Goal: Task Accomplishment & Management: Complete application form

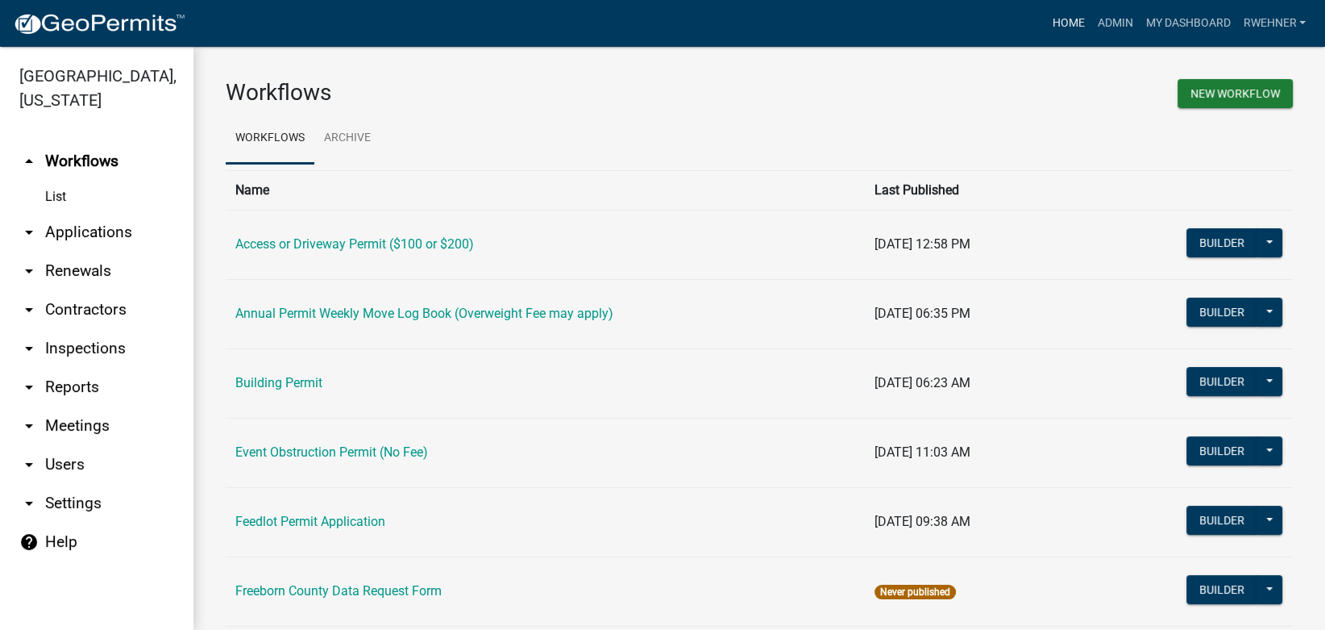
click at [1066, 23] on link "Home" at bounding box center [1067, 23] width 45 height 31
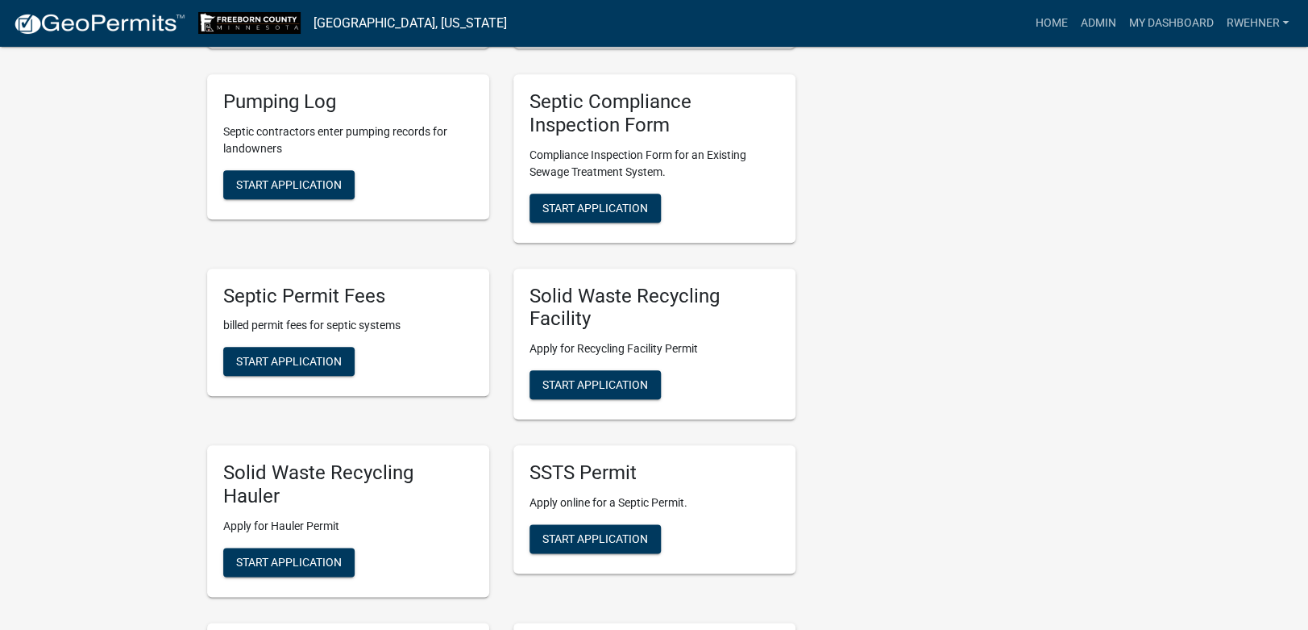
scroll to position [677, 0]
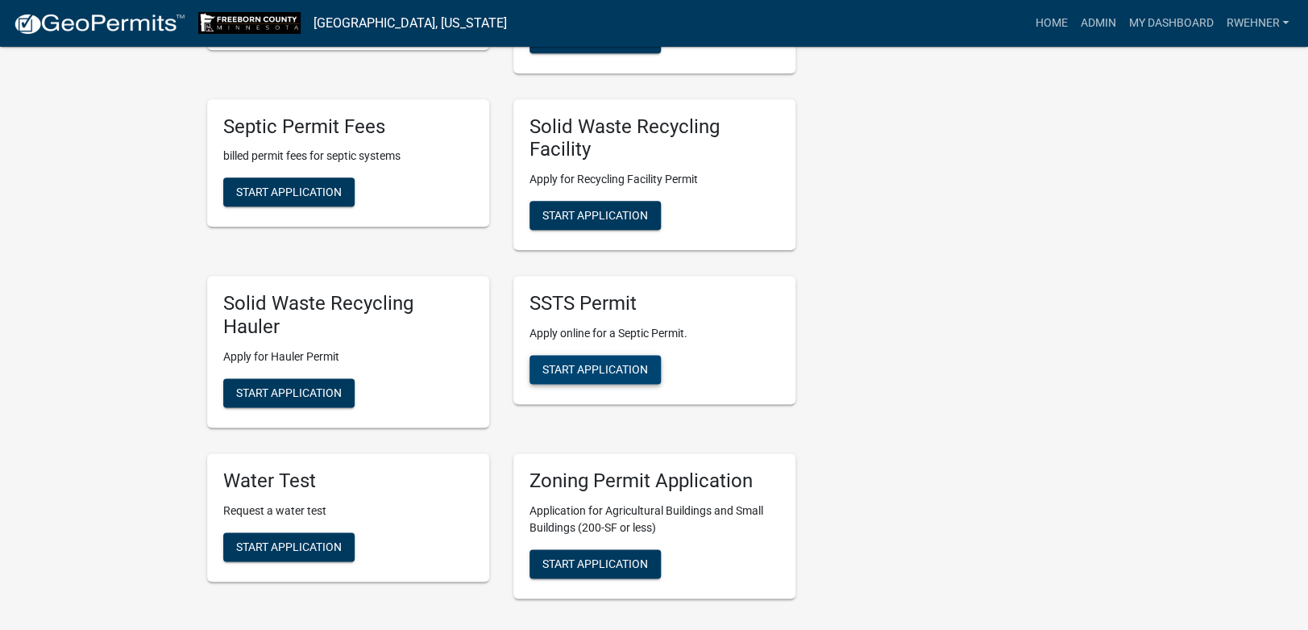
click at [567, 373] on span "Start Application" at bounding box center [595, 369] width 106 height 13
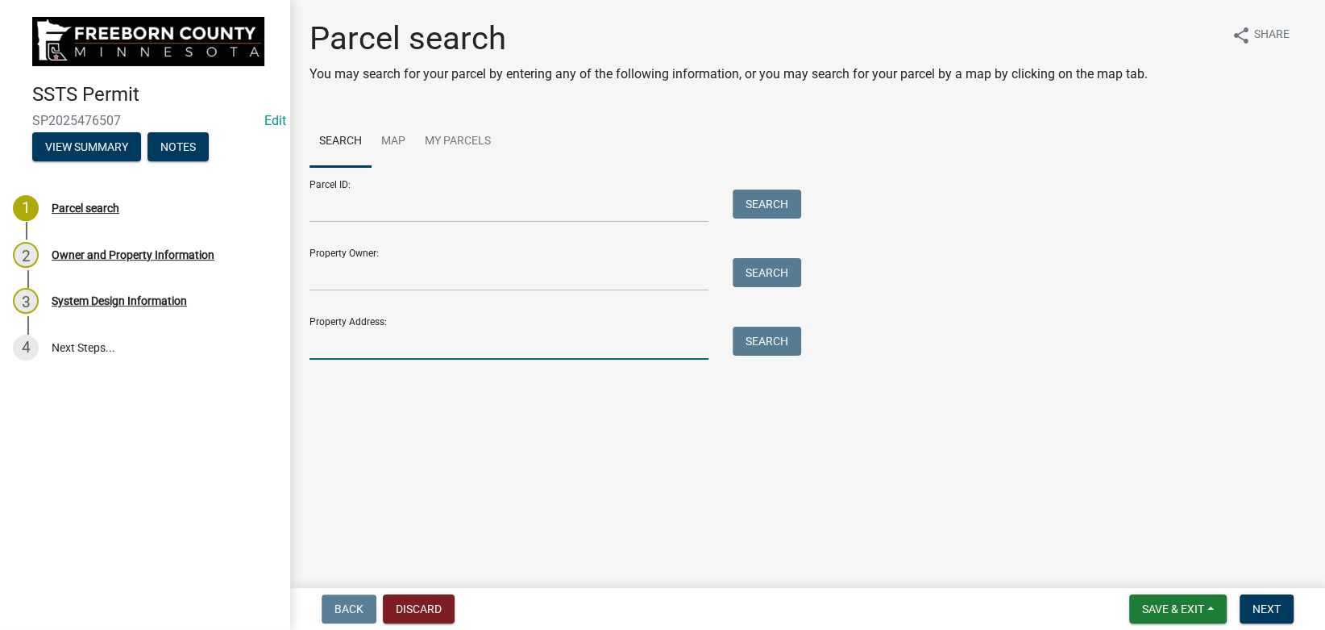
click at [468, 343] on input "Property Address:" at bounding box center [509, 342] width 399 height 33
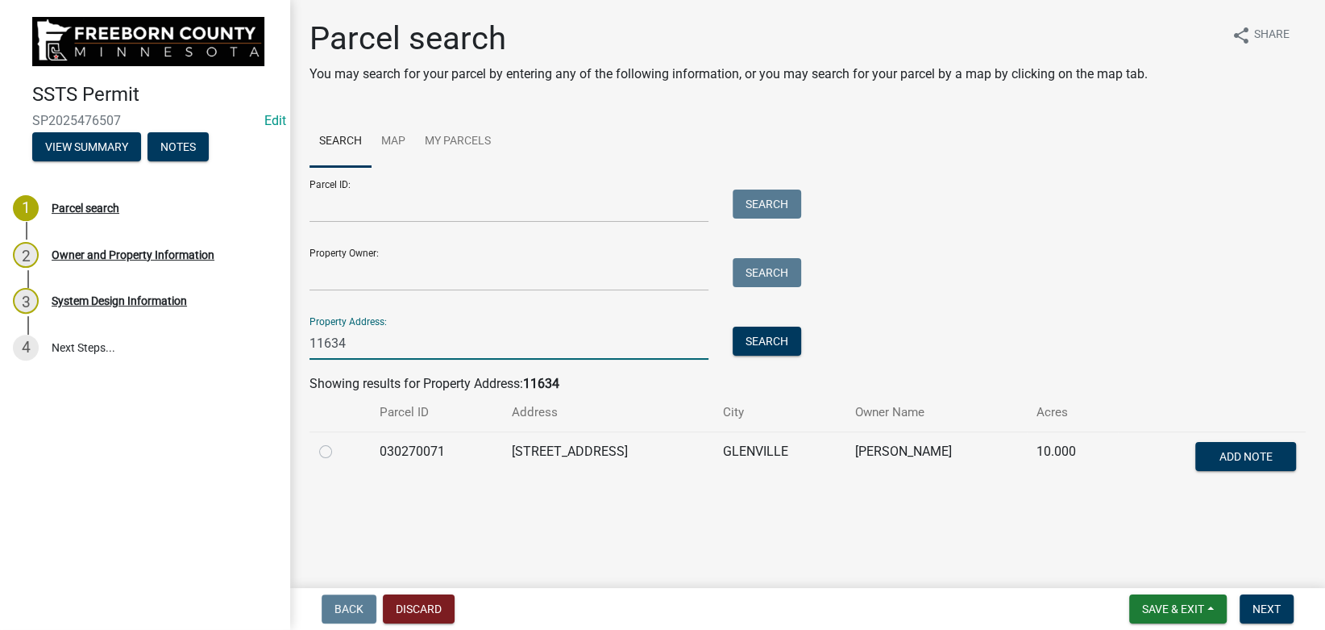
type input "11634"
click at [339, 442] on label at bounding box center [339, 442] width 0 height 0
click at [339, 452] on input "radio" at bounding box center [344, 447] width 10 height 10
radio input "true"
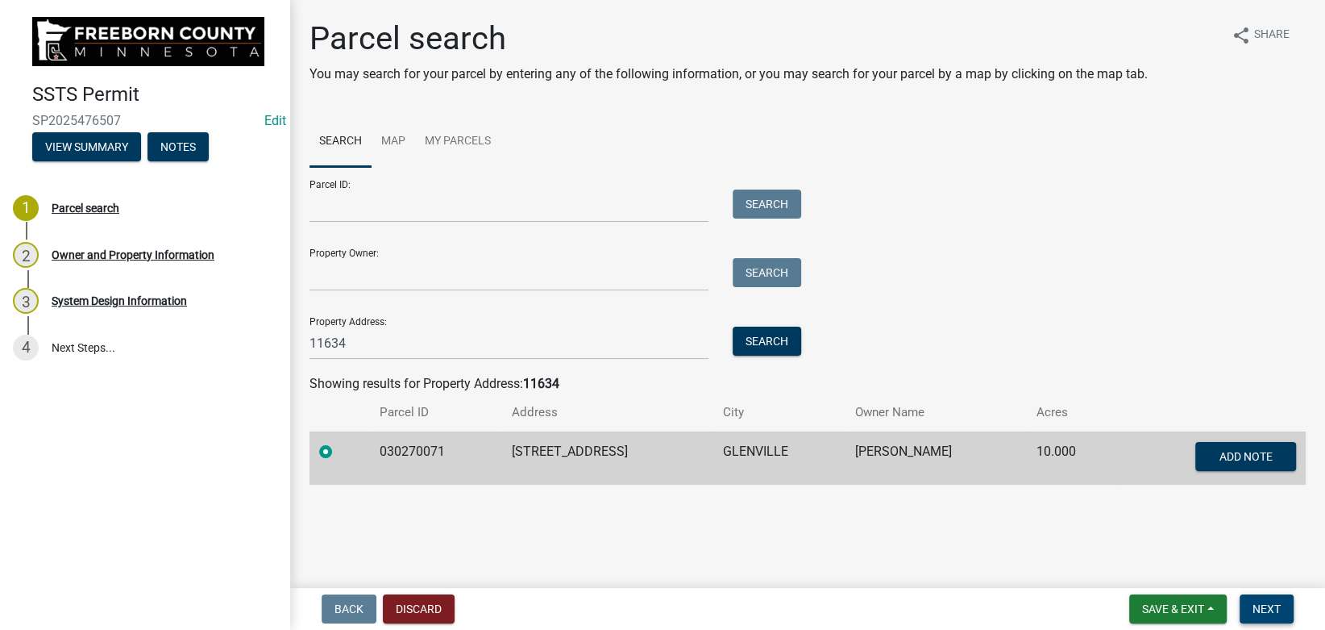
click at [1252, 613] on button "Next" at bounding box center [1267, 608] width 54 height 29
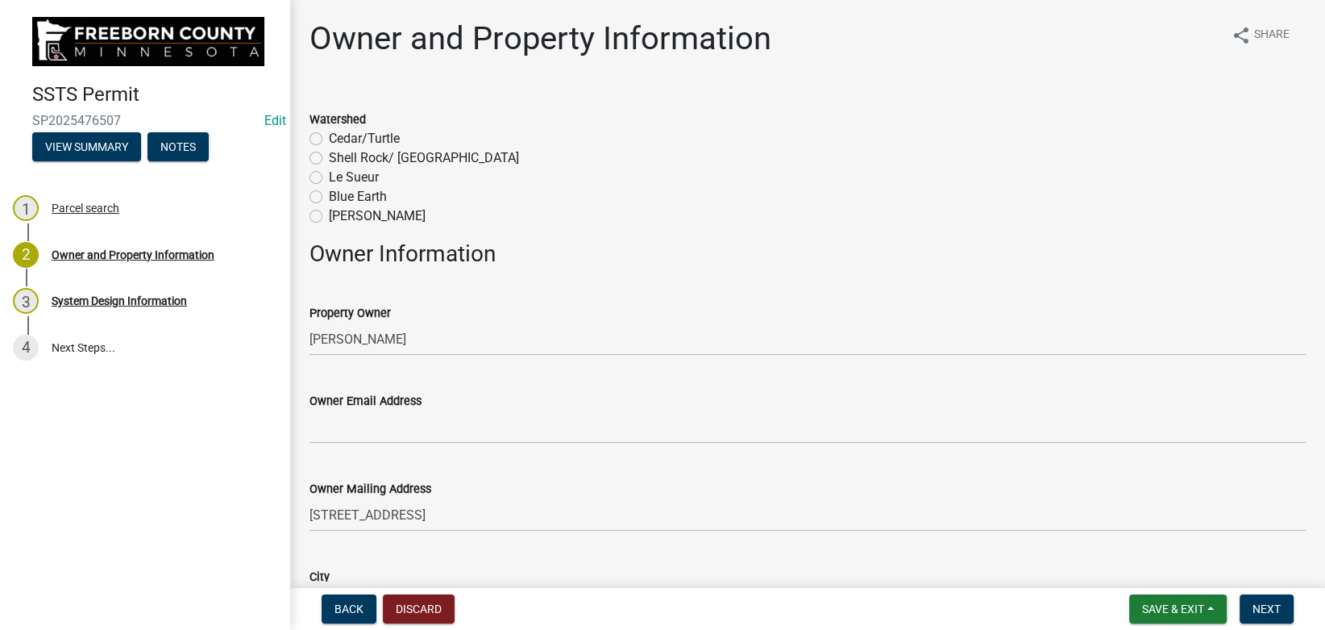
click at [329, 156] on label "Shell Rock/ [GEOGRAPHIC_DATA]" at bounding box center [424, 157] width 190 height 19
click at [329, 156] on input "Shell Rock/ [GEOGRAPHIC_DATA]" at bounding box center [334, 153] width 10 height 10
radio input "true"
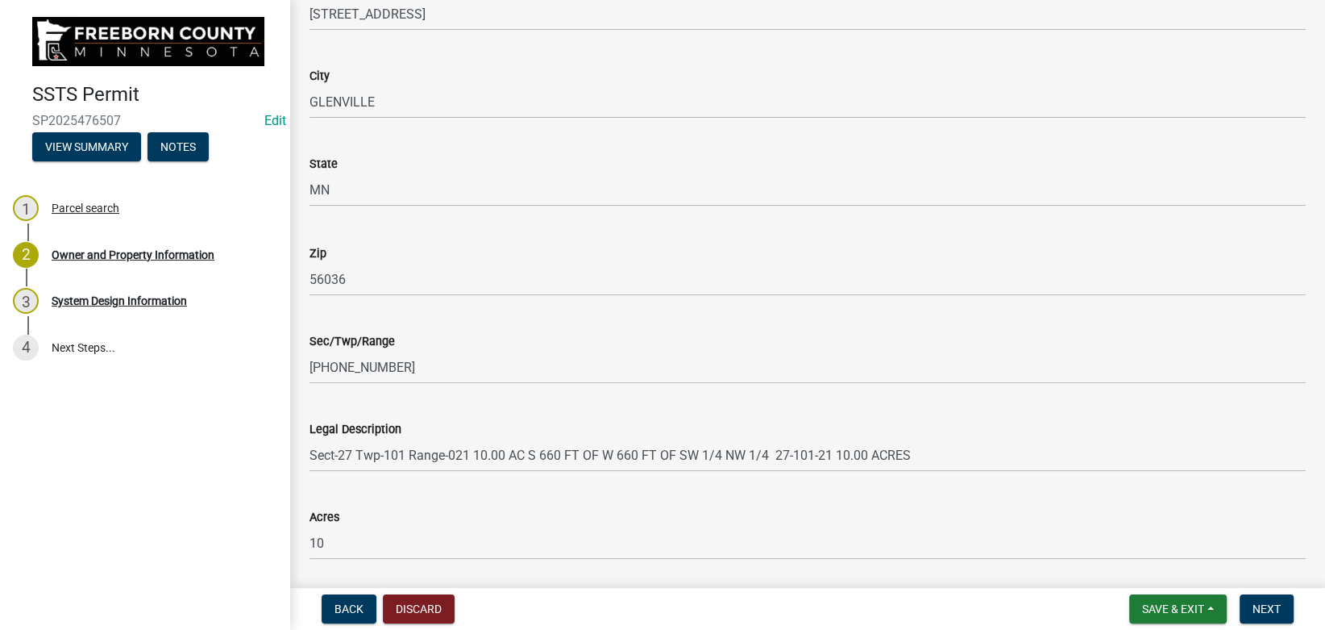
scroll to position [1033, 0]
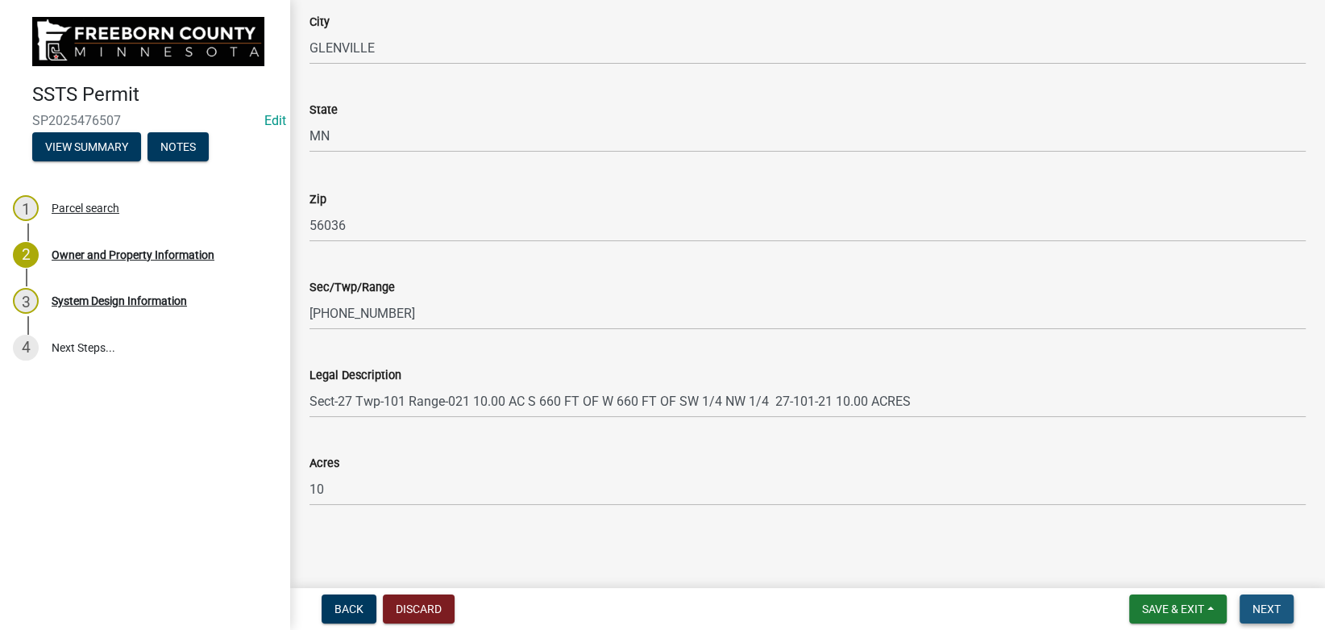
click at [1265, 613] on span "Next" at bounding box center [1267, 608] width 28 height 13
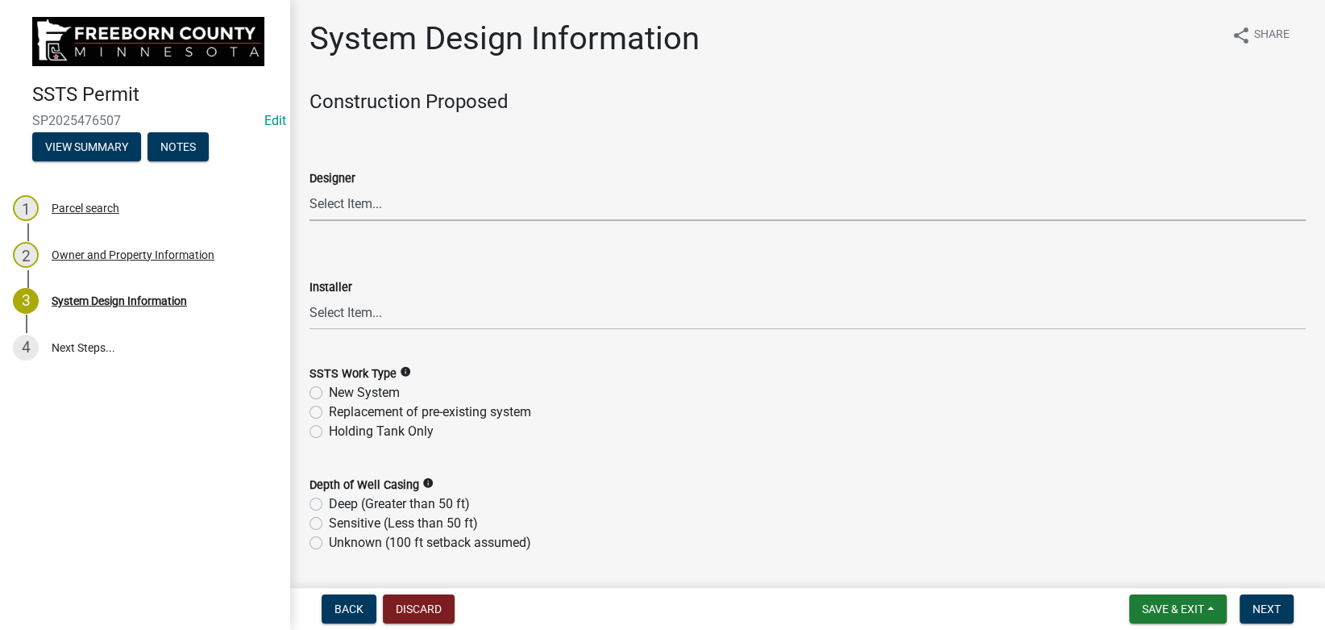
click at [310, 188] on select "Select Item... P & L Excavating Precision Septic Services [PERSON_NAME] Excavat…" at bounding box center [808, 204] width 996 height 33
click option "[PERSON_NAME] Excavating" at bounding box center [0, 0] width 0 height 0
select select "88f0f7dd-d716-494e-81d6-1dc099b407a5"
click at [345, 293] on label "Installer" at bounding box center [331, 287] width 43 height 11
click at [345, 297] on select "Select Item... P & L Excavating Precision Septic Services [PERSON_NAME] Excavat…" at bounding box center [808, 313] width 996 height 33
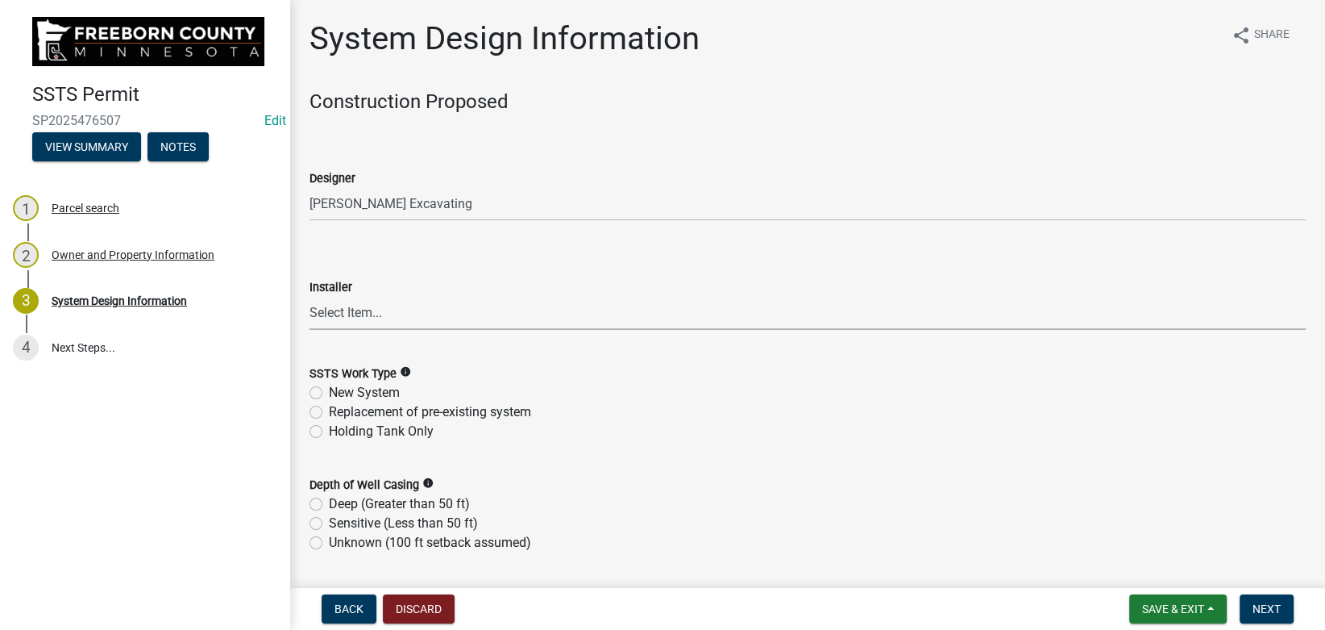
click at [310, 297] on select "Select Item... P & L Excavating Precision Septic Services [PERSON_NAME] Excavat…" at bounding box center [808, 313] width 996 height 33
click option "[PERSON_NAME] Excavating" at bounding box center [0, 0] width 0 height 0
select select "88f0f7dd-d716-494e-81d6-1dc099b407a5"
click at [345, 393] on label "New System" at bounding box center [364, 392] width 71 height 19
click at [339, 393] on input "New System" at bounding box center [334, 388] width 10 height 10
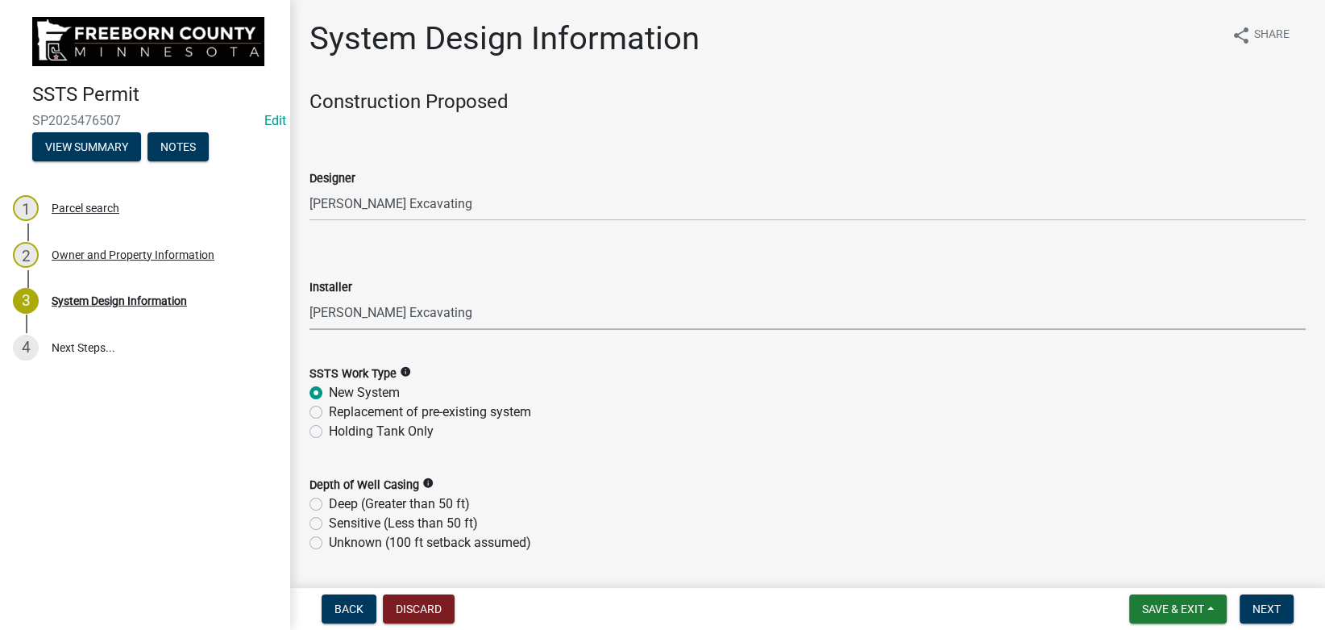
radio input "true"
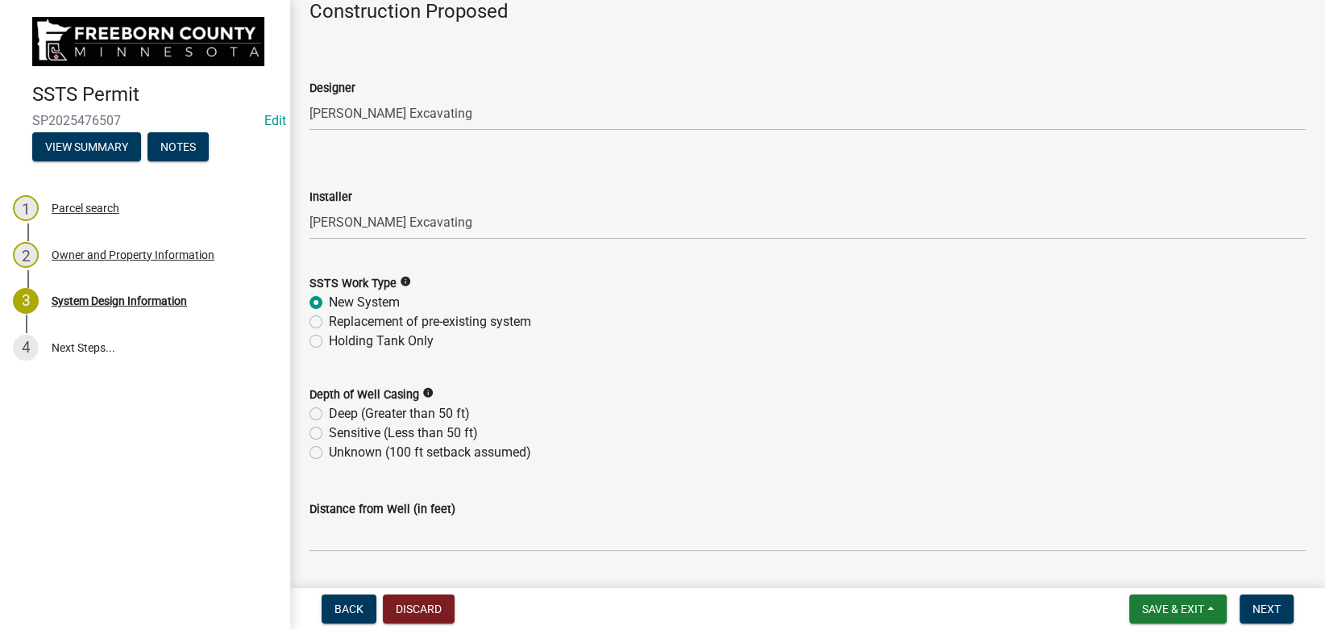
click at [342, 414] on label "Deep (Greater than 50 ft)" at bounding box center [399, 413] width 141 height 19
click at [339, 414] on input "Deep (Greater than 50 ft)" at bounding box center [334, 409] width 10 height 10
radio input "true"
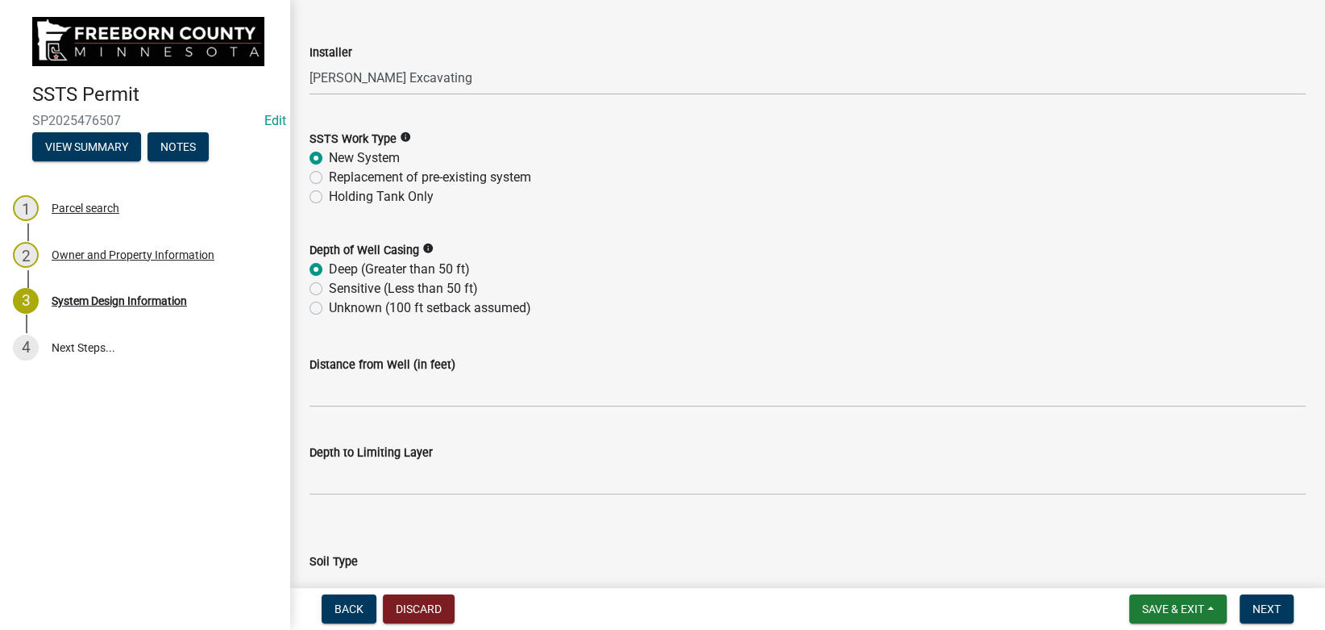
scroll to position [272, 0]
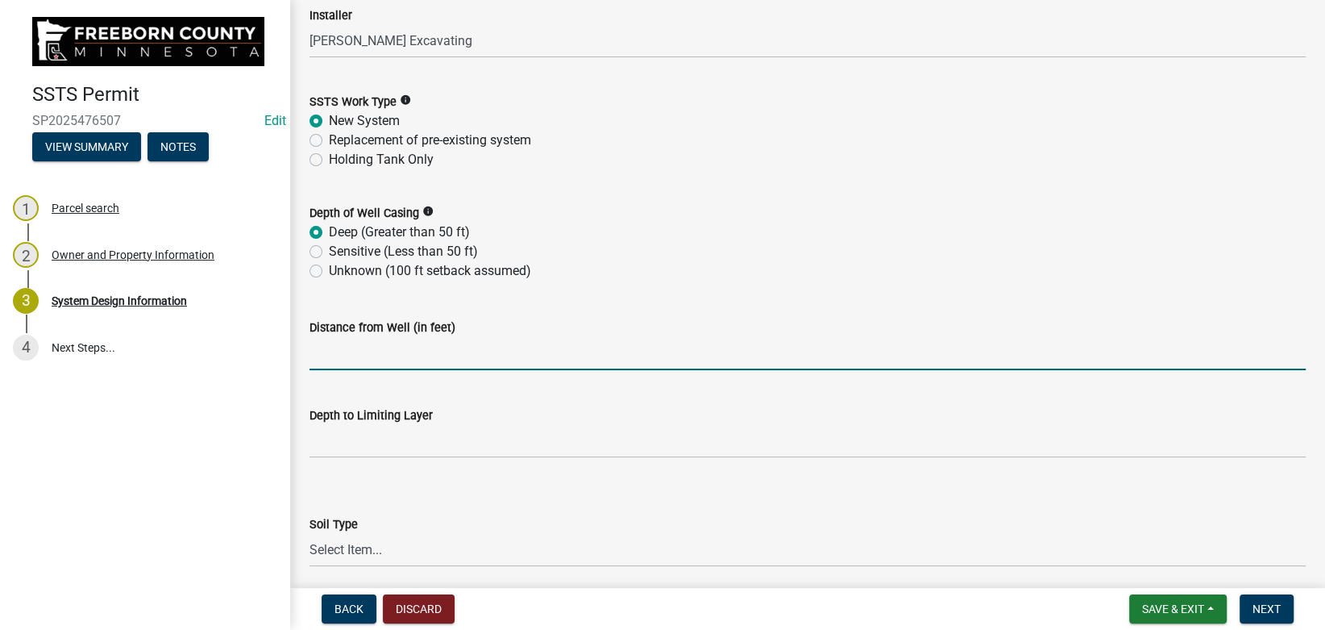
click at [392, 359] on input "Distance from Well (in feet)" at bounding box center [808, 353] width 996 height 33
type input "100"
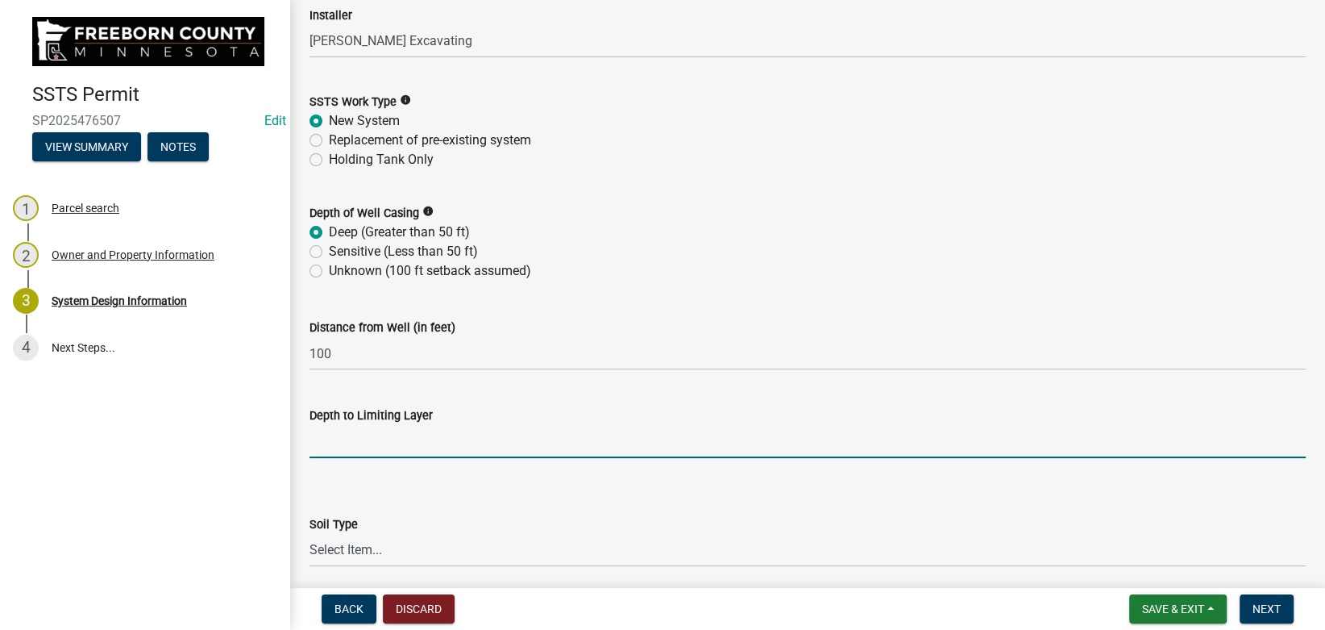
click at [436, 442] on input "text" at bounding box center [808, 441] width 996 height 33
type input "12"
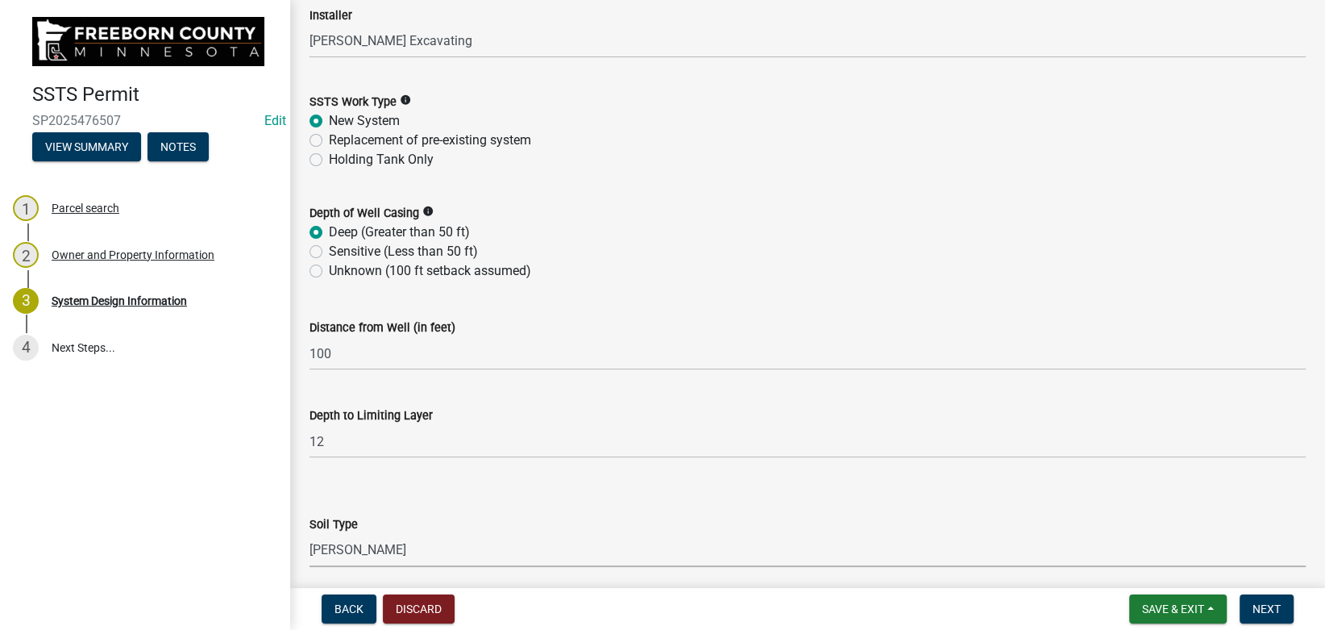
select select "d50360b1-4187-4419-9f05-ec37a89bc29a"
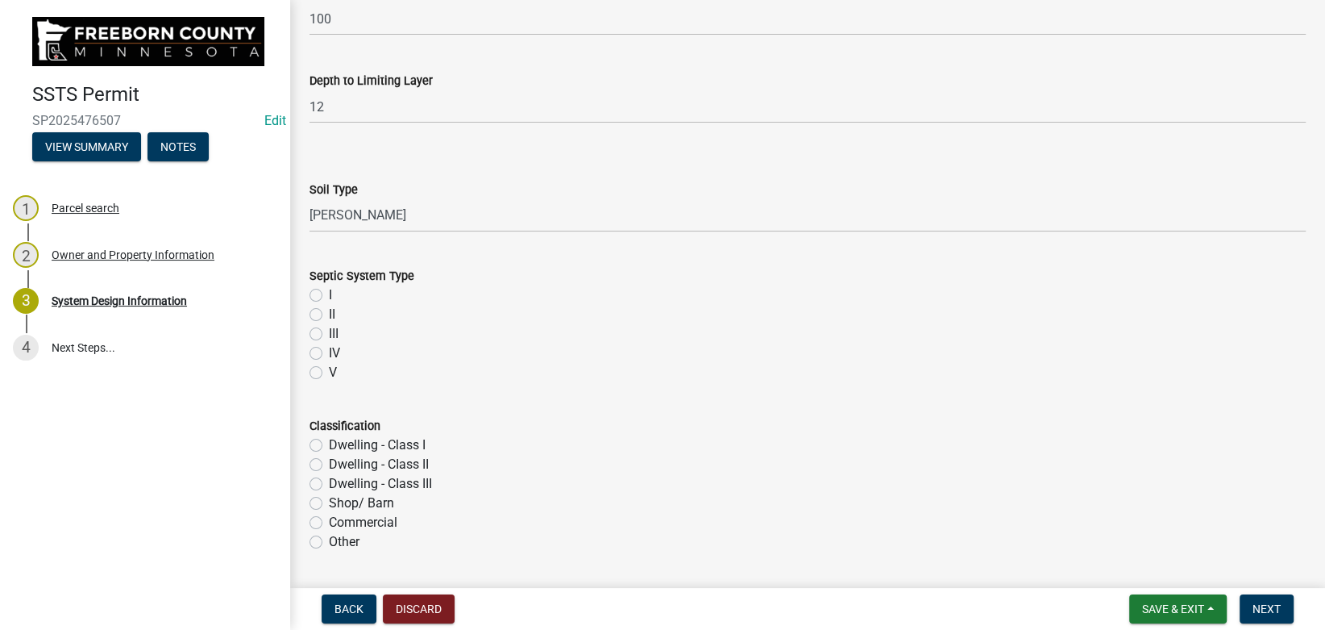
click at [329, 305] on input "II" at bounding box center [334, 310] width 10 height 10
radio input "true"
click at [329, 285] on input "I" at bounding box center [334, 290] width 10 height 10
radio input "true"
click at [329, 455] on input "Dwelling - CIass II" at bounding box center [334, 460] width 10 height 10
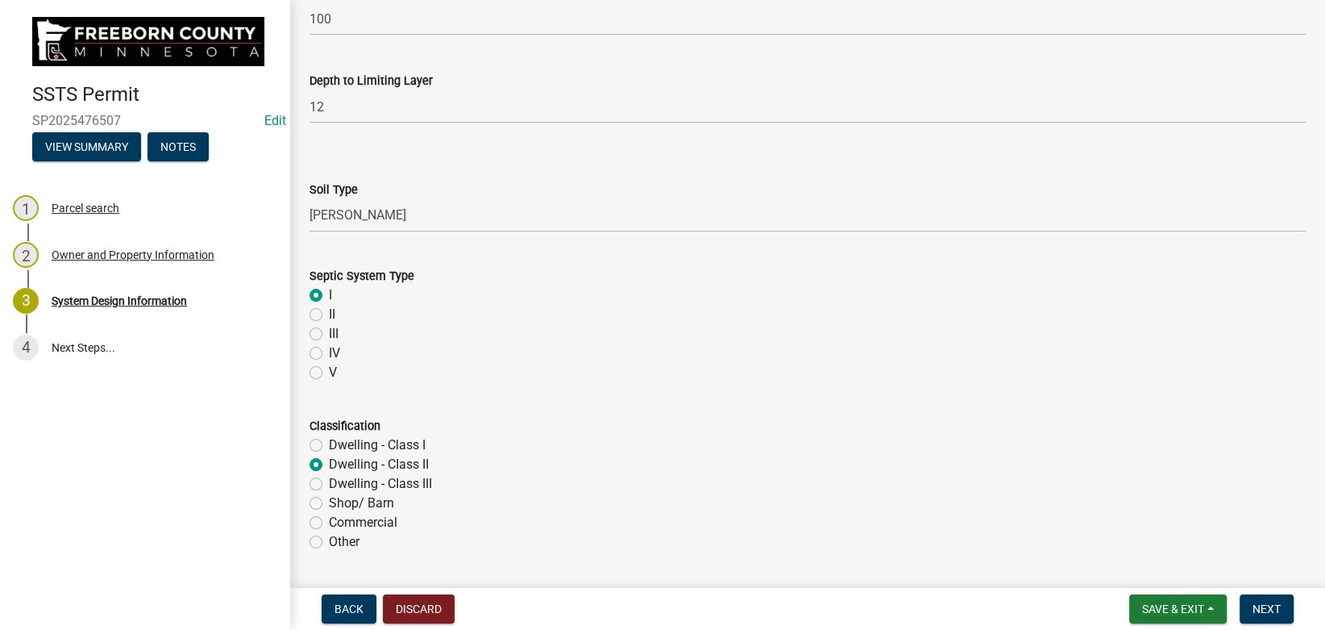
radio input "true"
click at [329, 474] on input "Dwelling - CIass III" at bounding box center [334, 479] width 10 height 10
radio input "true"
click at [329, 455] on input "Dwelling - CIass II" at bounding box center [334, 460] width 10 height 10
radio input "true"
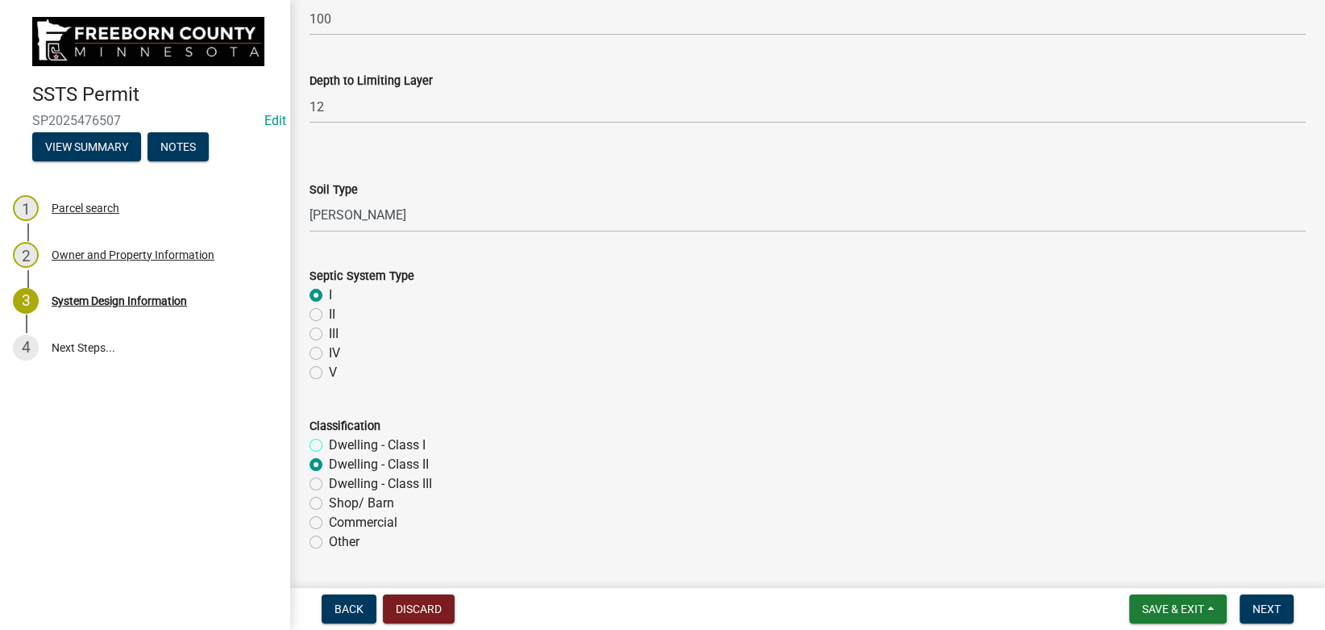
click at [329, 435] on input "Dwelling - Class I" at bounding box center [334, 440] width 10 height 10
radio input "true"
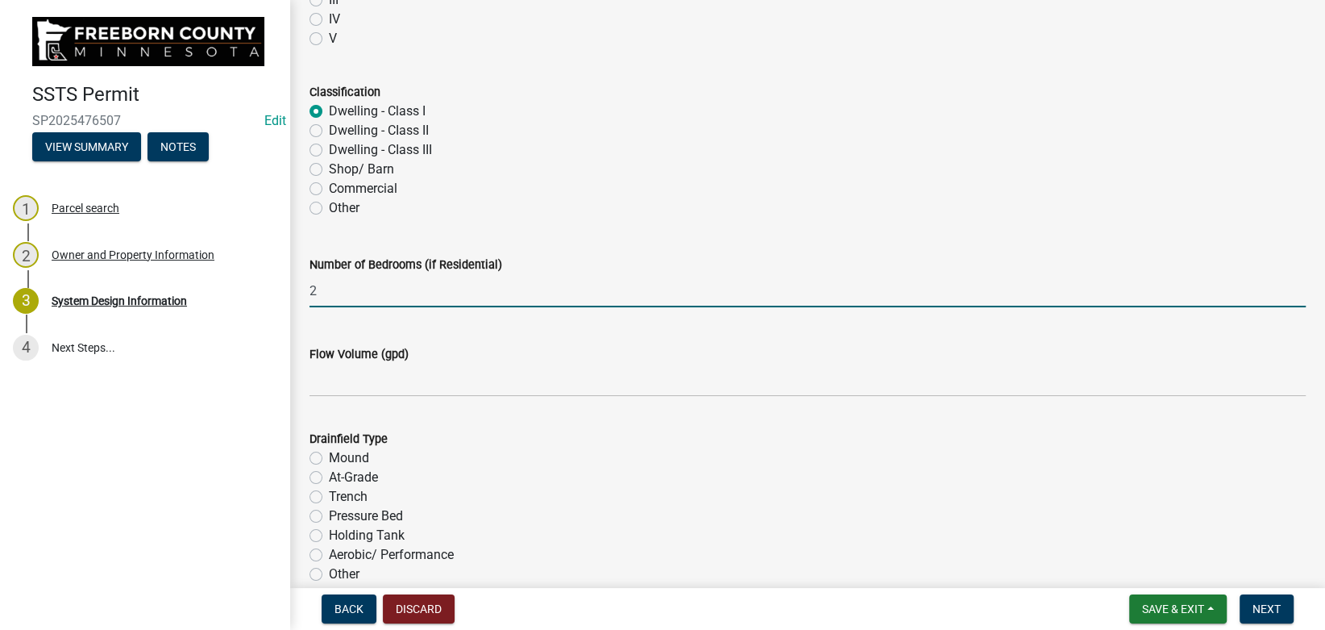
type input "2"
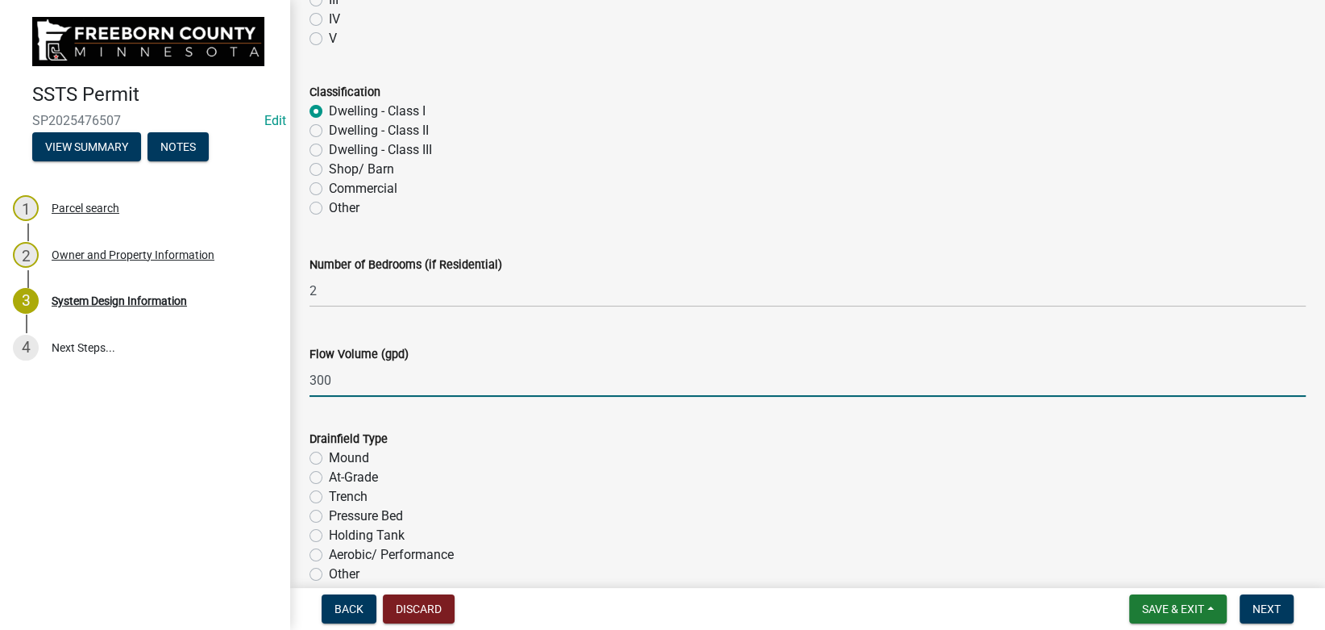
type input "300"
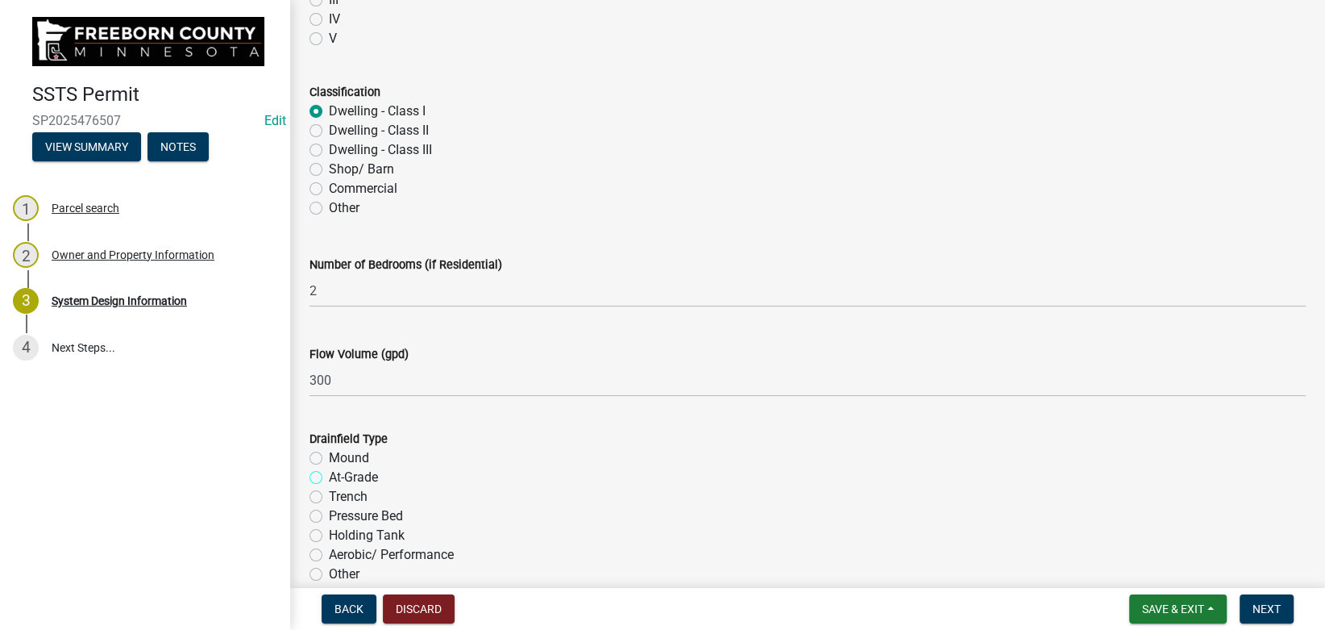
click at [329, 468] on input "At-Grade" at bounding box center [334, 473] width 10 height 10
radio input "true"
click at [329, 448] on input "Mound" at bounding box center [334, 453] width 10 height 10
radio input "true"
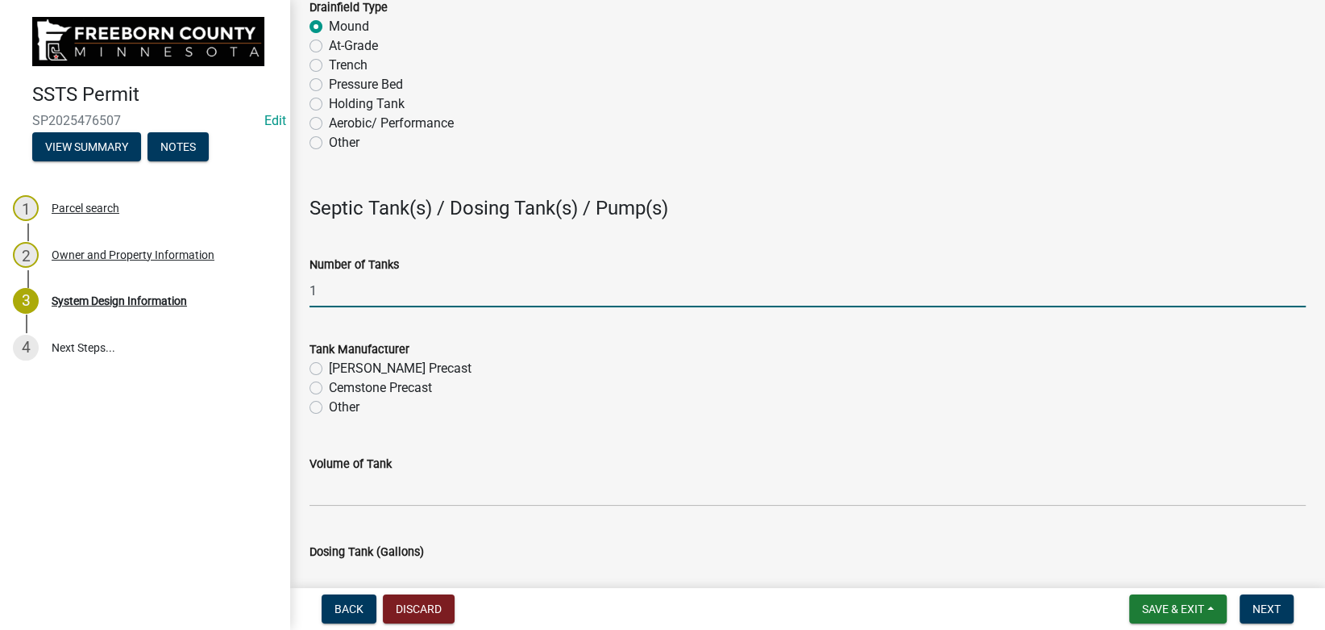
type input "1"
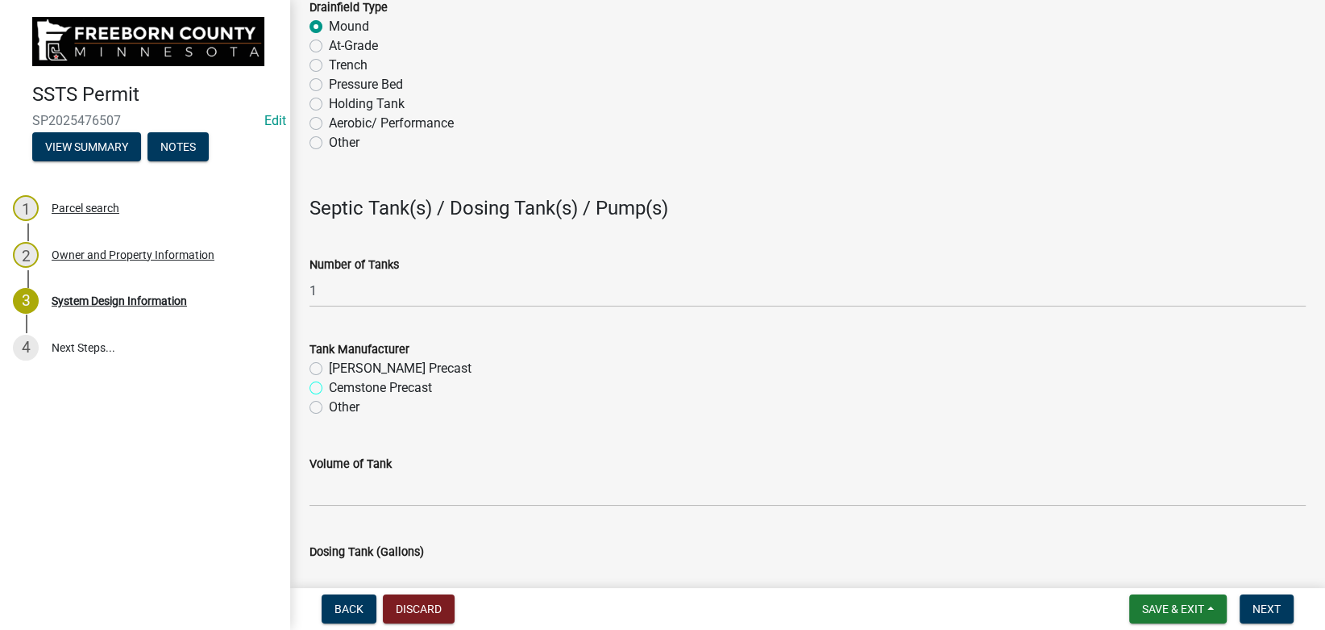
click at [329, 378] on input "Cemstone Precast" at bounding box center [334, 383] width 10 height 10
radio input "true"
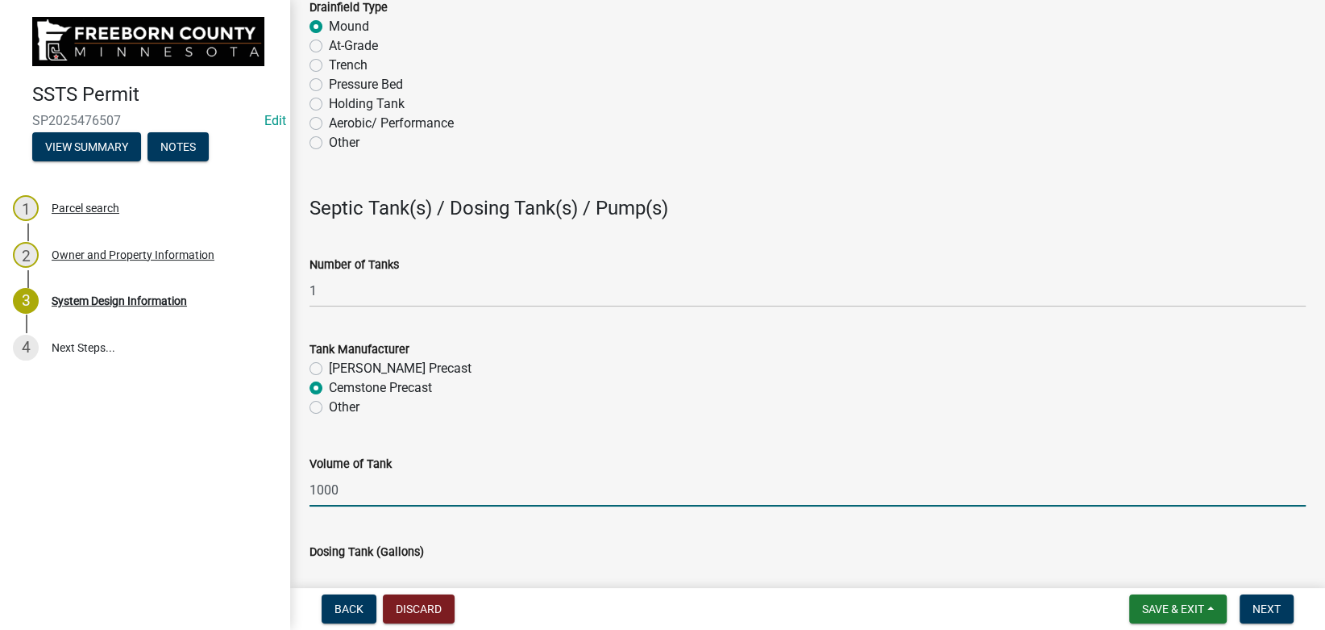
type input "1000"
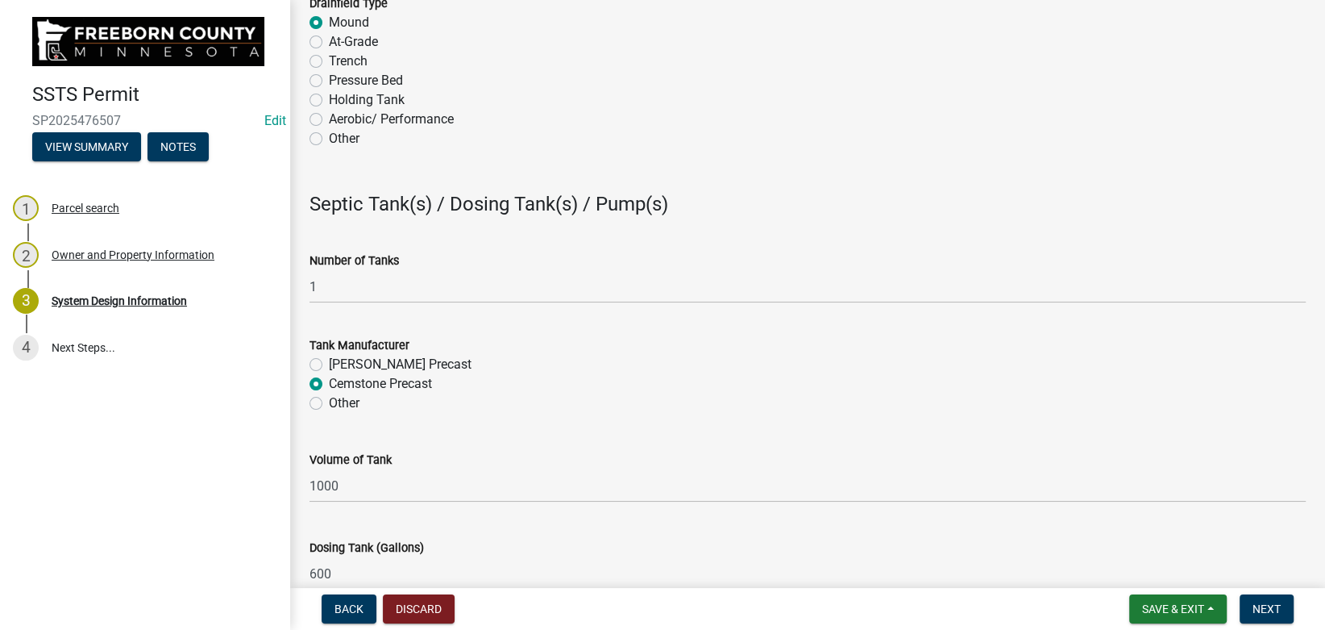
type input "600"
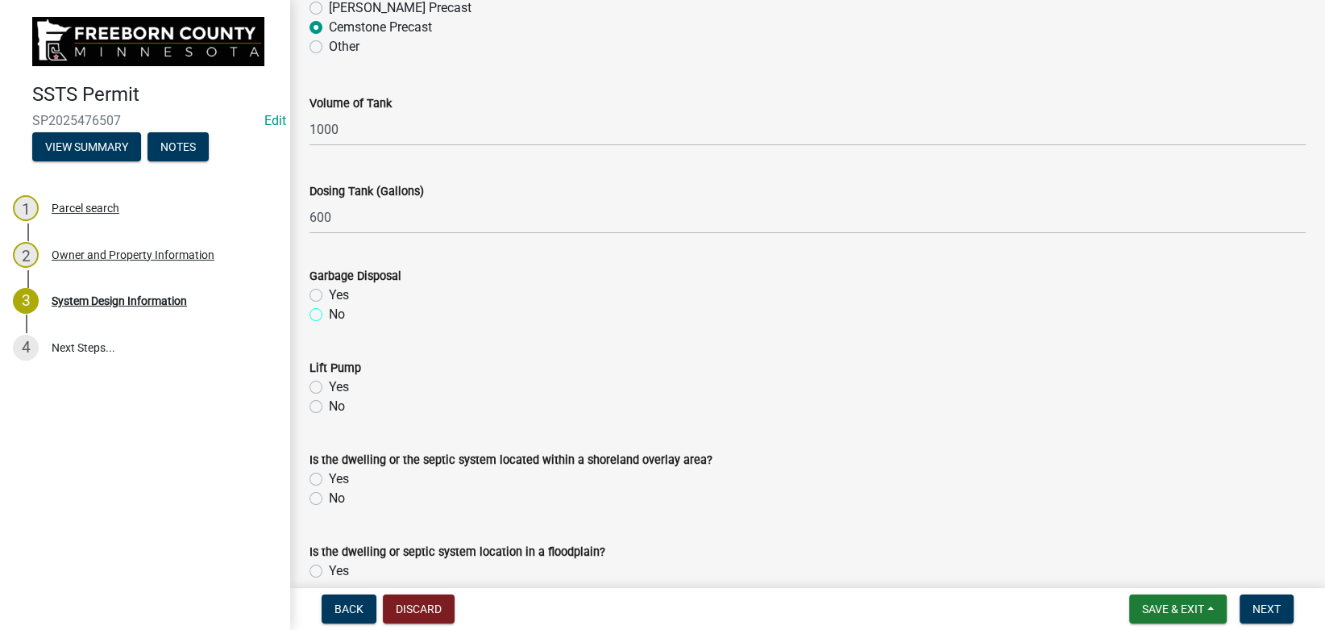
click at [329, 305] on input "No" at bounding box center [334, 310] width 10 height 10
radio input "true"
click at [329, 397] on input "No" at bounding box center [334, 402] width 10 height 10
radio input "true"
click at [329, 488] on input "No" at bounding box center [334, 493] width 10 height 10
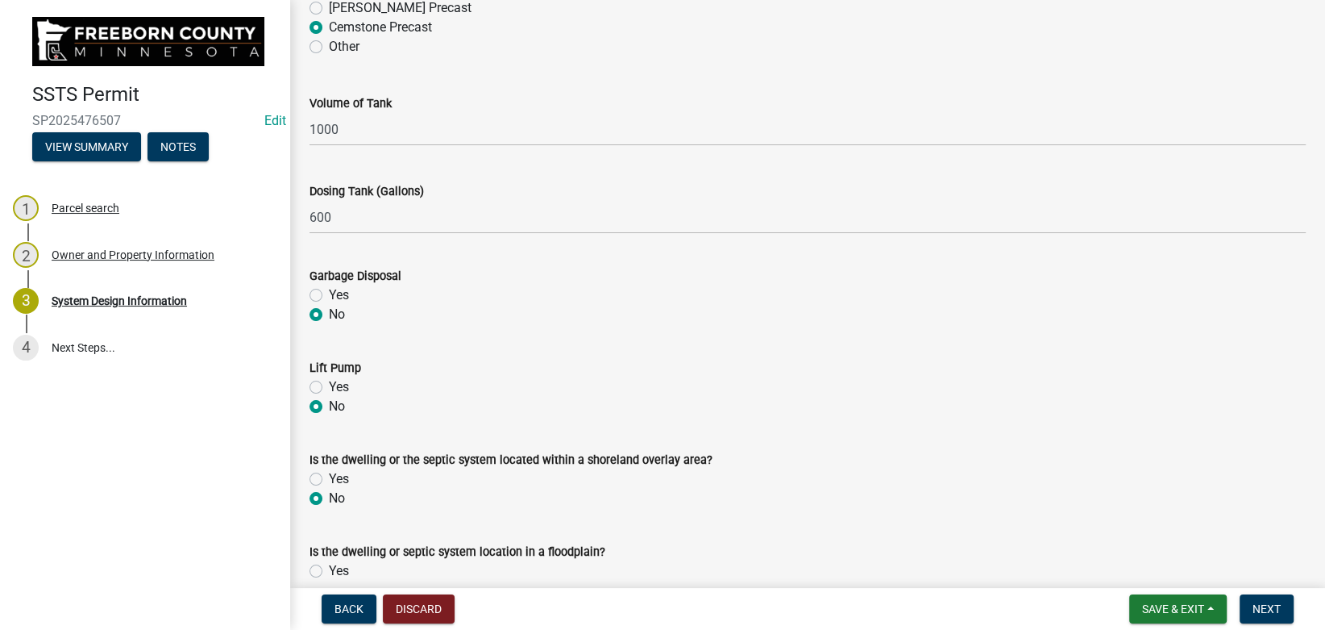
radio input "true"
click at [329, 580] on input "No" at bounding box center [334, 585] width 10 height 10
radio input "true"
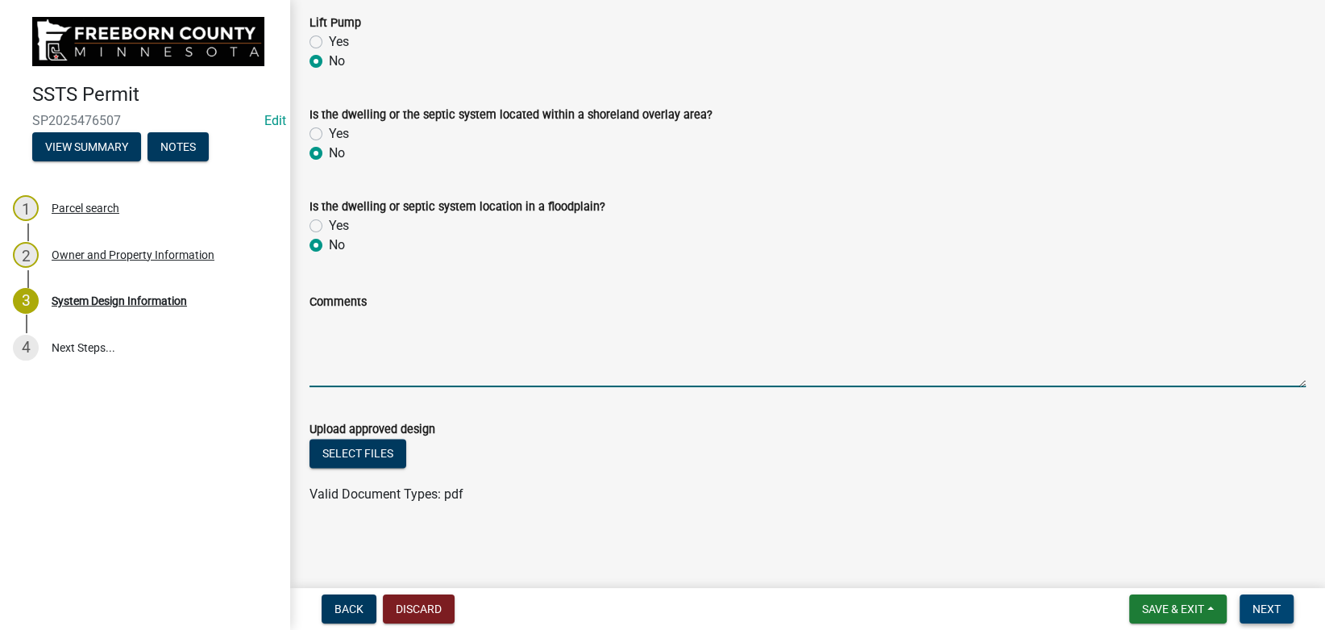
click at [1250, 601] on button "Next" at bounding box center [1267, 608] width 54 height 29
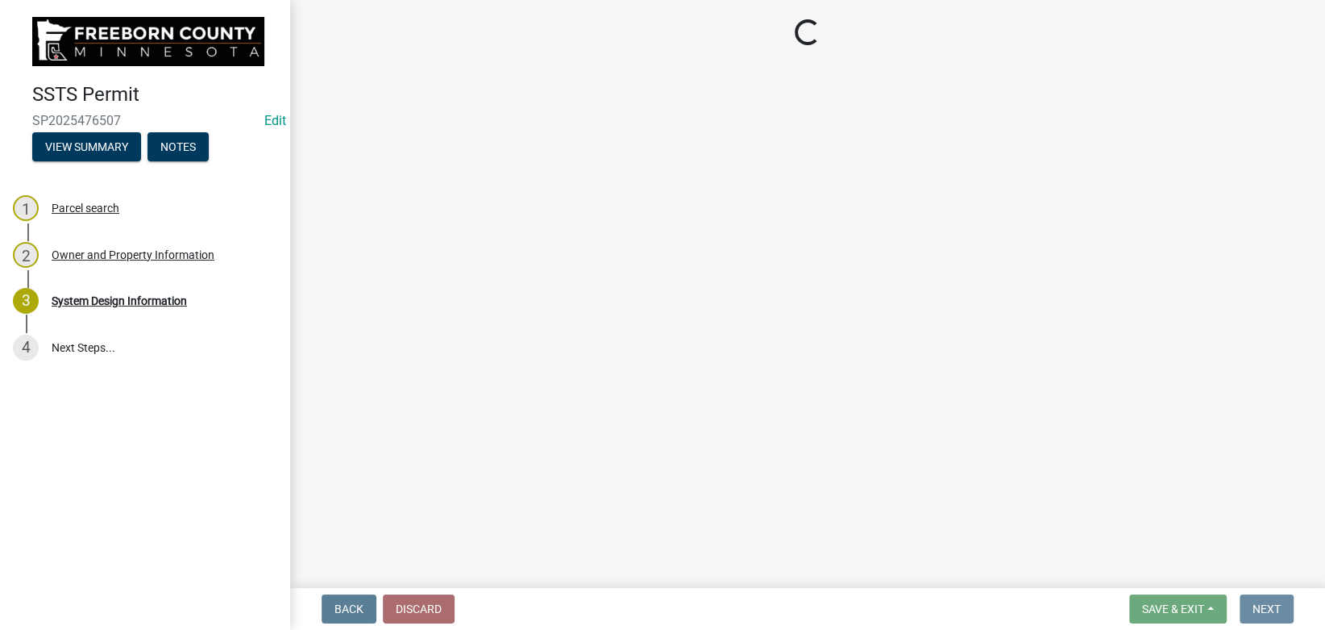
scroll to position [0, 0]
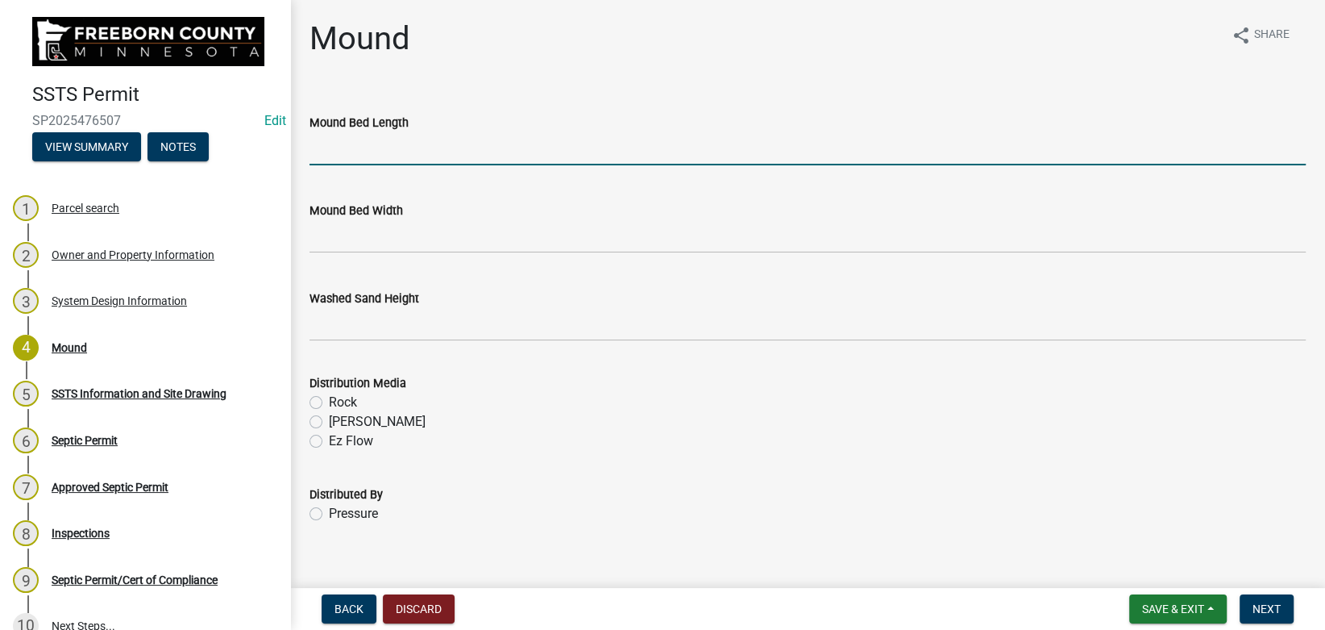
click at [394, 154] on input "Mound Bed Length" at bounding box center [808, 148] width 996 height 33
type input "25"
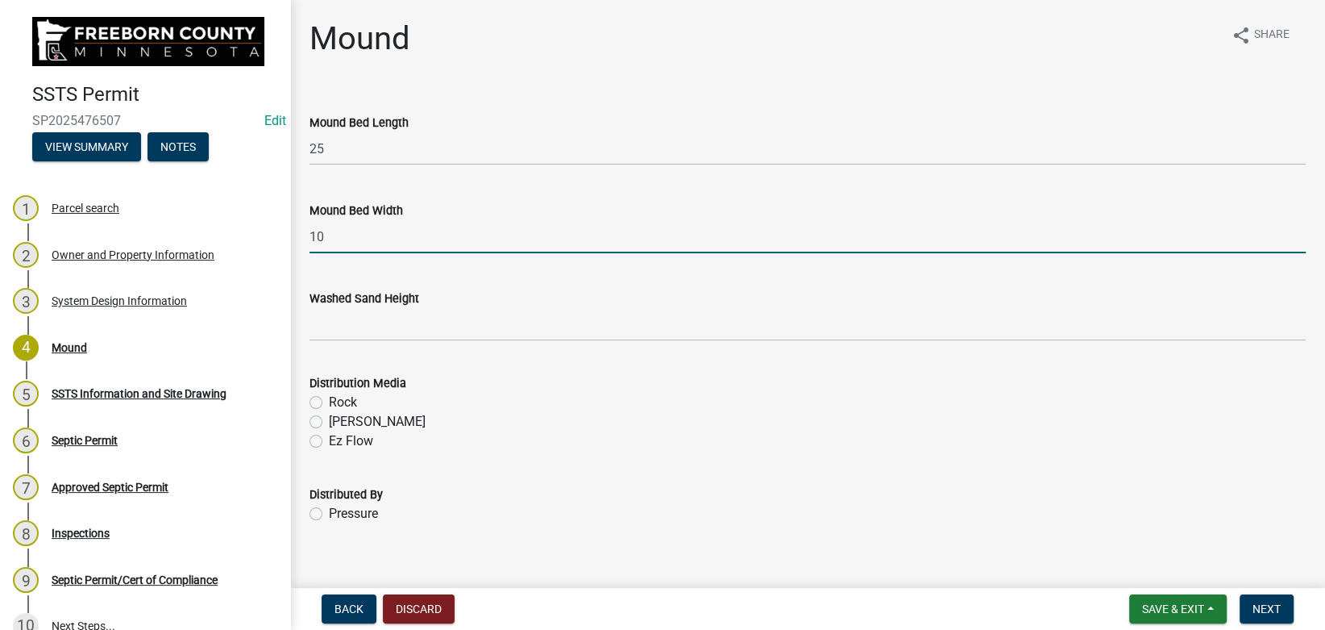
type input "10"
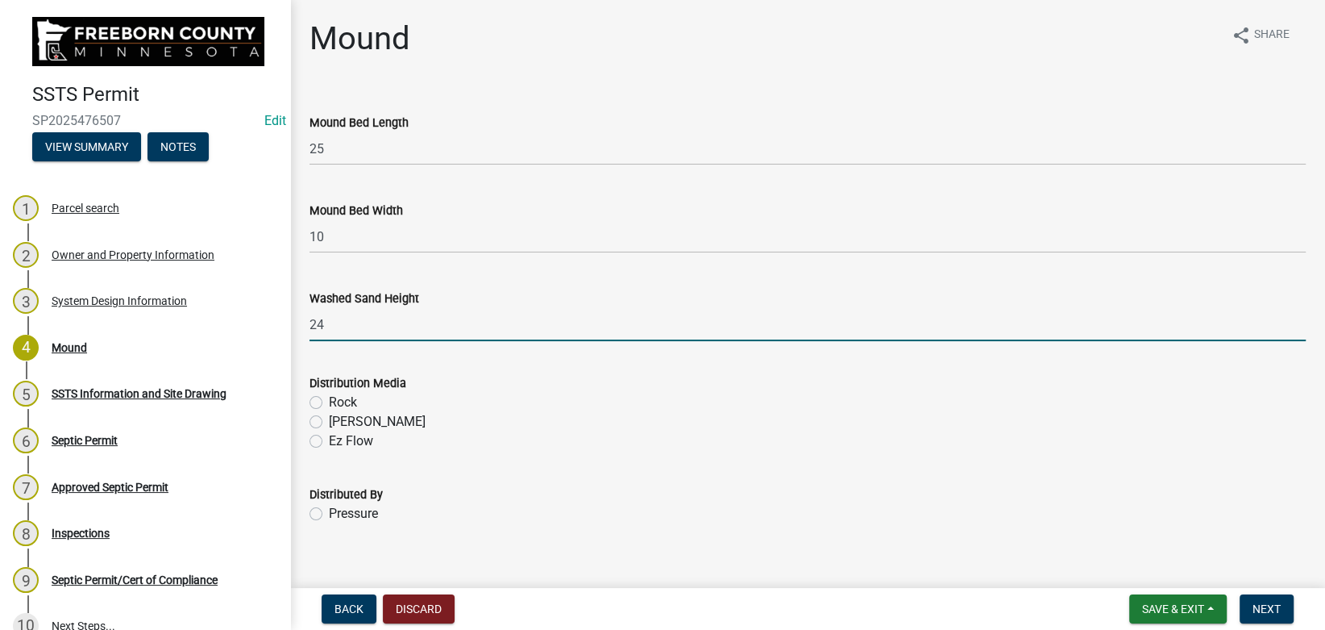
type input "24"
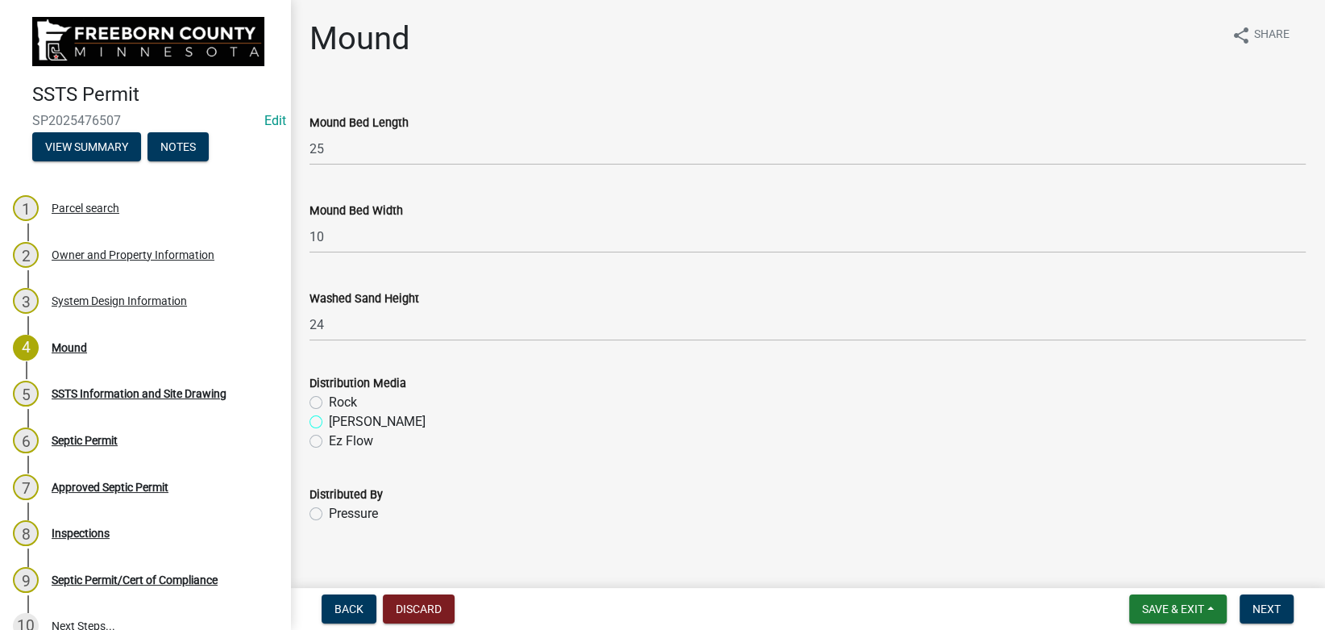
click at [329, 412] on input "[PERSON_NAME]" at bounding box center [334, 417] width 10 height 10
radio input "true"
click at [329, 393] on input "Rock" at bounding box center [334, 398] width 10 height 10
radio input "true"
click at [329, 504] on input "Pressure" at bounding box center [334, 509] width 10 height 10
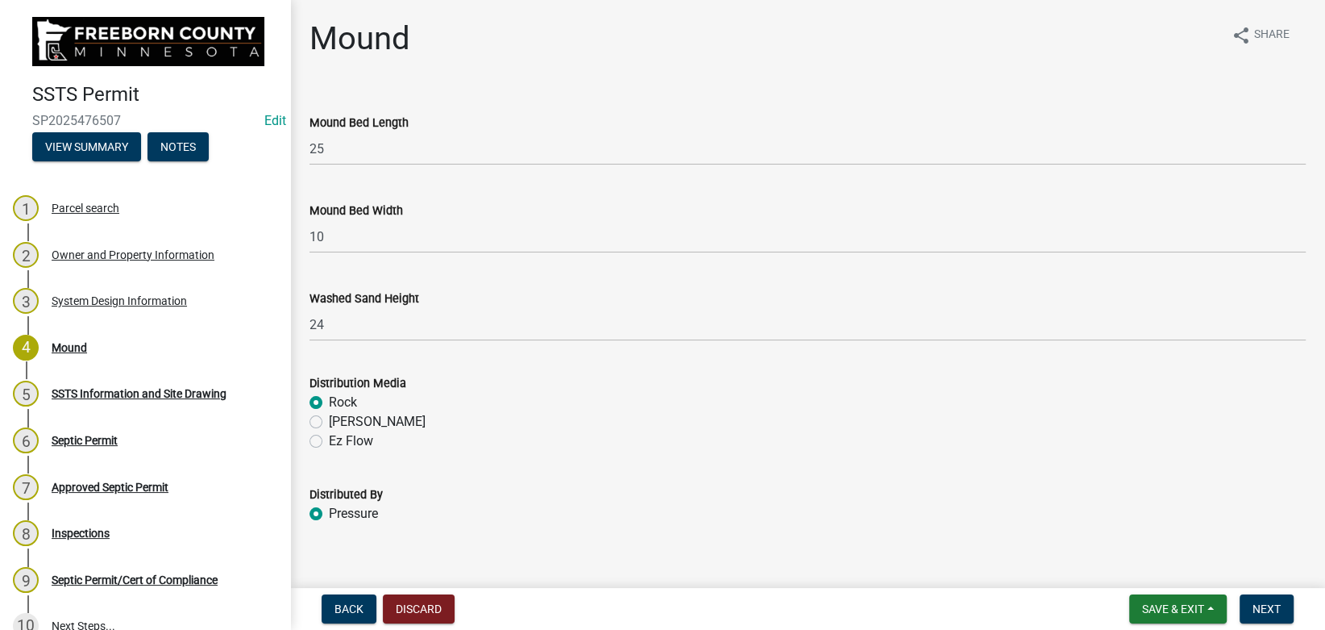
radio input "true"
click at [329, 504] on input "Pressure" at bounding box center [334, 509] width 10 height 10
click at [1278, 603] on span "Next" at bounding box center [1267, 608] width 28 height 13
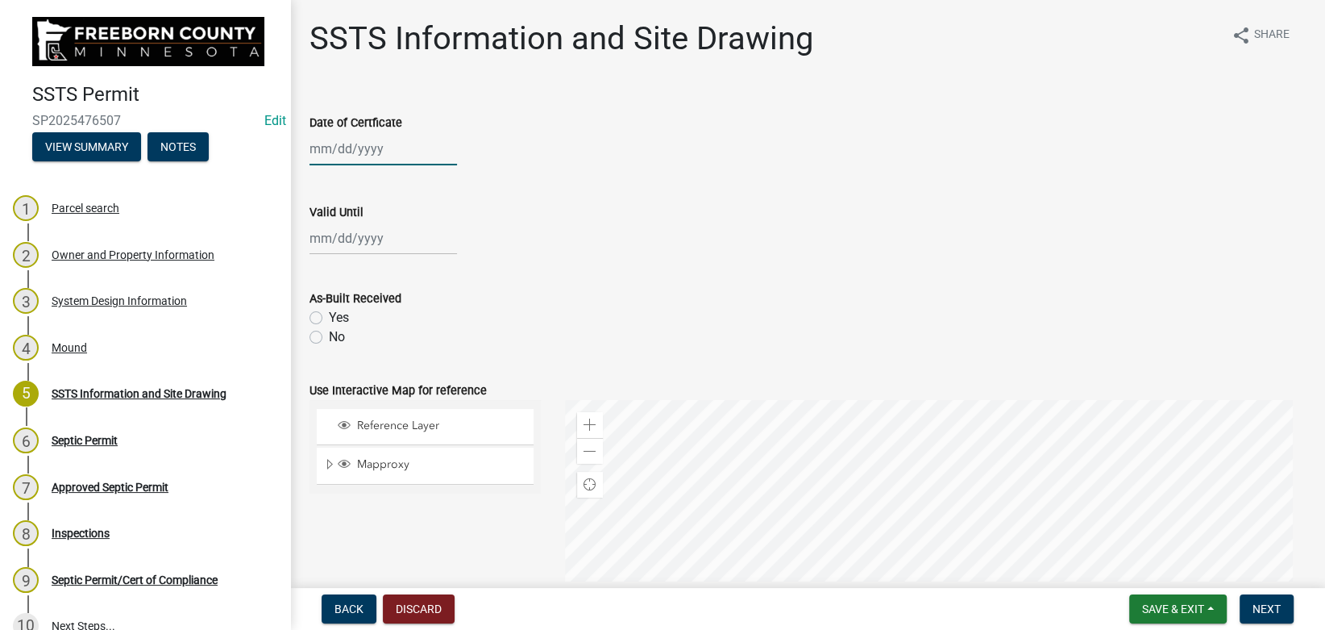
click at [349, 148] on input "Date of Certficate" at bounding box center [384, 148] width 148 height 33
select select "9"
select select "2025"
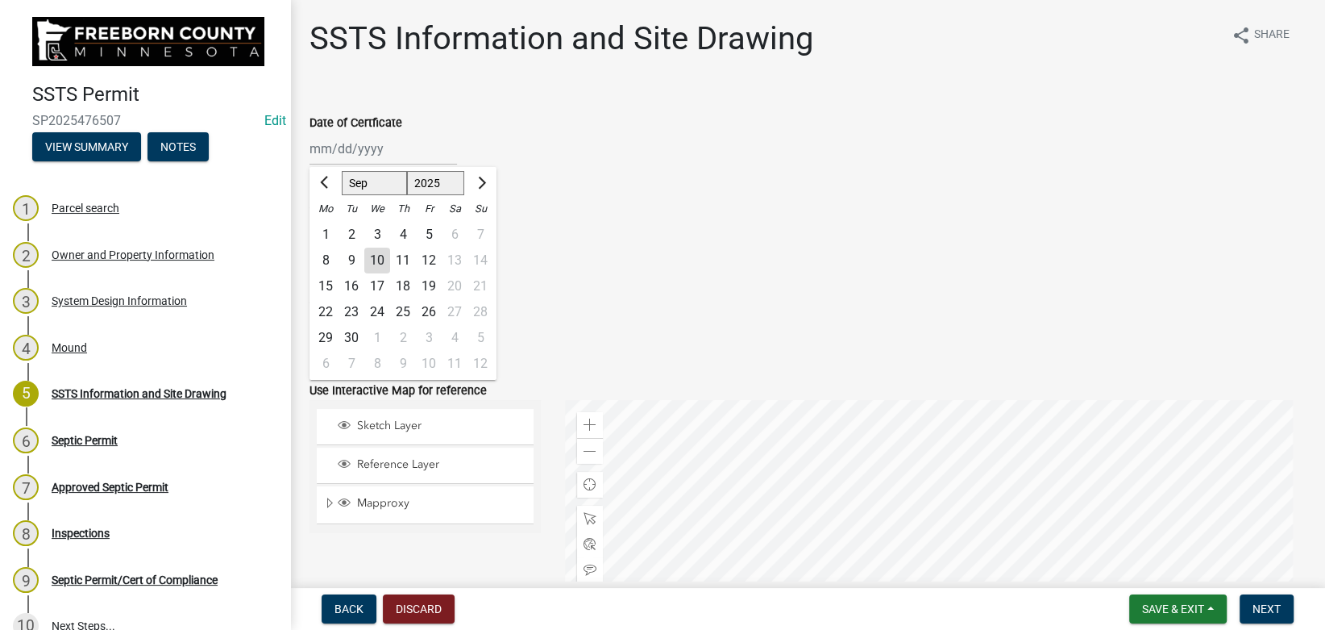
click at [347, 262] on div "9" at bounding box center [352, 260] width 26 height 26
type input "[DATE]"
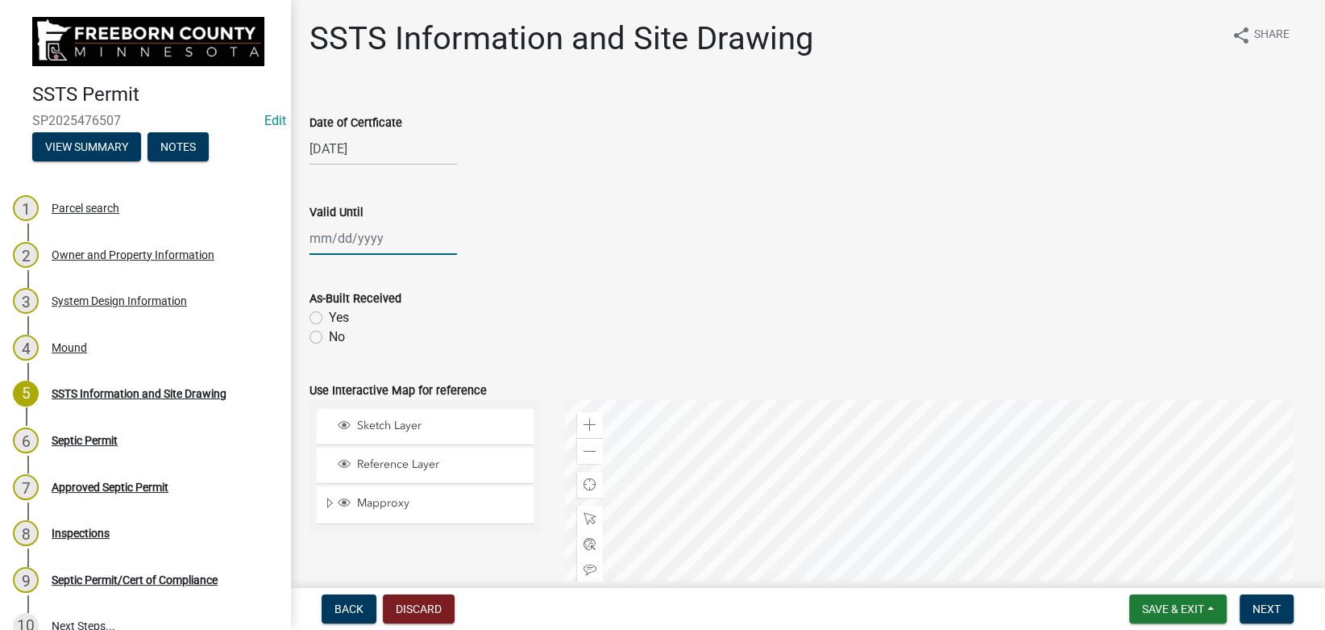
click at [351, 241] on input "Valid Until" at bounding box center [384, 238] width 148 height 33
select select "9"
select select "2025"
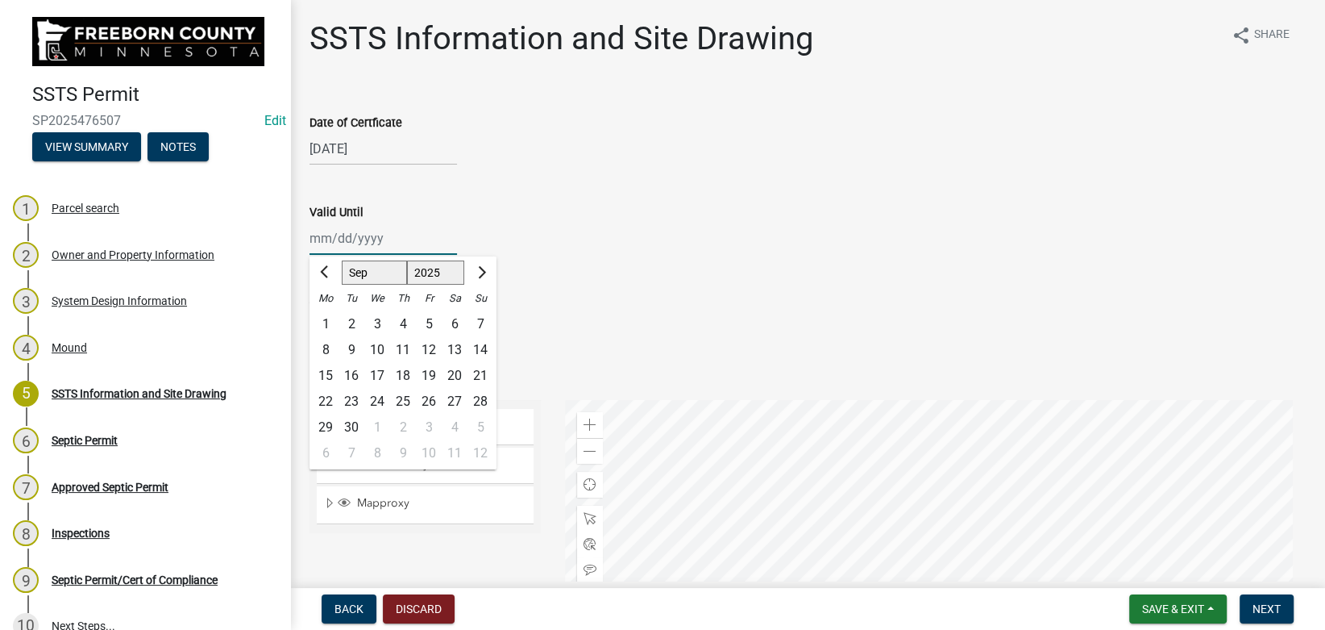
click at [351, 241] on input "Valid Until" at bounding box center [384, 238] width 148 height 33
type input "[DATE]"
click at [616, 244] on div "[DATE] Jan Feb Mar Apr [PERSON_NAME][DATE] Sep Oct Nov [DATE] 1526 1527 1528 15…" at bounding box center [808, 238] width 996 height 33
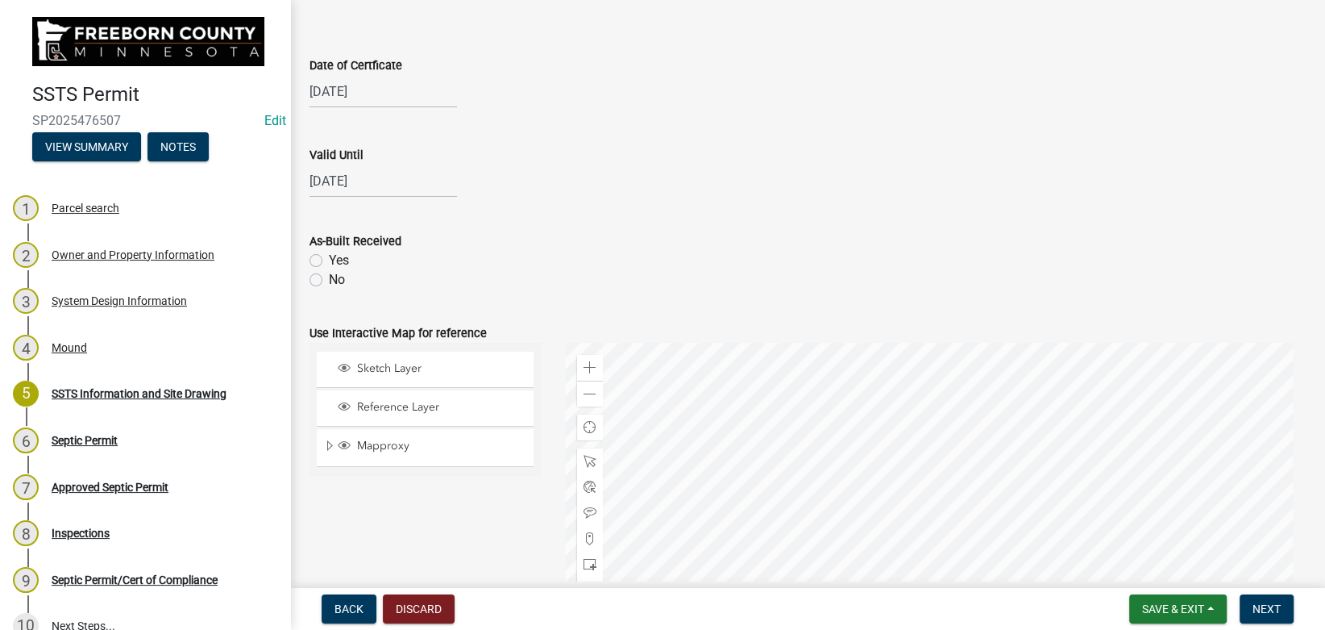
scroll to position [90, 0]
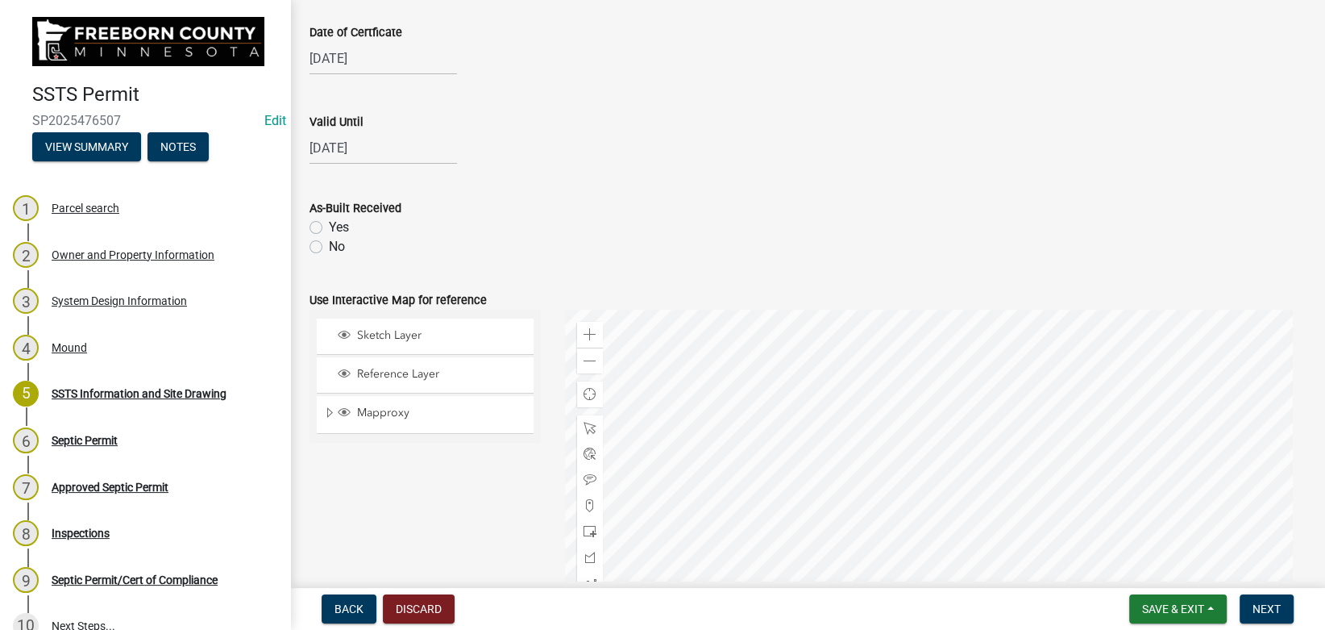
click at [329, 250] on label "No" at bounding box center [337, 246] width 16 height 19
click at [329, 247] on input "No" at bounding box center [334, 242] width 10 height 10
radio input "true"
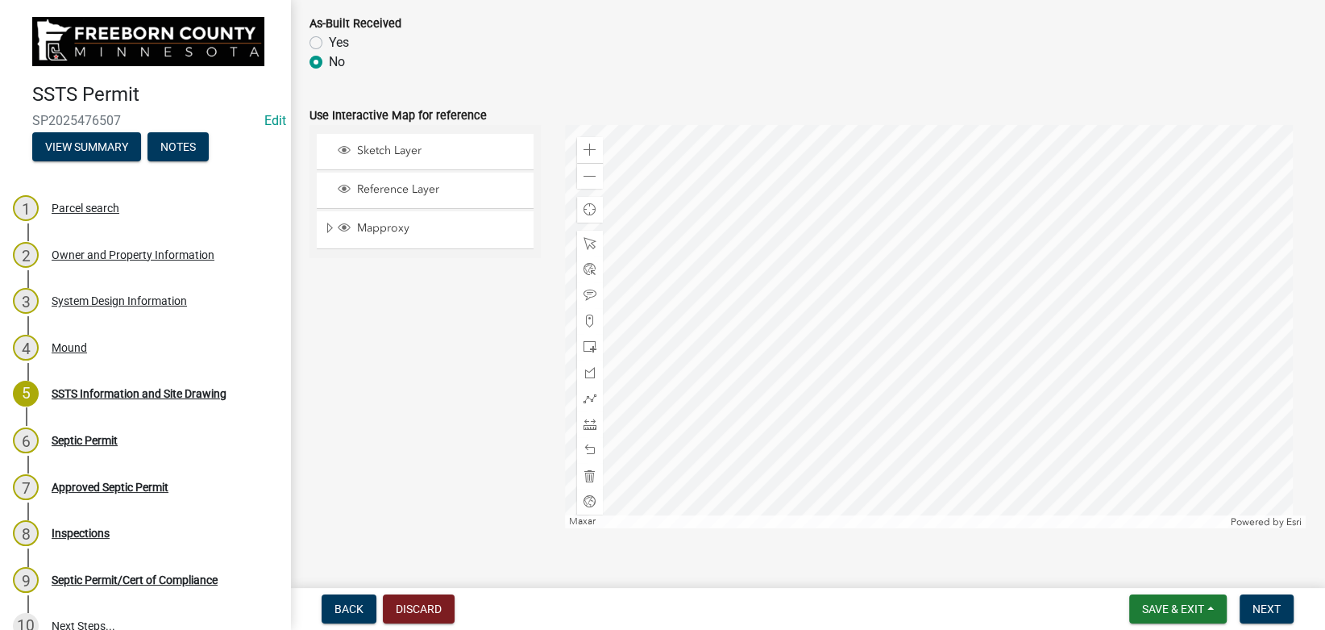
scroll to position [299, 0]
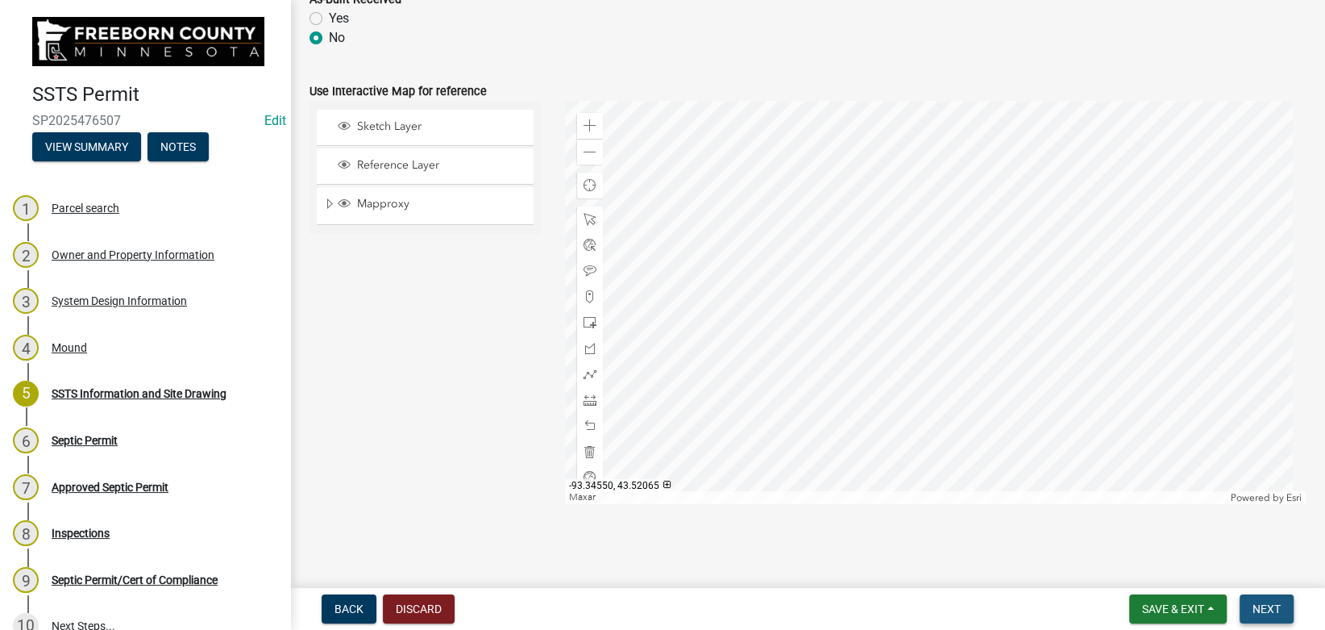
click at [1261, 609] on span "Next" at bounding box center [1267, 608] width 28 height 13
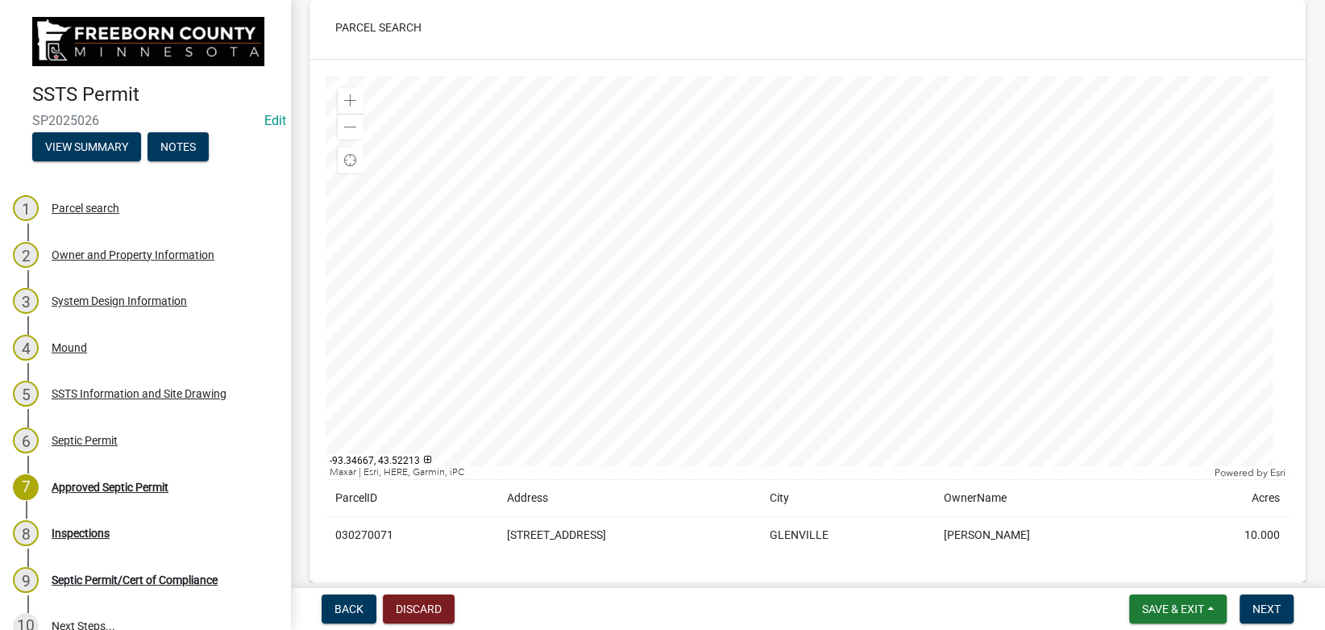
scroll to position [181, 0]
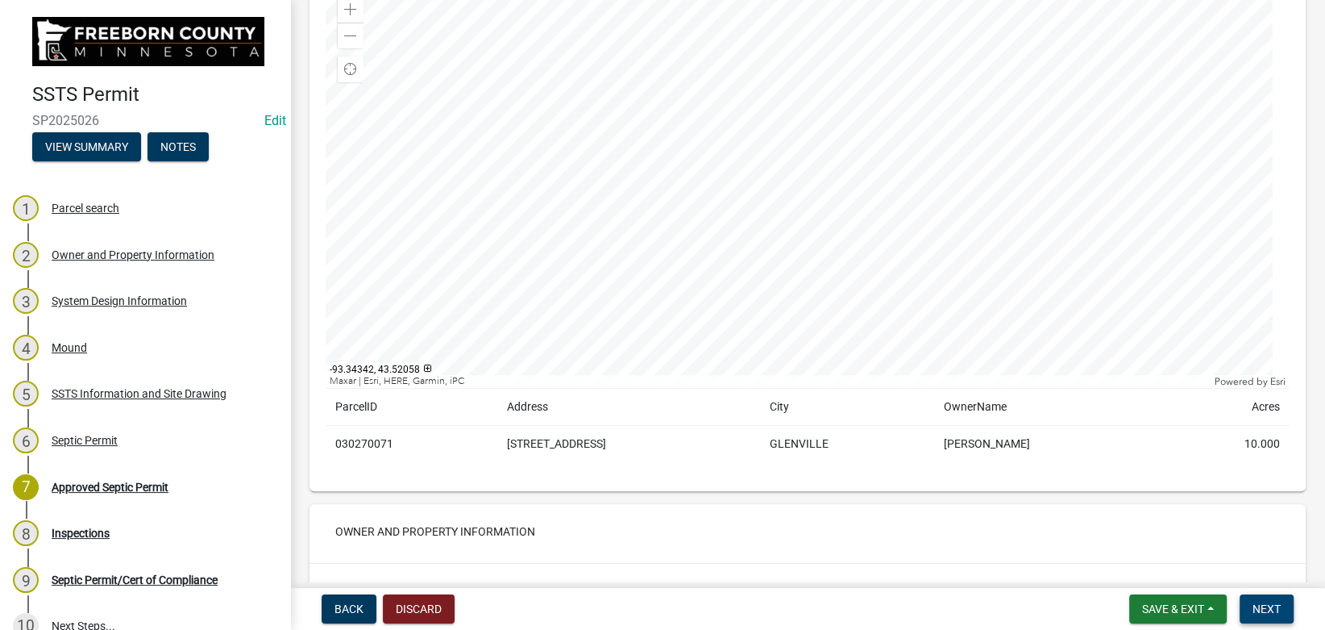
click at [1265, 599] on button "Next" at bounding box center [1267, 608] width 54 height 29
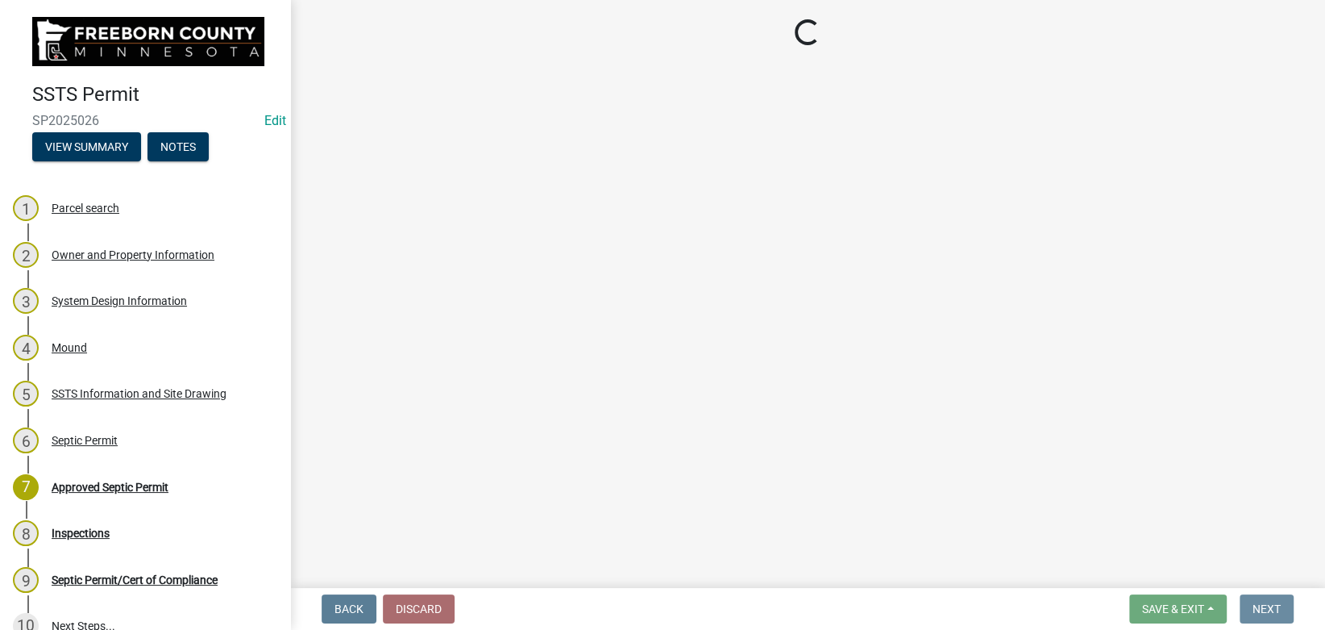
scroll to position [0, 0]
select select "53e6a5a5-4995-4462-9eb4-ac7a80fa0e93"
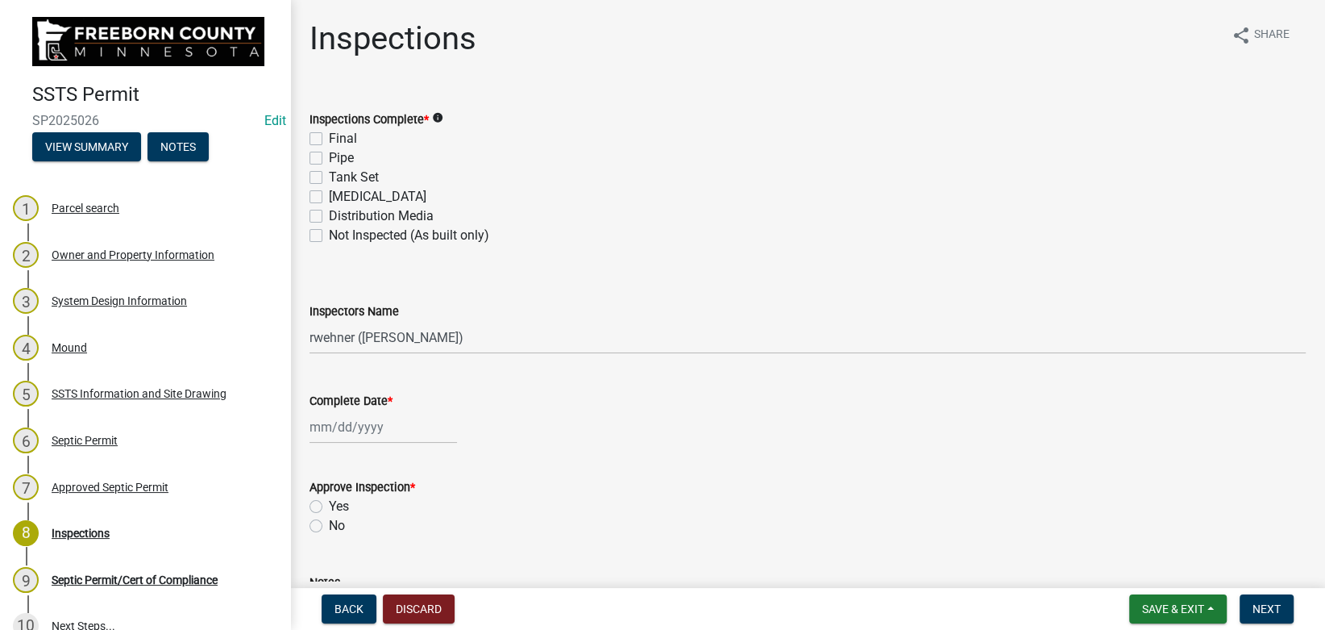
click at [329, 216] on label "Distribution Media" at bounding box center [381, 215] width 105 height 19
click at [329, 216] on input "Distribution Media" at bounding box center [334, 211] width 10 height 10
checkbox input "true"
checkbox input "false"
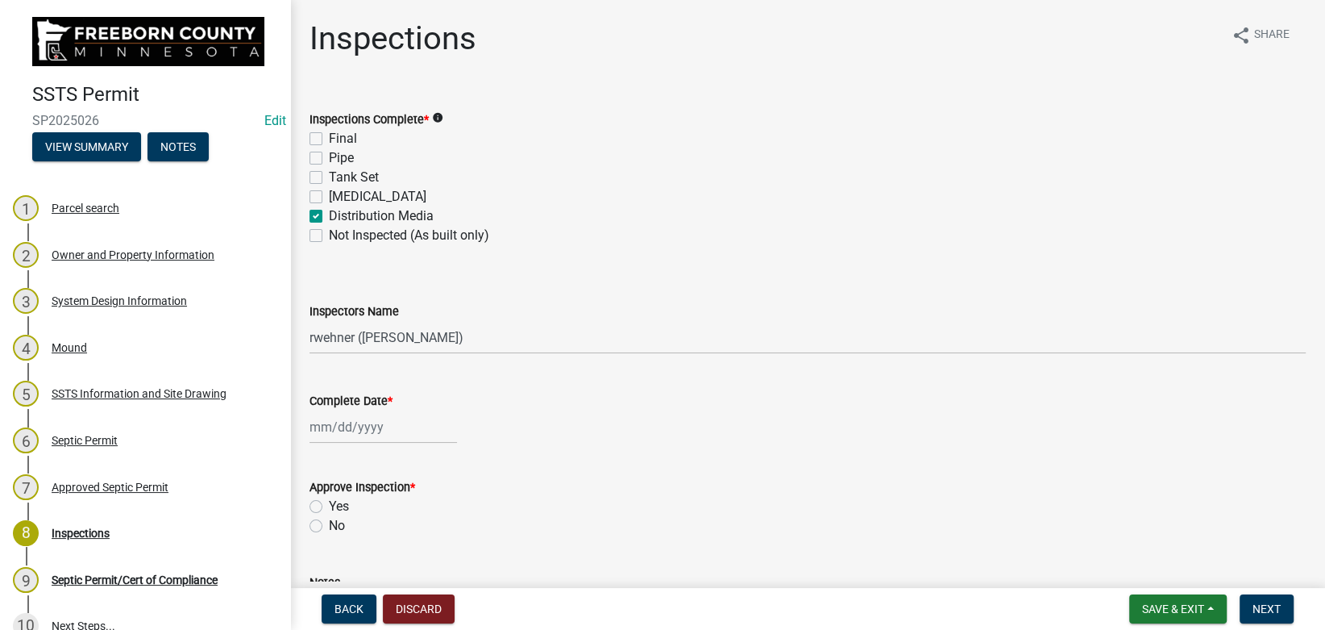
checkbox input "false"
checkbox input "true"
checkbox input "false"
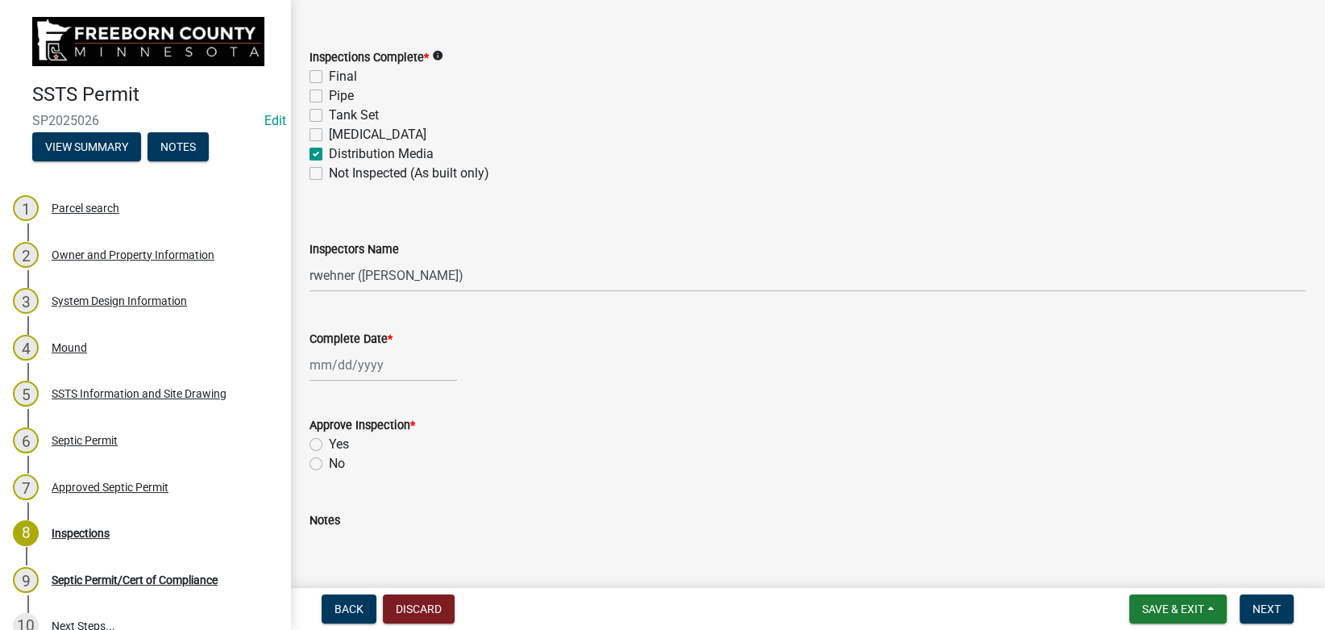
scroll to position [90, 0]
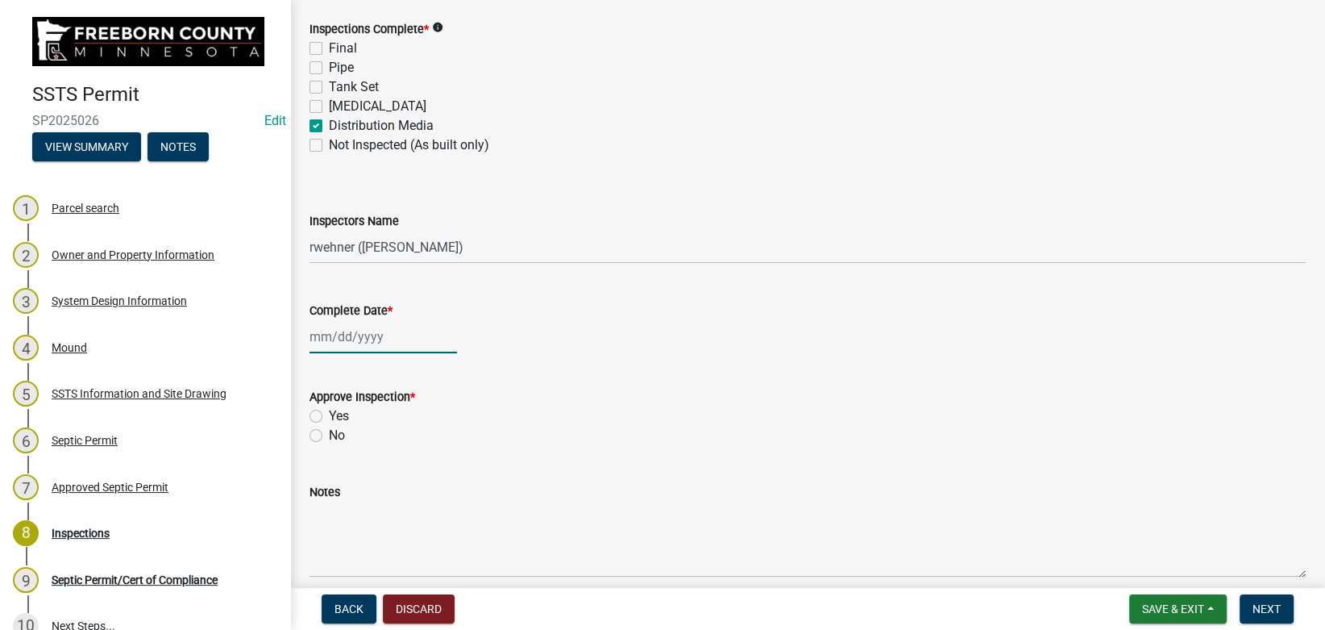
click at [339, 334] on input "Complete Date *" at bounding box center [384, 336] width 148 height 33
select select "9"
select select "2025"
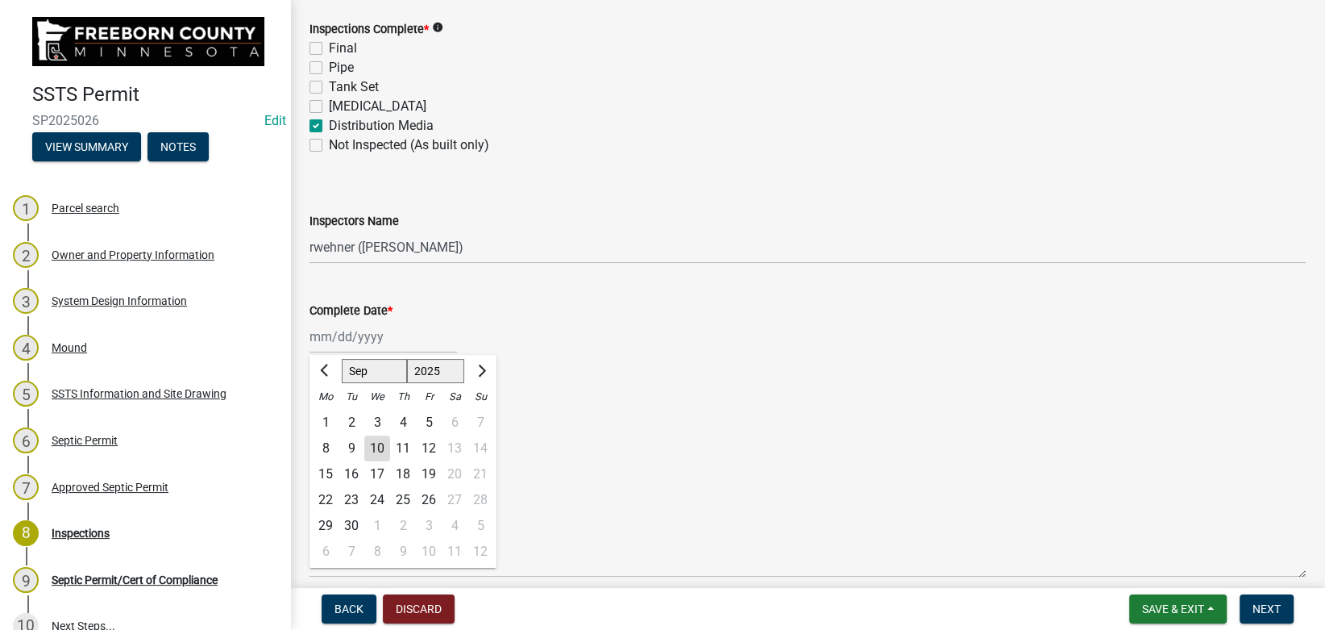
click at [351, 448] on div "9" at bounding box center [352, 448] width 26 height 26
type input "[DATE]"
click at [330, 416] on label "Yes" at bounding box center [339, 415] width 20 height 19
click at [330, 416] on input "Yes" at bounding box center [334, 411] width 10 height 10
radio input "true"
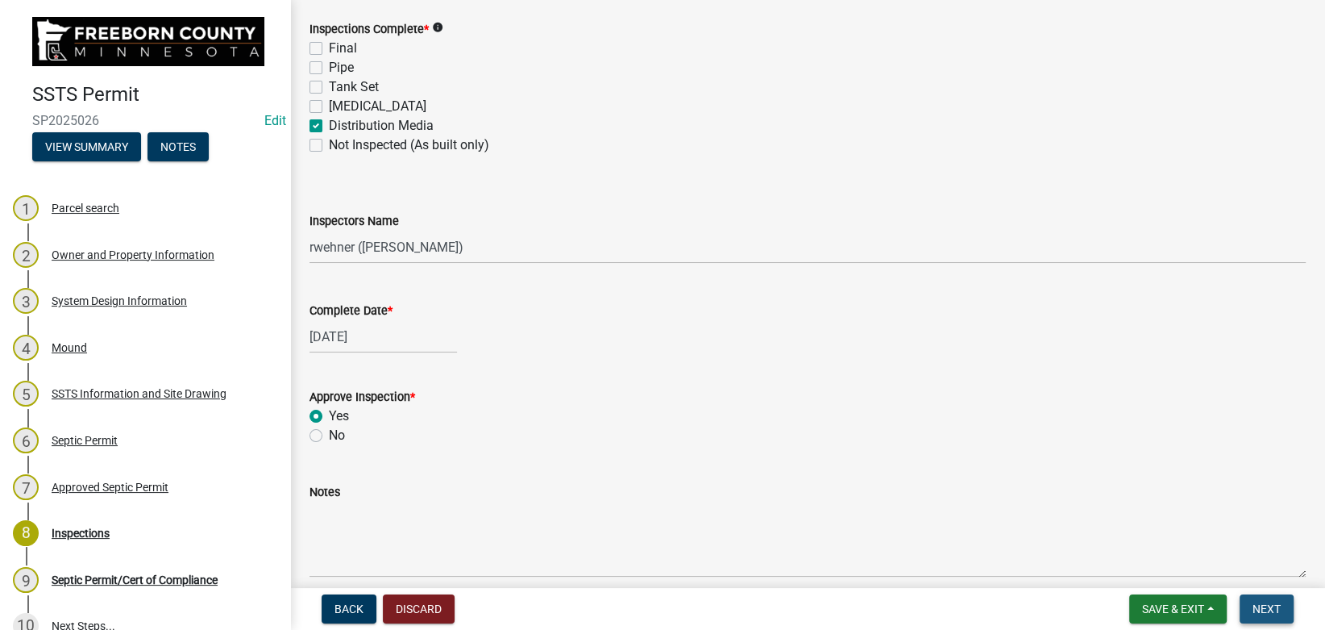
click at [1272, 609] on span "Next" at bounding box center [1267, 608] width 28 height 13
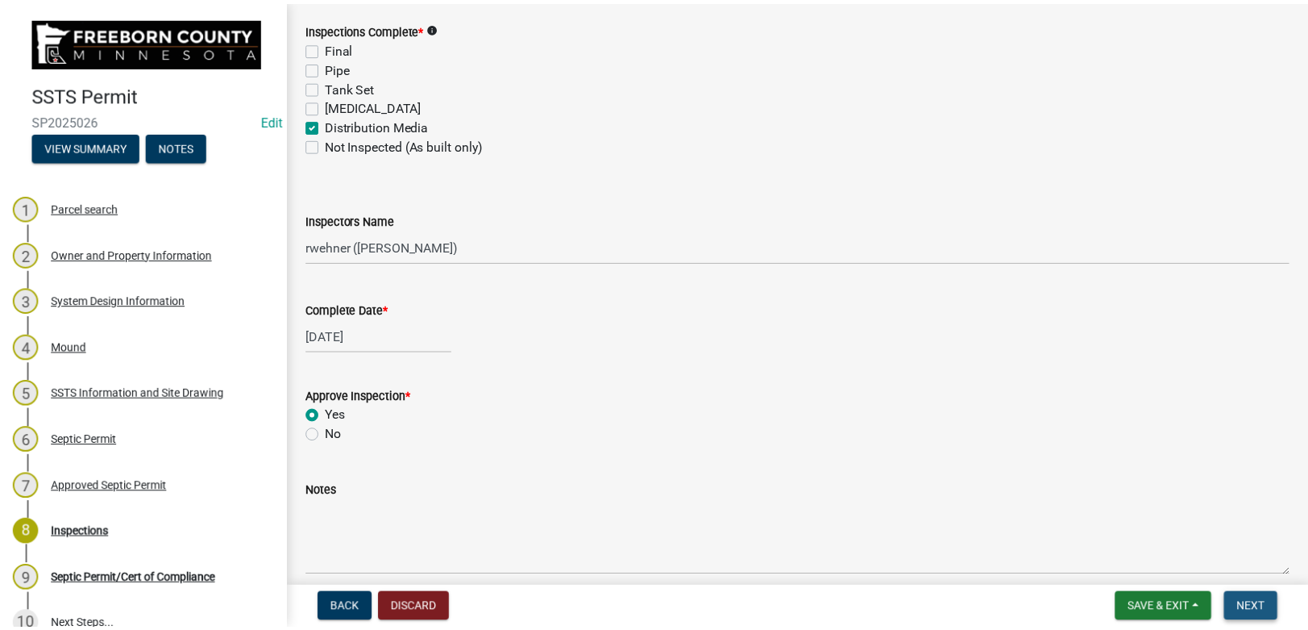
scroll to position [0, 0]
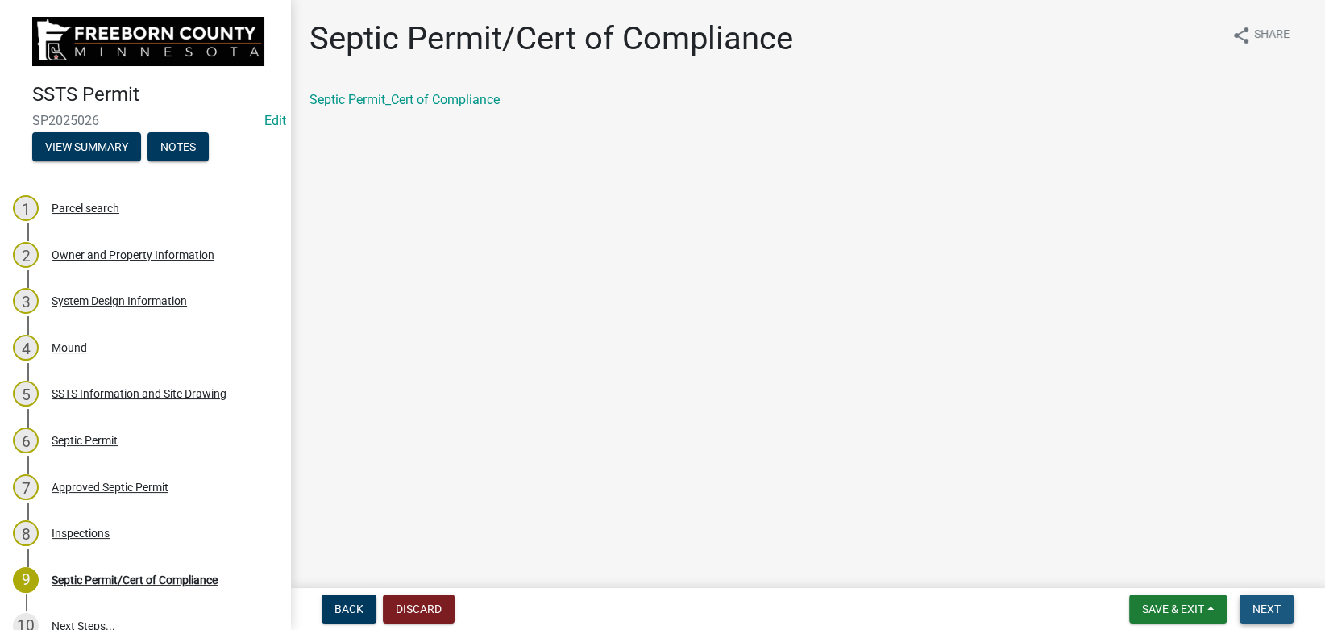
click at [1245, 596] on button "Next" at bounding box center [1267, 608] width 54 height 29
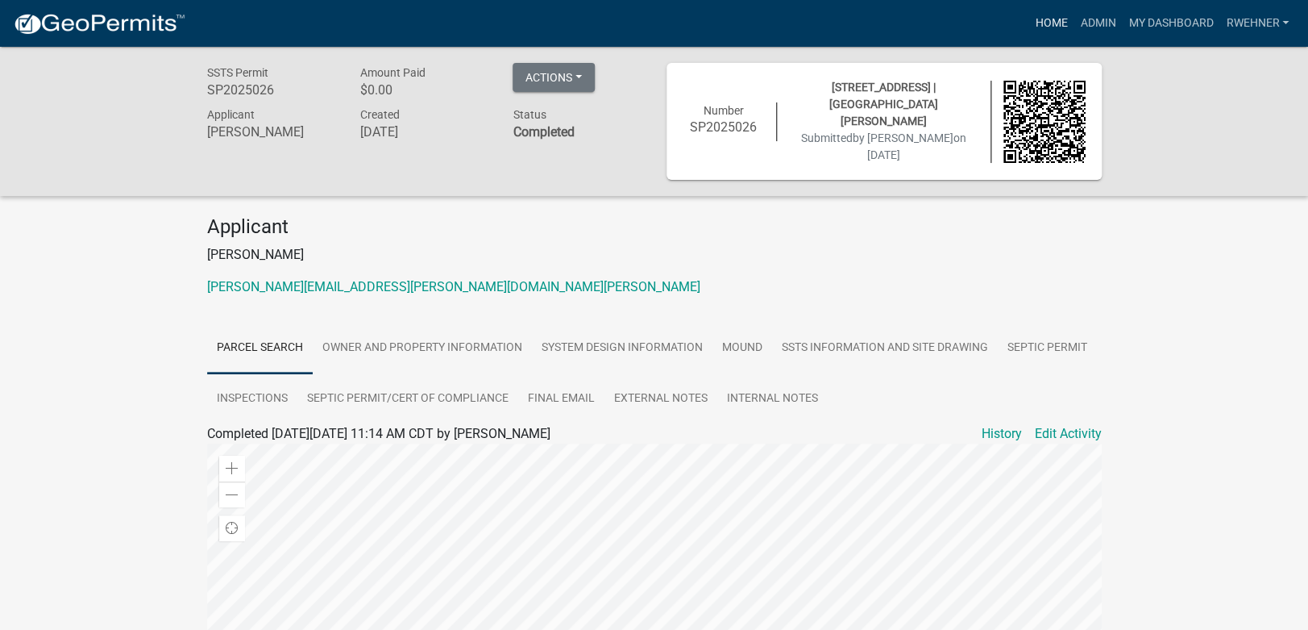
click at [1048, 13] on link "Home" at bounding box center [1051, 23] width 45 height 31
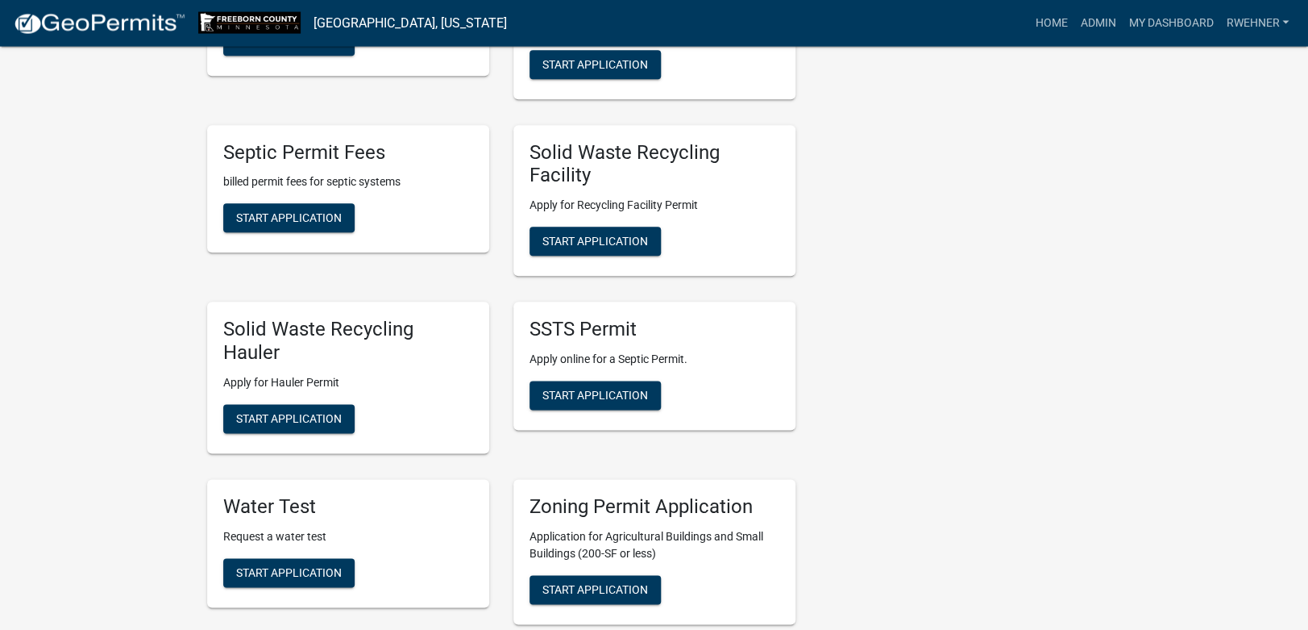
scroll to position [677, 0]
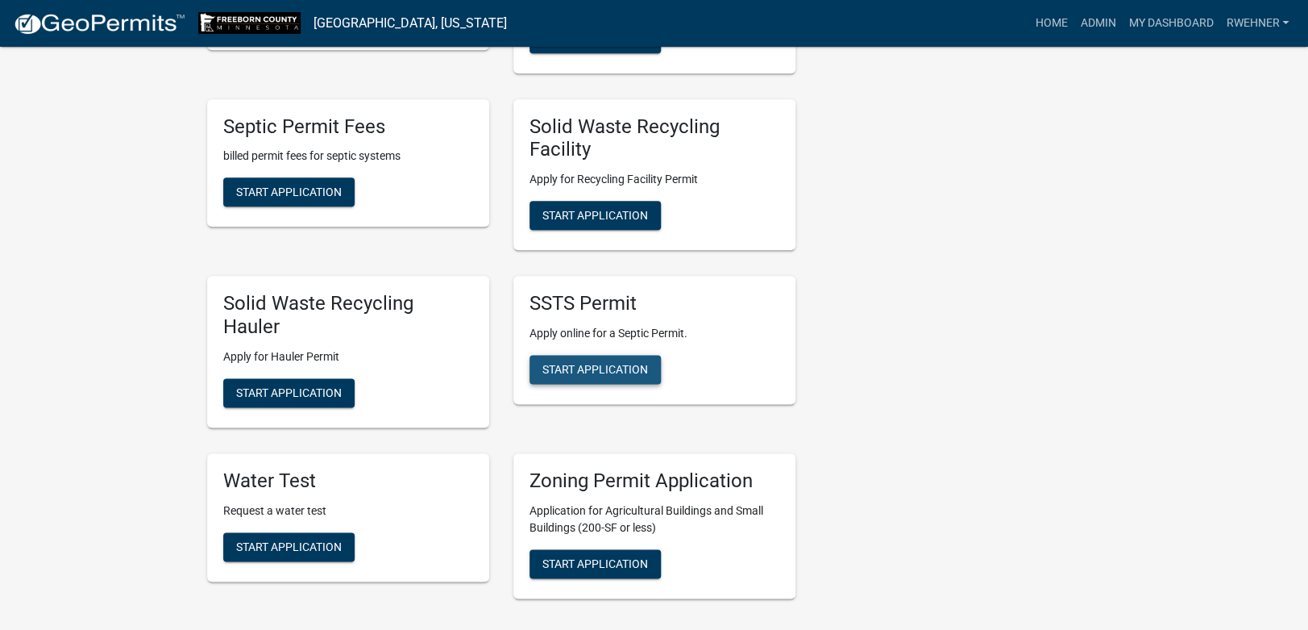
click at [591, 366] on span "Start Application" at bounding box center [595, 369] width 106 height 13
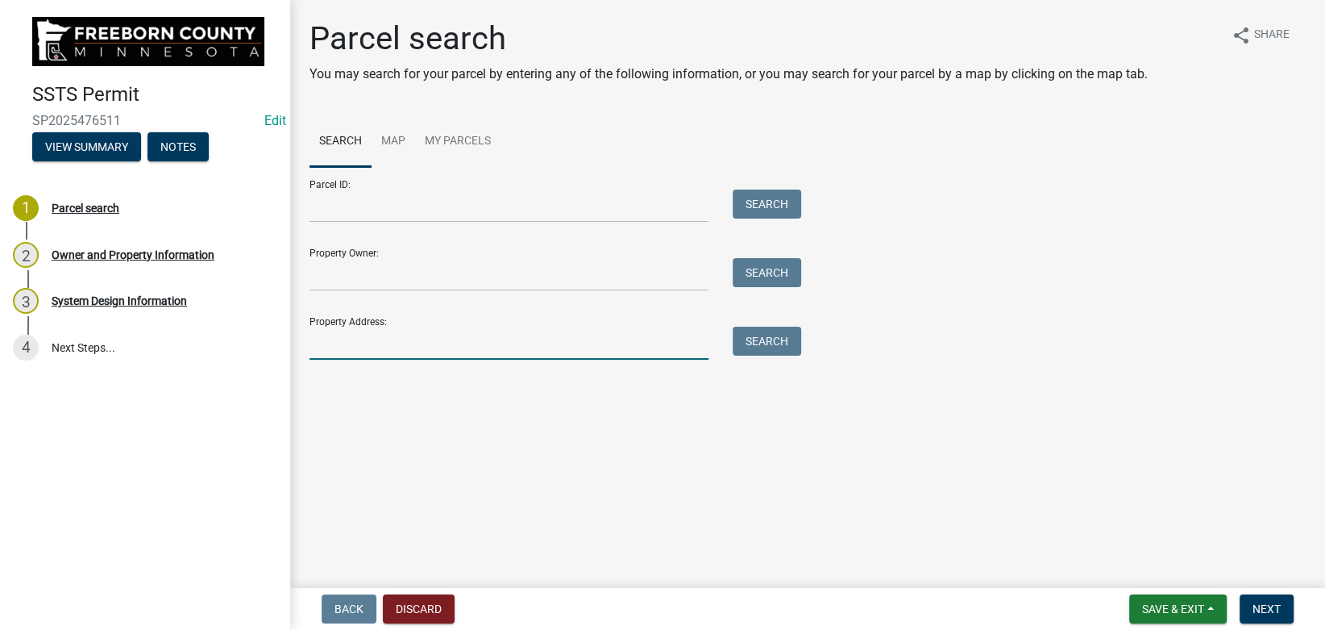
click at [442, 330] on input "Property Address:" at bounding box center [509, 342] width 399 height 33
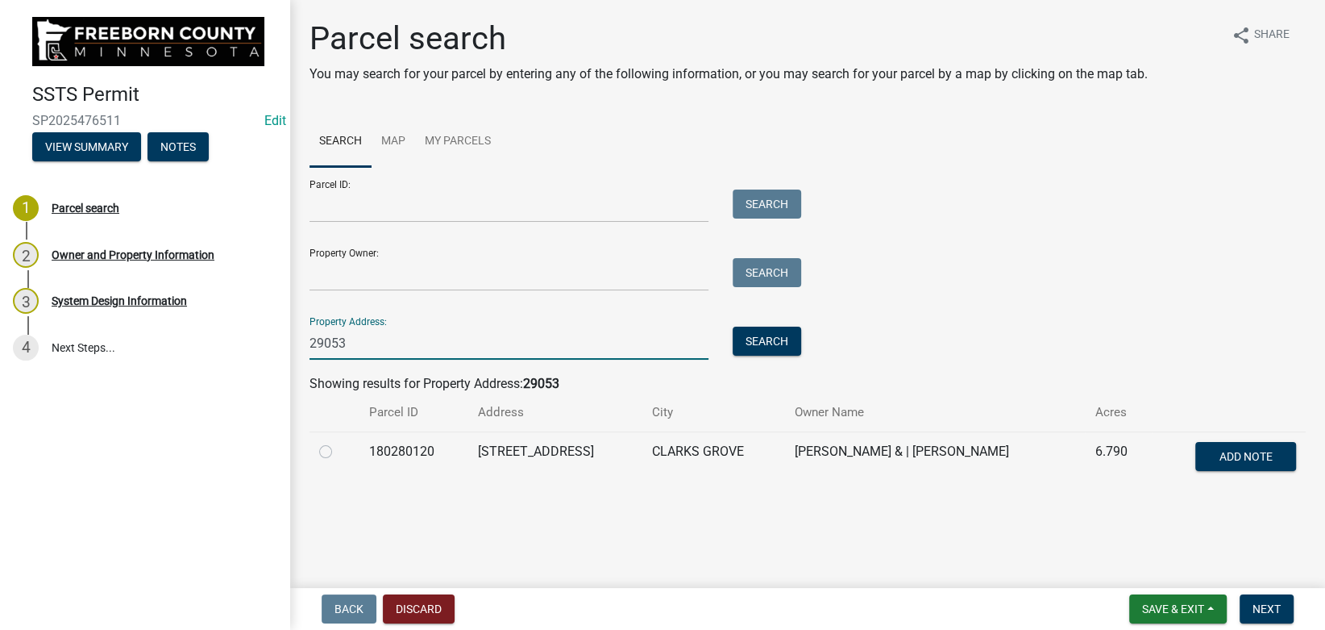
type input "29053"
click at [322, 444] on div at bounding box center [334, 451] width 31 height 19
click at [329, 444] on div at bounding box center [334, 451] width 31 height 19
click at [339, 442] on label at bounding box center [339, 442] width 0 height 0
click at [339, 451] on input "radio" at bounding box center [344, 447] width 10 height 10
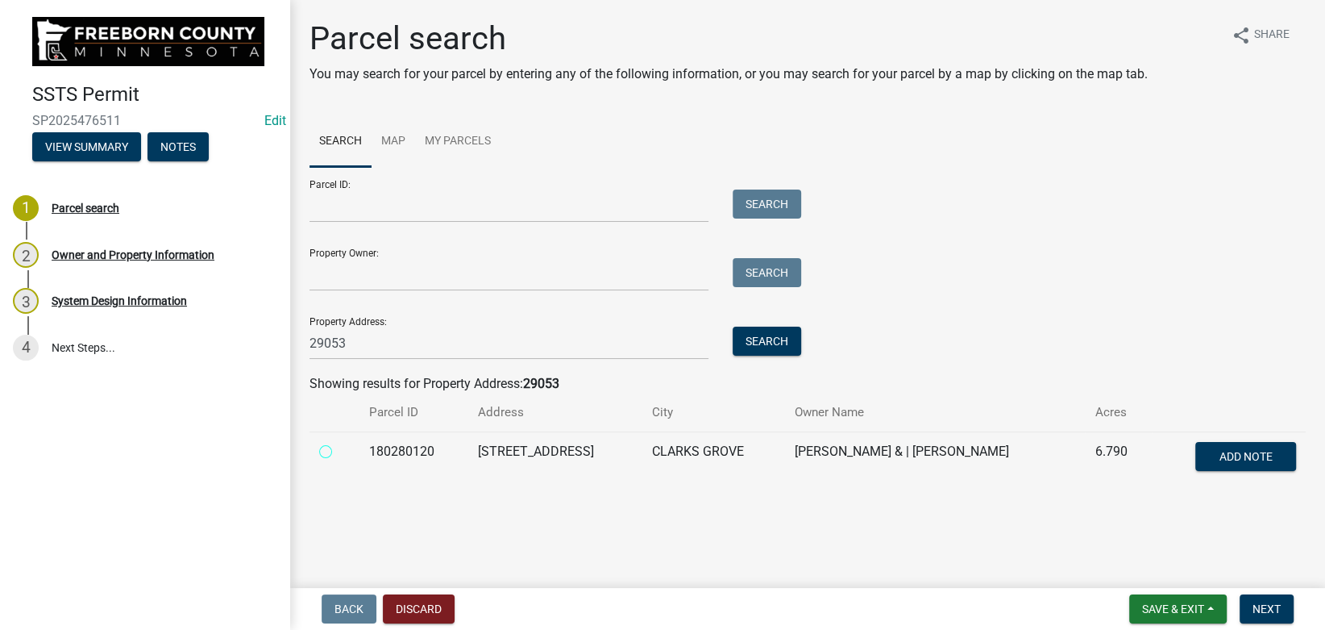
radio input "true"
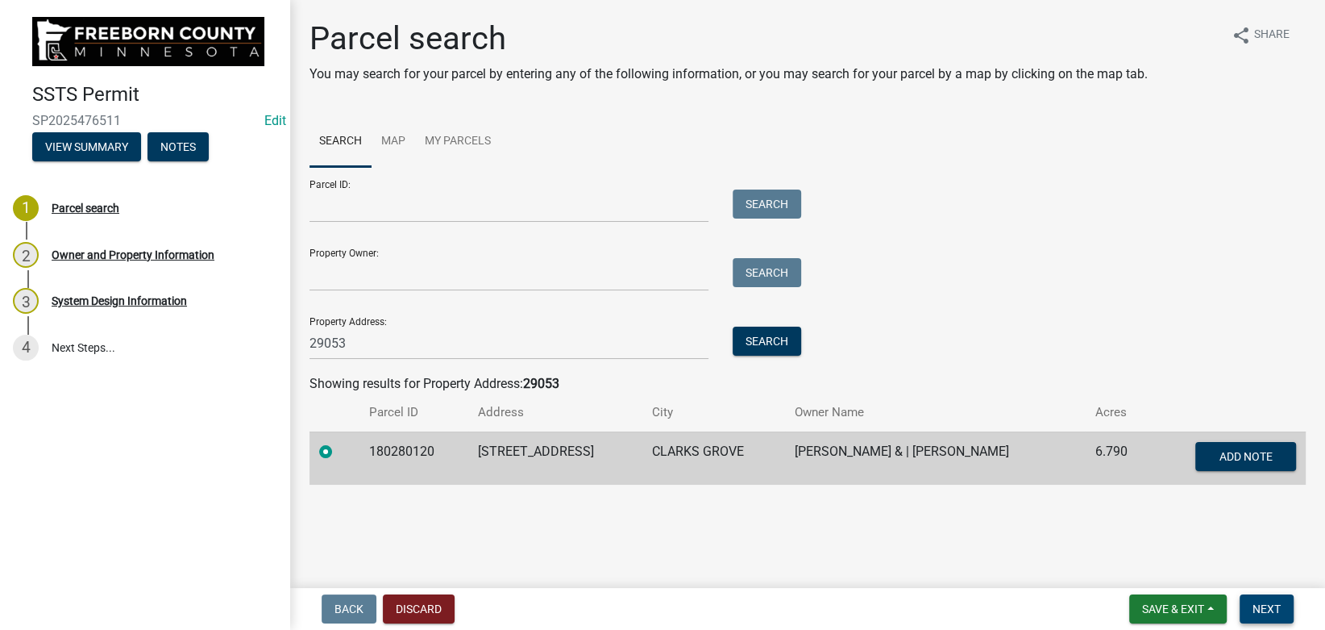
click at [1274, 617] on button "Next" at bounding box center [1267, 608] width 54 height 29
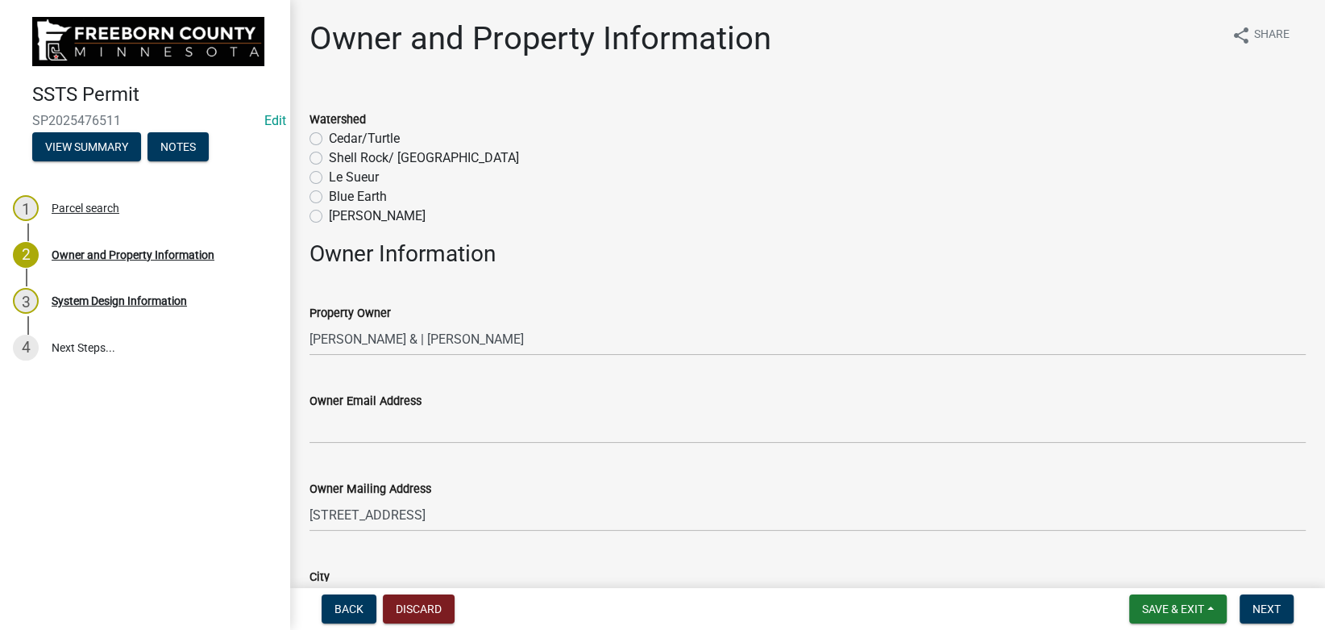
click at [329, 157] on label "Shell Rock/ [GEOGRAPHIC_DATA]" at bounding box center [424, 157] width 190 height 19
click at [329, 157] on input "Shell Rock/ [GEOGRAPHIC_DATA]" at bounding box center [334, 153] width 10 height 10
radio input "true"
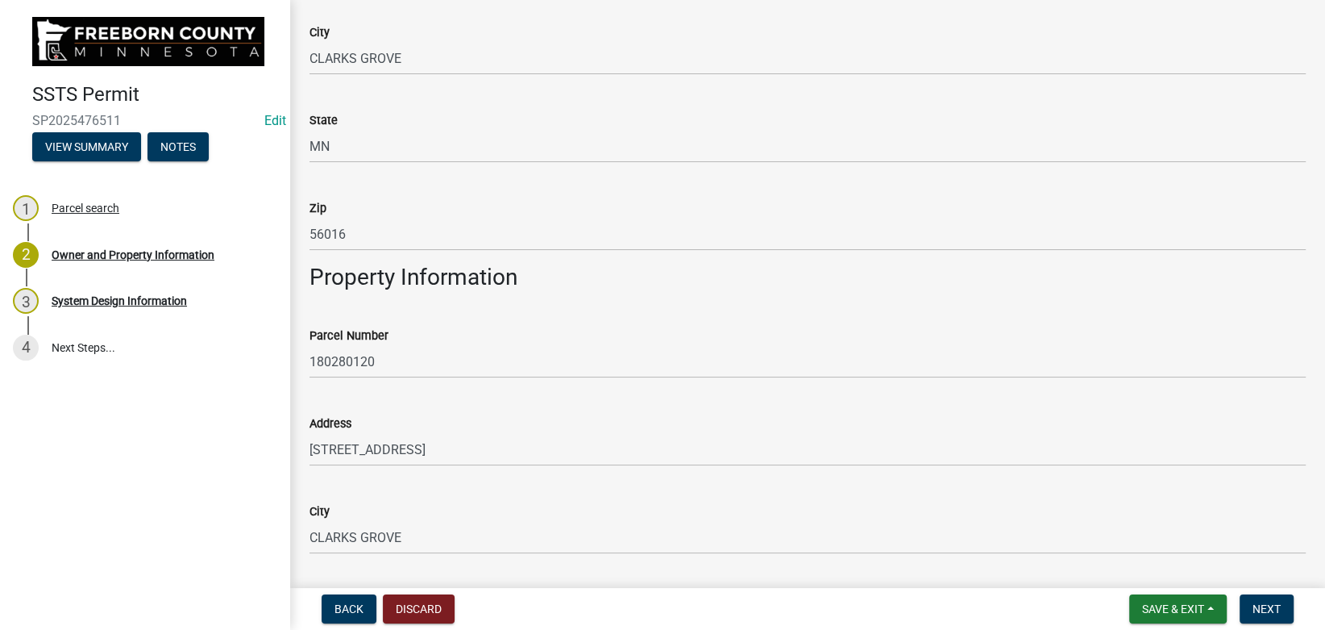
scroll to position [1033, 0]
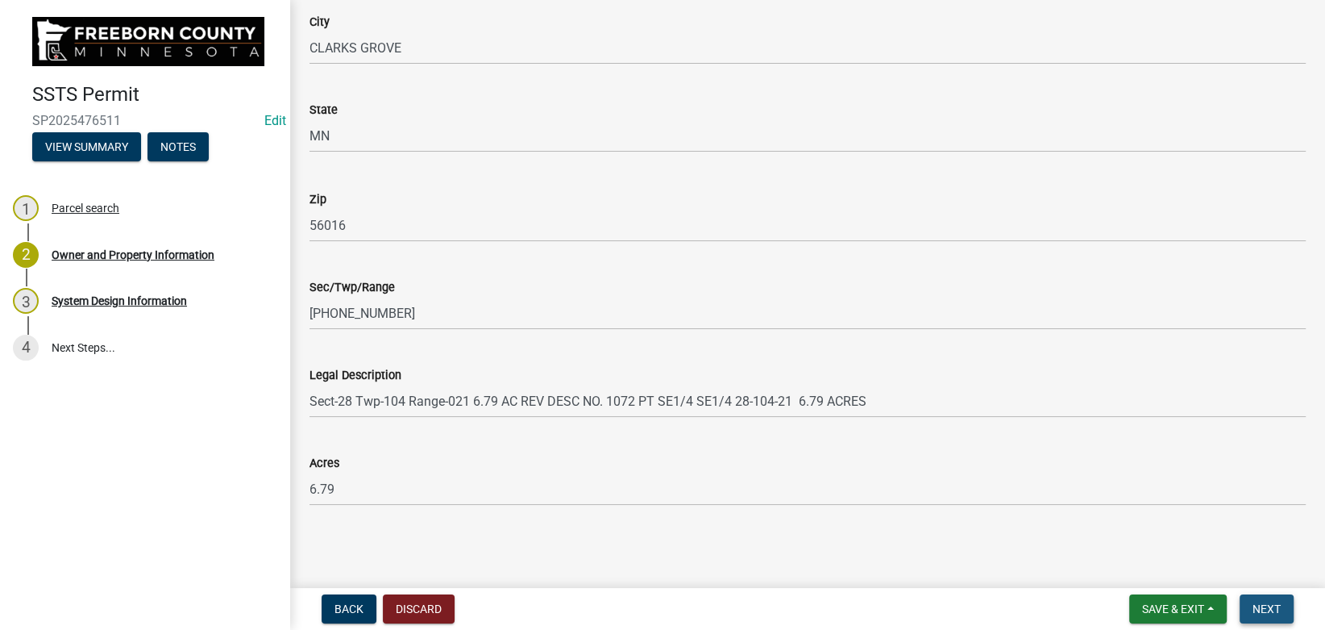
click at [1266, 604] on span "Next" at bounding box center [1267, 608] width 28 height 13
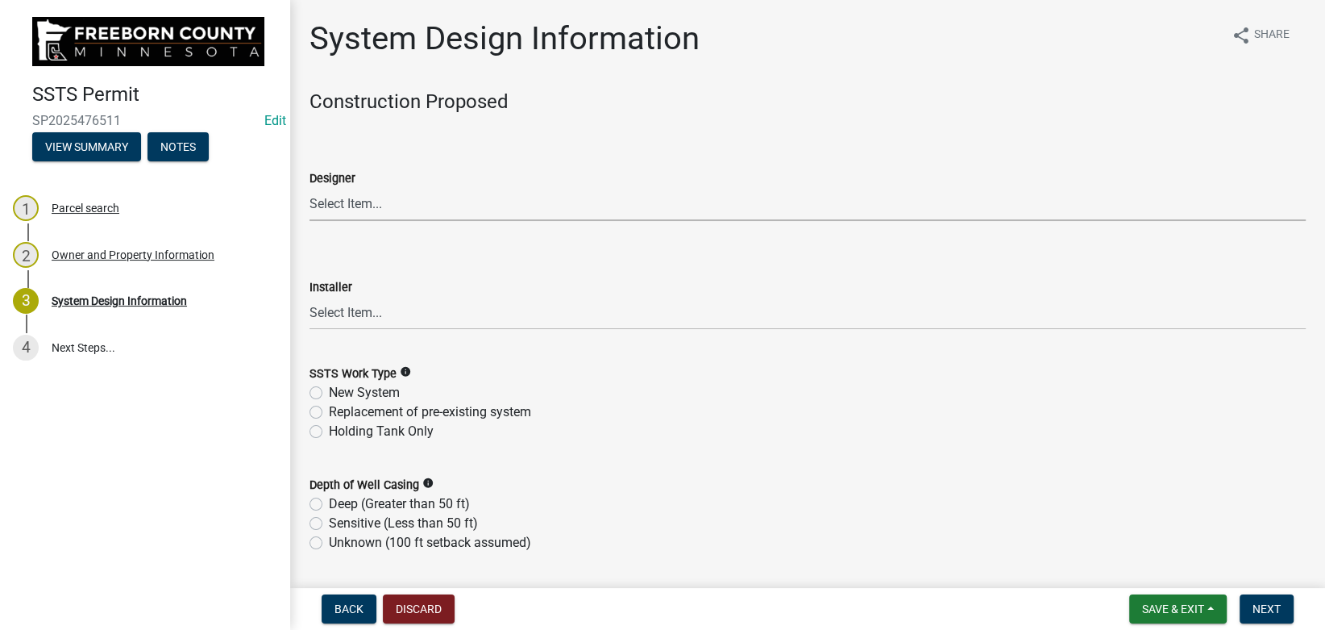
click at [310, 188] on select "Select Item... P & L Excavating Precision Septic Services [PERSON_NAME] Excavat…" at bounding box center [808, 204] width 996 height 33
click option "[PERSON_NAME] Backhoe" at bounding box center [0, 0] width 0 height 0
select select "677d5055-6aa3-4898-b401-41cb45fb074e"
click at [310, 297] on select "Select Item... P & L Excavating Precision Septic Services [PERSON_NAME] Excavat…" at bounding box center [808, 313] width 996 height 33
click option "[PERSON_NAME] Backhoe" at bounding box center [0, 0] width 0 height 0
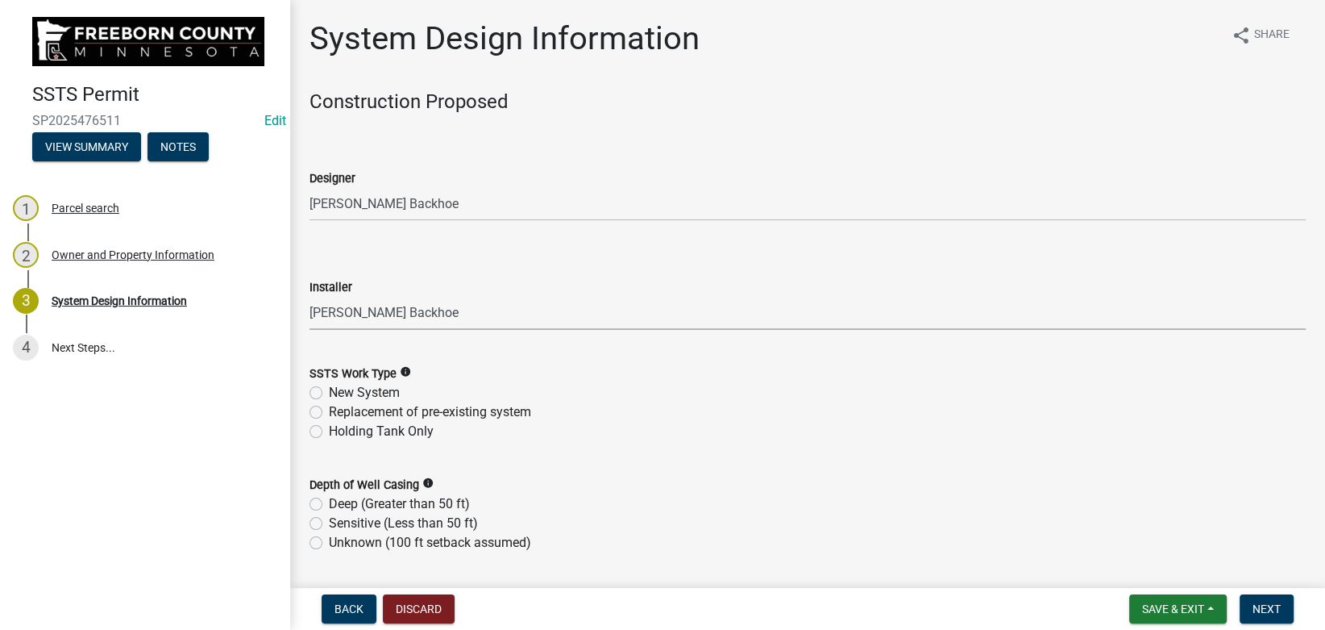
select select "677d5055-6aa3-4898-b401-41cb45fb074e"
click at [329, 411] on label "Replacement of pre-existing system" at bounding box center [430, 411] width 202 height 19
click at [329, 411] on input "Replacement of pre-existing system" at bounding box center [334, 407] width 10 height 10
radio input "true"
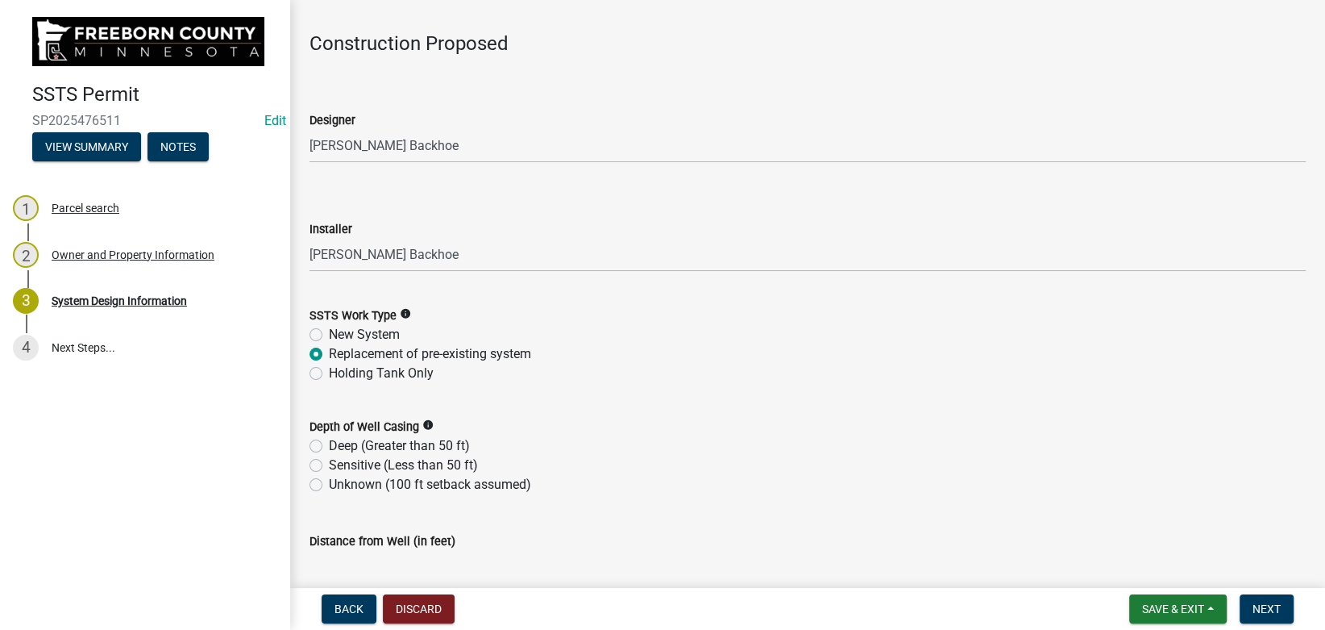
scroll to position [90, 0]
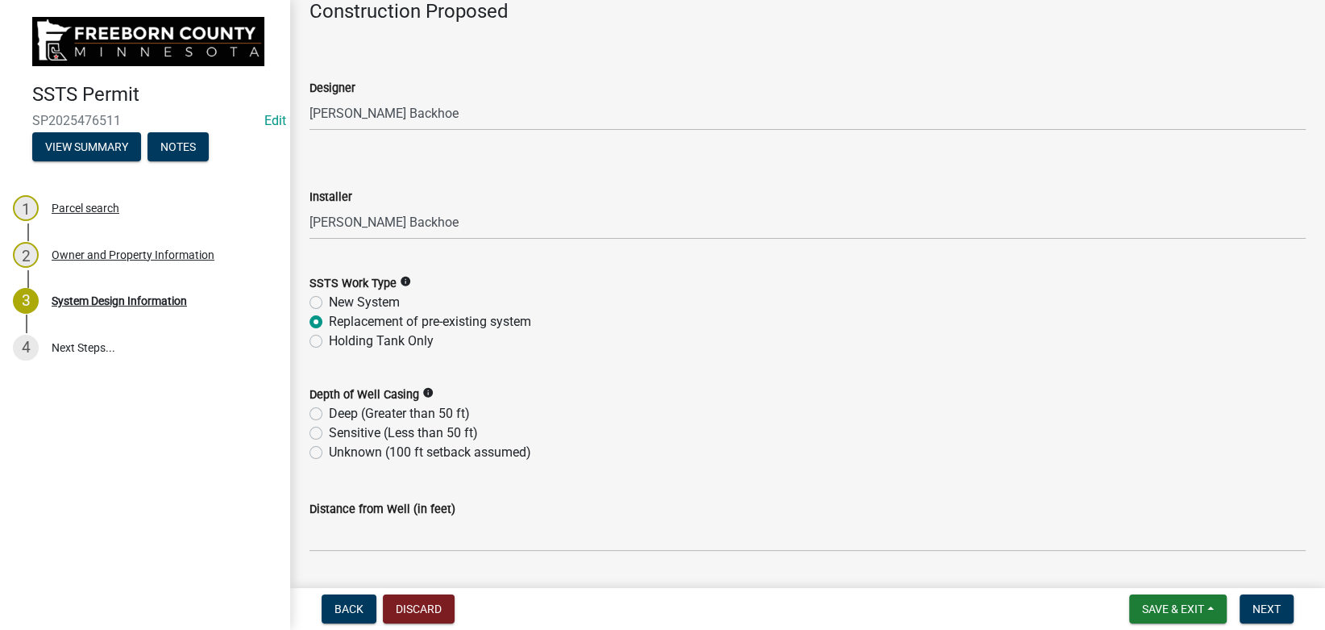
click at [329, 411] on label "Deep (Greater than 50 ft)" at bounding box center [399, 413] width 141 height 19
click at [329, 411] on input "Deep (Greater than 50 ft)" at bounding box center [334, 409] width 10 height 10
radio input "true"
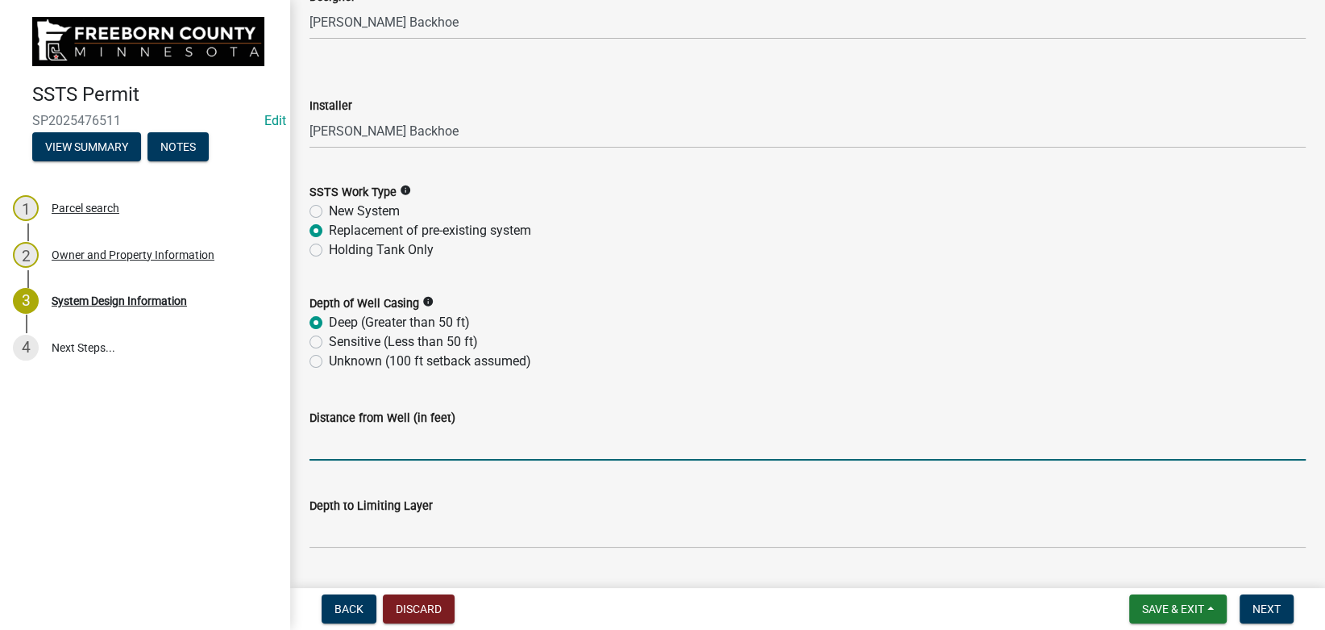
click at [359, 447] on input "Distance from Well (in feet)" at bounding box center [808, 443] width 996 height 33
type input "80"
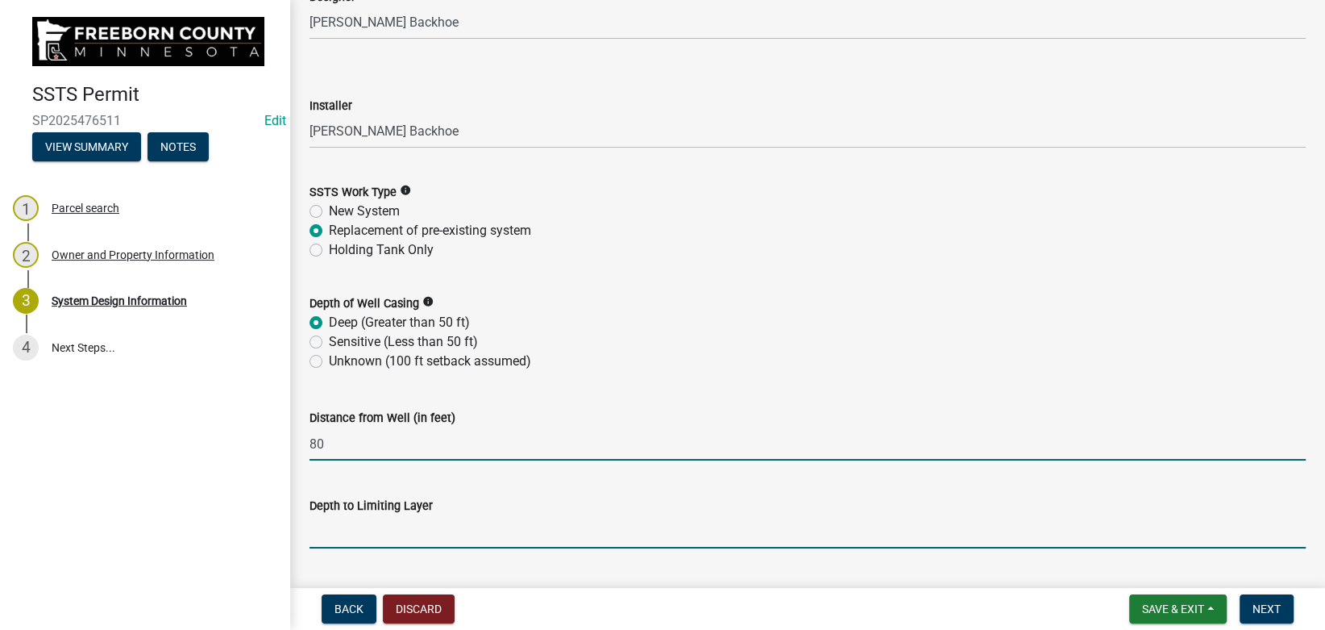
click at [373, 528] on input "text" at bounding box center [808, 531] width 996 height 33
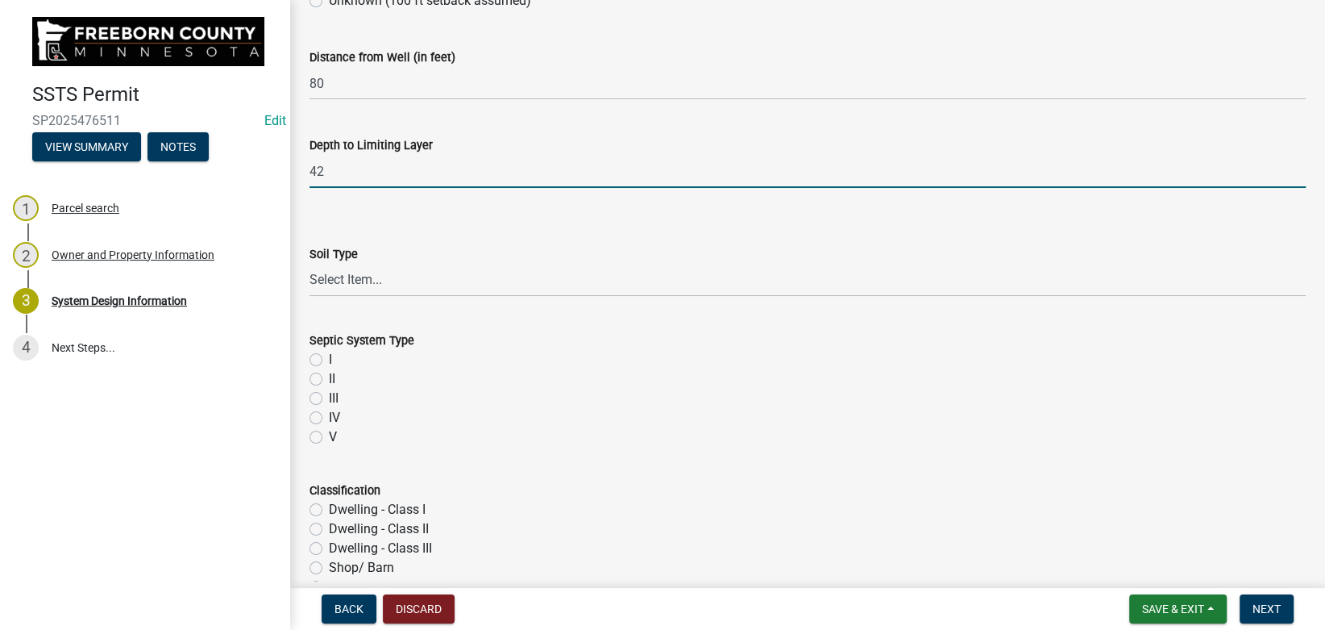
scroll to position [544, 0]
type input "42"
click at [310, 261] on select "Select Item... Clay Loam Loam [PERSON_NAME] Loam Loamy Sand Silt Loam Silty Cla…" at bounding box center [808, 277] width 996 height 33
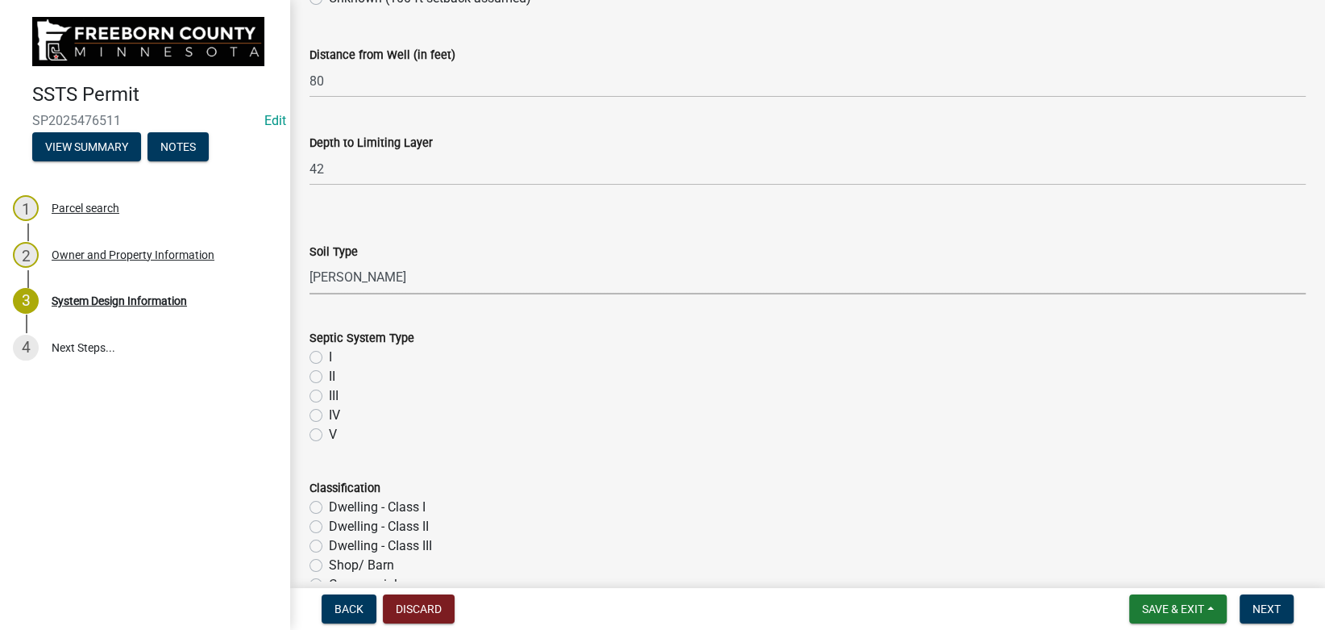
click option "[PERSON_NAME]" at bounding box center [0, 0] width 0 height 0
select select "d50360b1-4187-4419-9f05-ec37a89bc29a"
click at [329, 353] on label "I" at bounding box center [330, 356] width 3 height 19
click at [329, 353] on input "I" at bounding box center [334, 352] width 10 height 10
radio input "true"
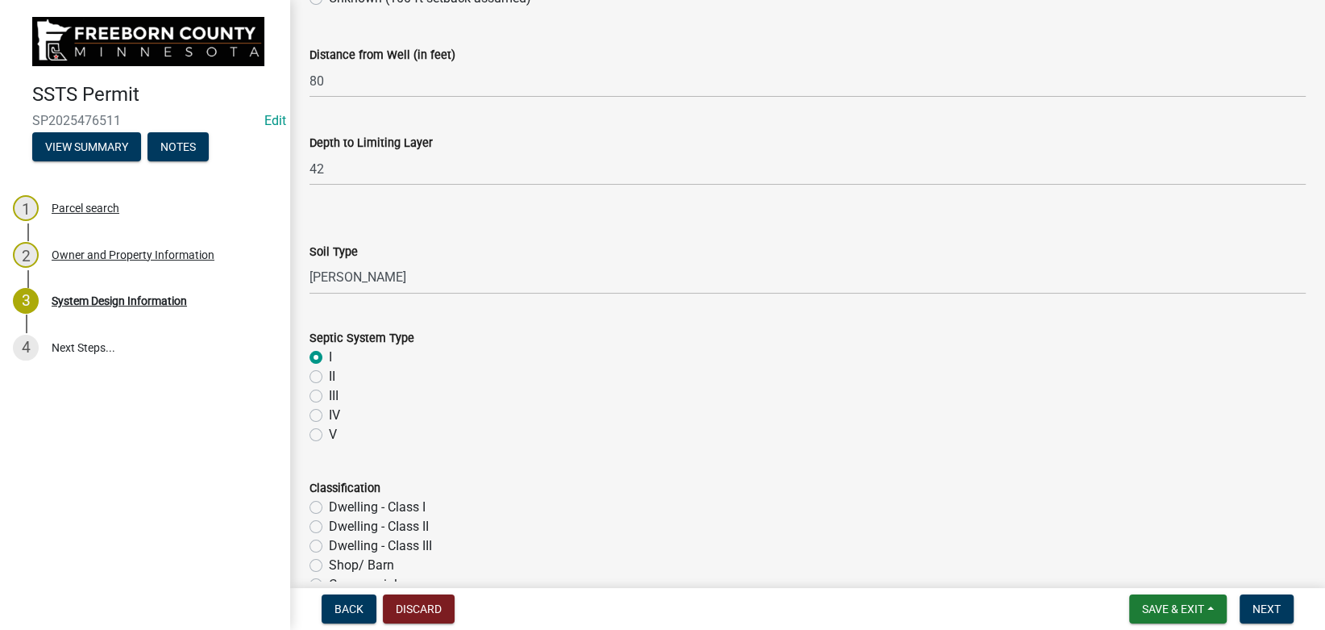
click at [329, 506] on label "Dwelling - Class I" at bounding box center [377, 506] width 97 height 19
click at [329, 506] on input "Dwelling - Class I" at bounding box center [334, 502] width 10 height 10
radio input "true"
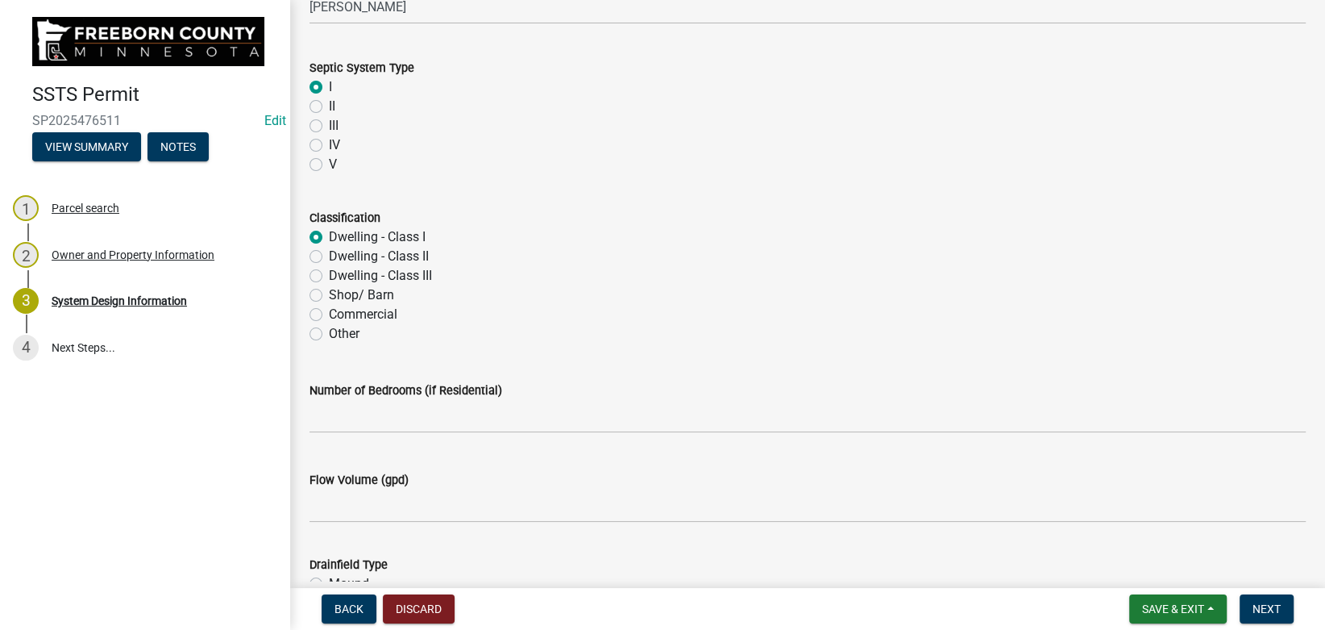
scroll to position [816, 0]
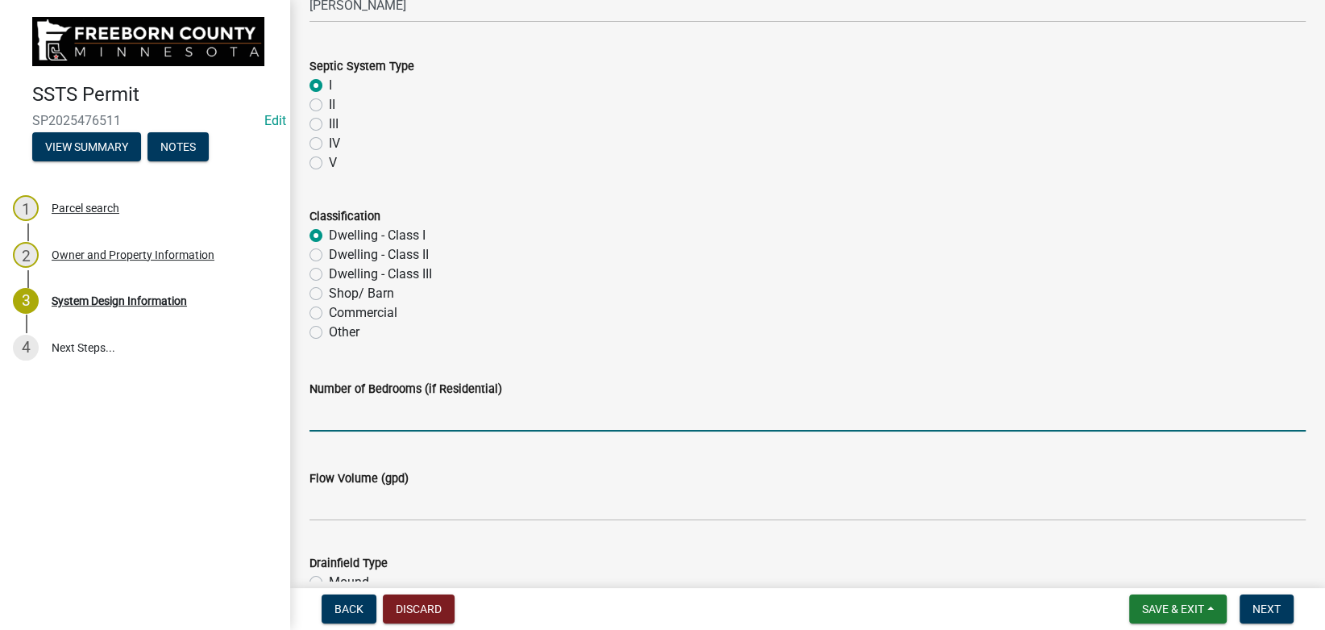
click at [354, 405] on input "text" at bounding box center [808, 414] width 996 height 33
type input "3"
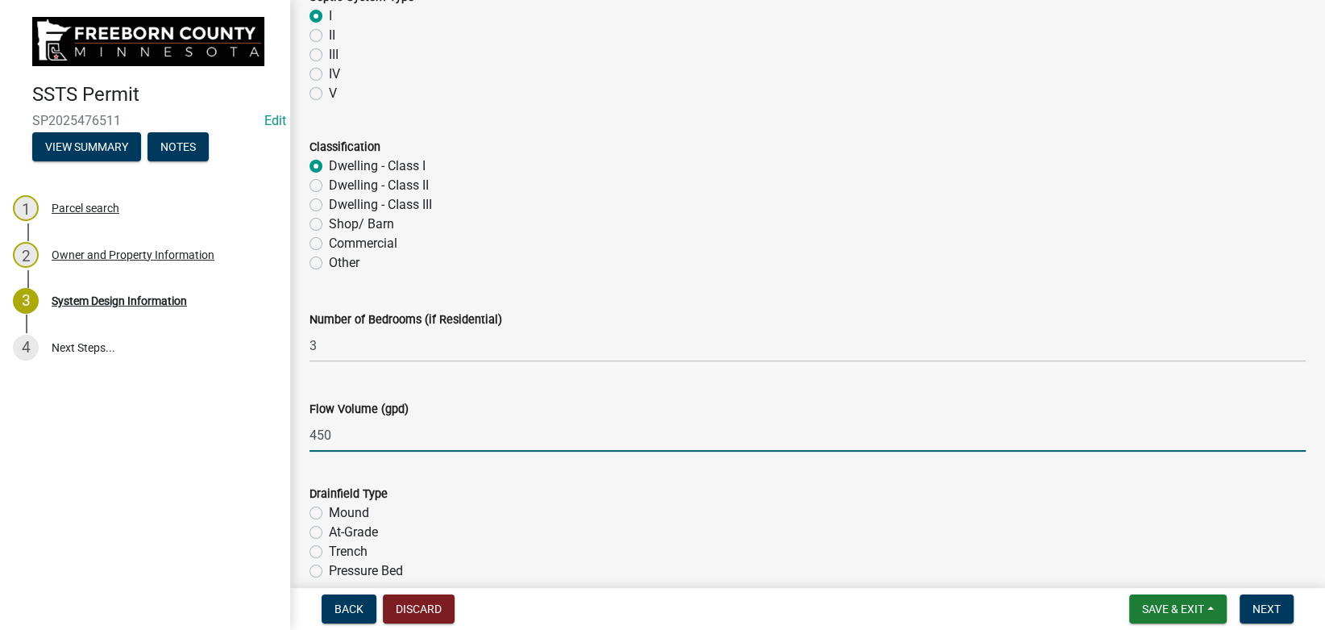
scroll to position [907, 0]
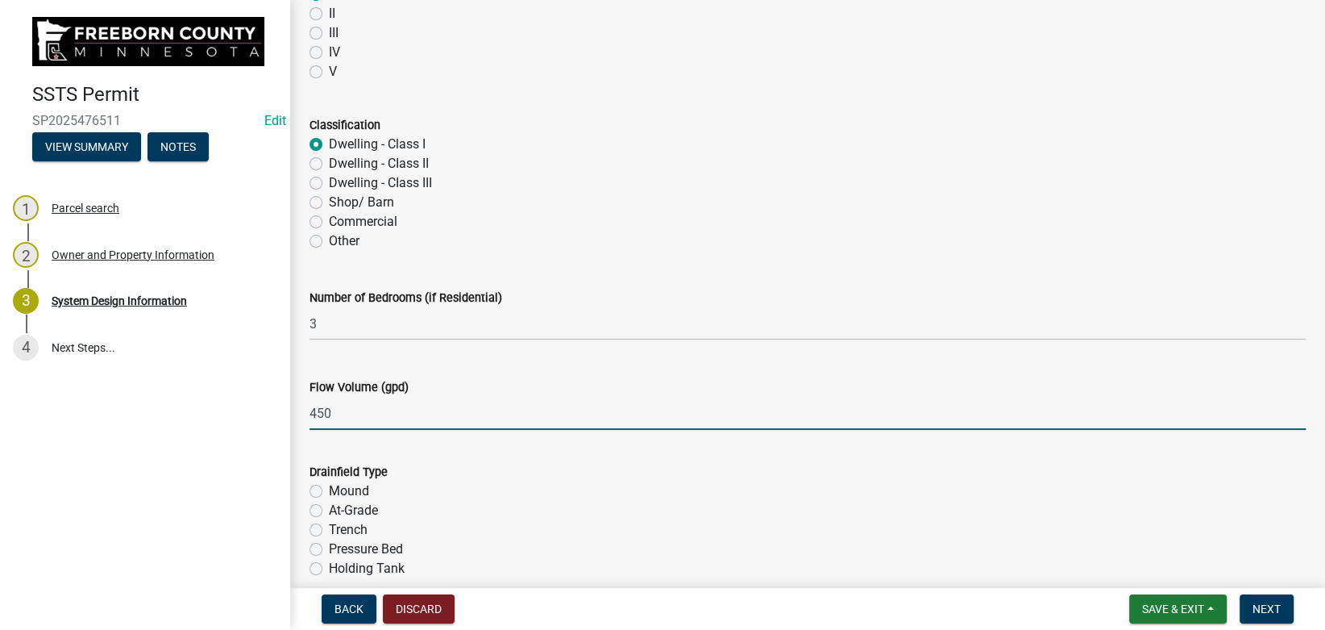
type input "450"
click at [334, 508] on label "At-Grade" at bounding box center [353, 510] width 49 height 19
click at [334, 508] on input "At-Grade" at bounding box center [334, 506] width 10 height 10
radio input "true"
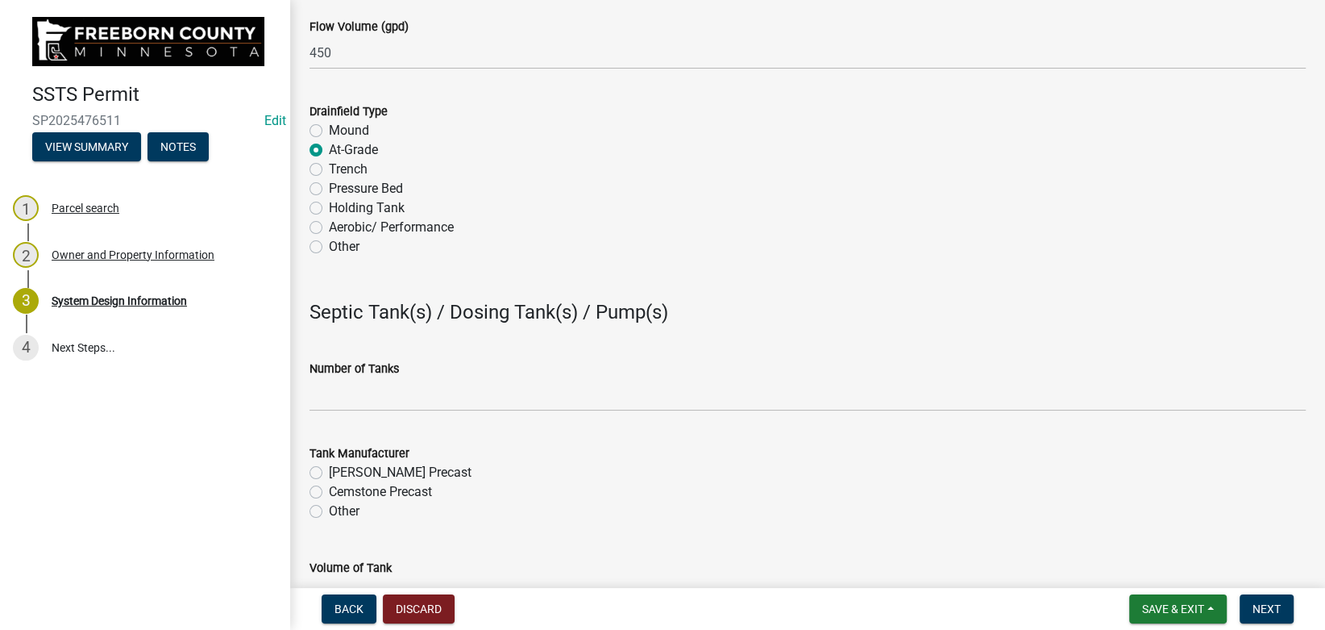
scroll to position [1270, 0]
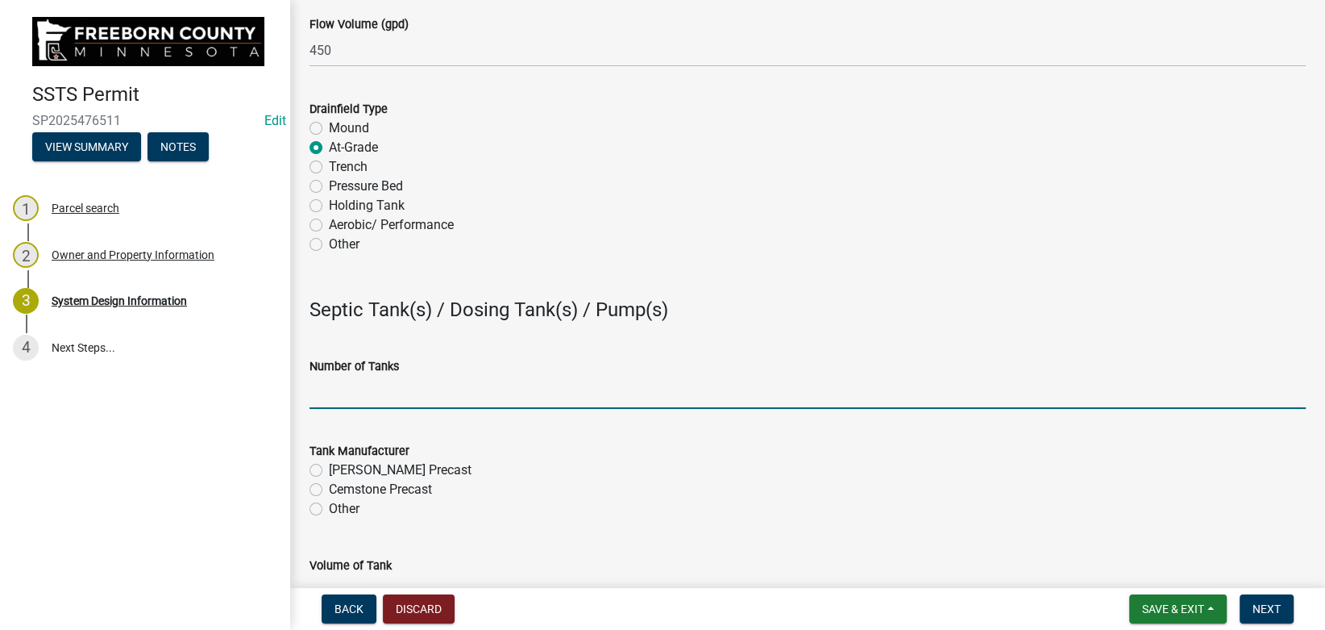
click at [357, 397] on input "Number of Tanks" at bounding box center [808, 392] width 996 height 33
type input "0"
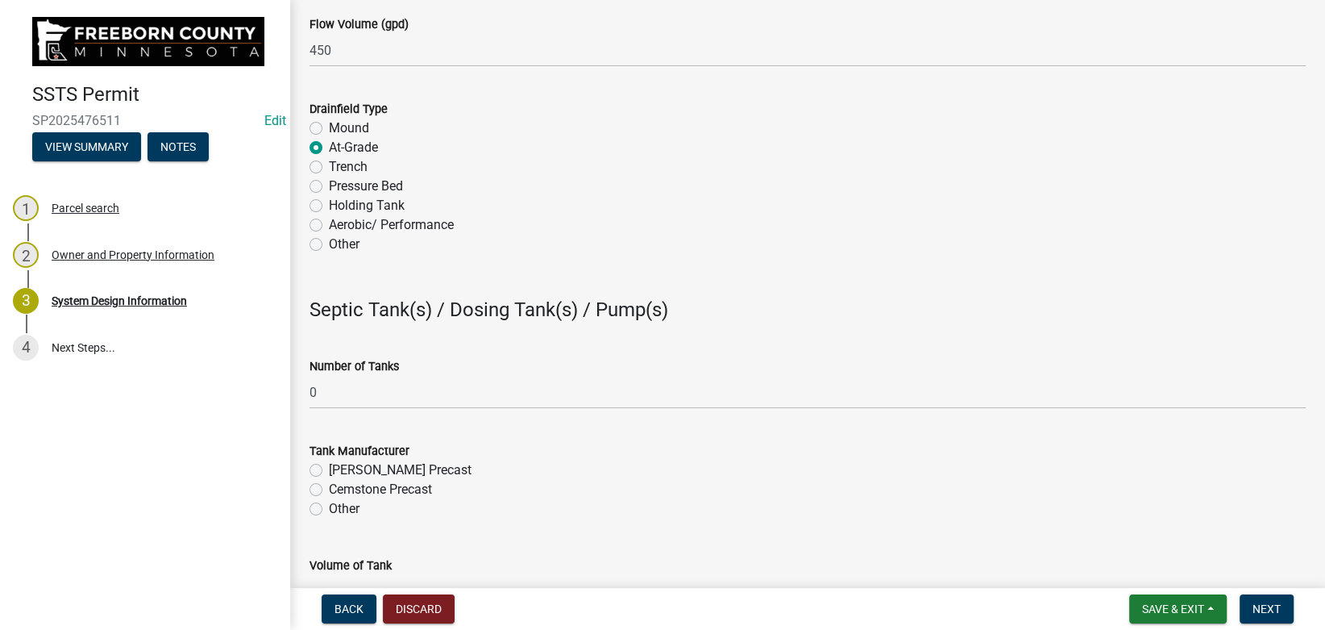
click at [230, 484] on div "SSTS Permit SP2025476511 Edit View Summary Notes 1 Parcel search 2 Owner and Pr…" at bounding box center [145, 315] width 290 height 630
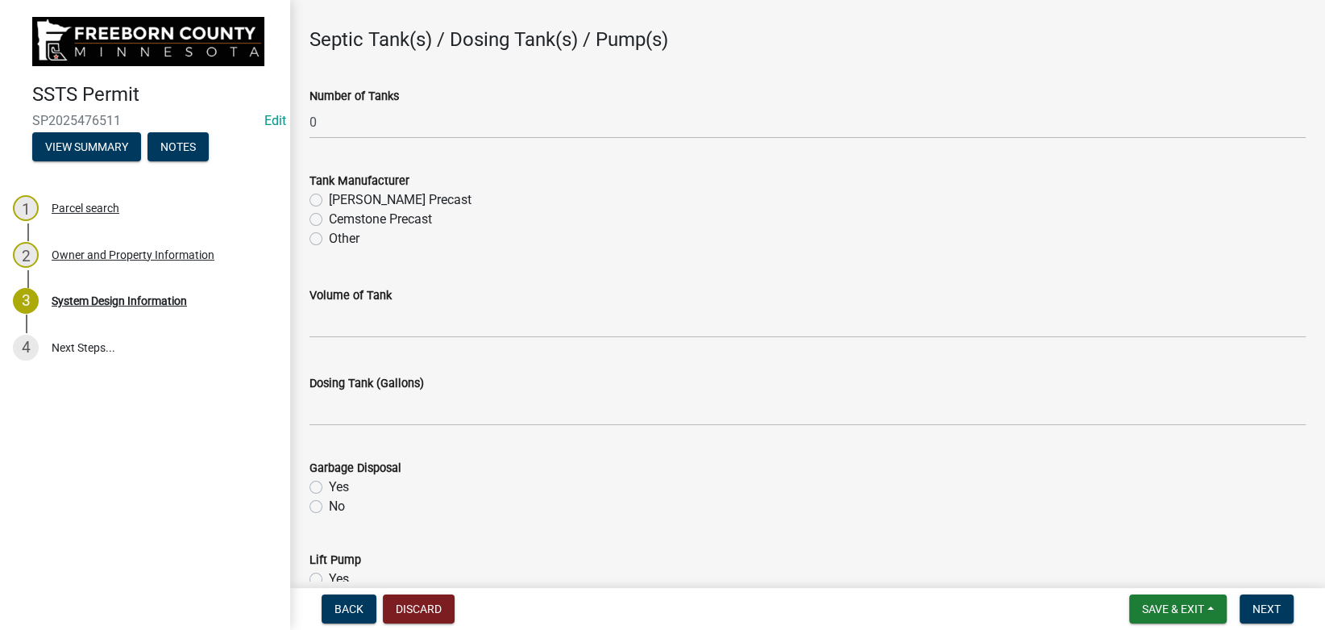
scroll to position [1904, 0]
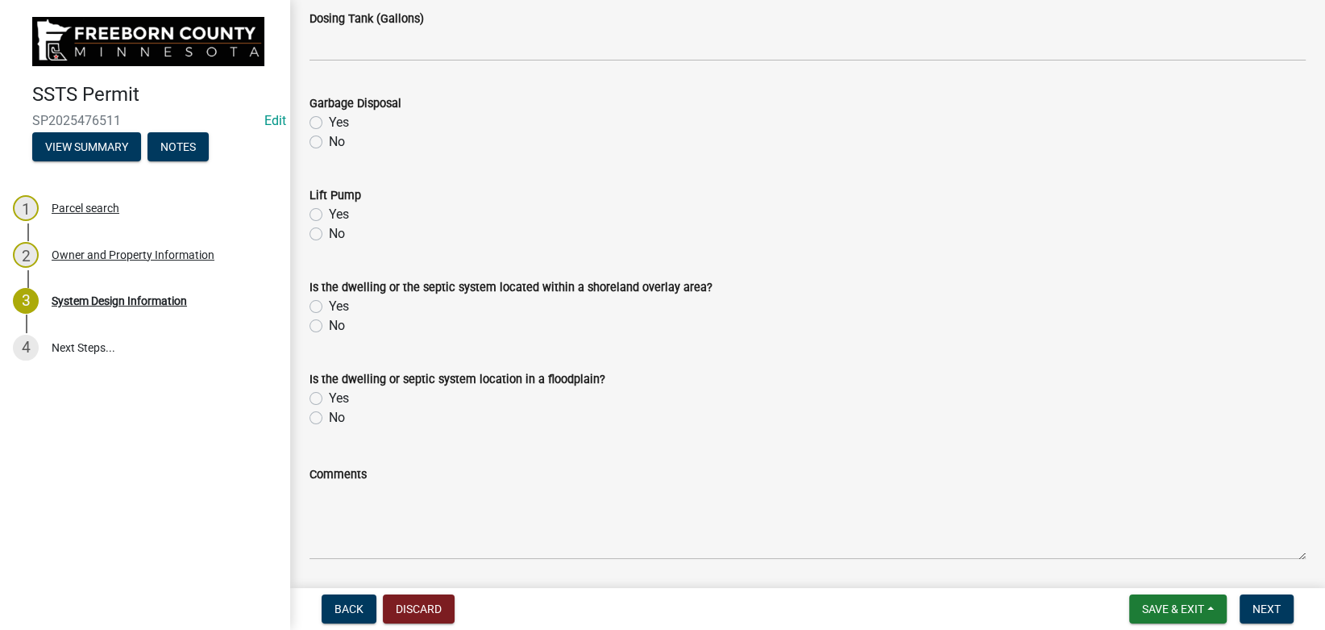
click at [329, 139] on label "No" at bounding box center [337, 141] width 16 height 19
click at [329, 139] on input "No" at bounding box center [334, 137] width 10 height 10
radio input "true"
click at [329, 232] on label "No" at bounding box center [337, 233] width 16 height 19
click at [329, 232] on input "No" at bounding box center [334, 229] width 10 height 10
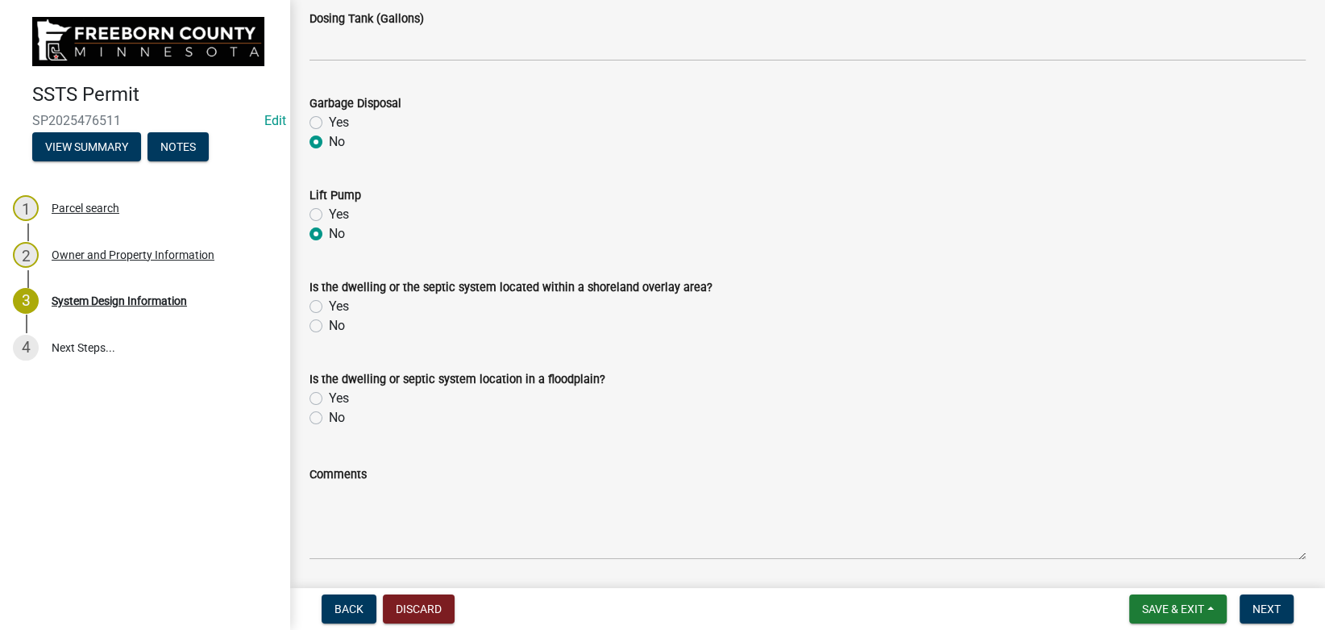
radio input "true"
click at [329, 330] on label "No" at bounding box center [337, 325] width 16 height 19
click at [329, 326] on input "No" at bounding box center [334, 321] width 10 height 10
radio input "true"
click at [329, 416] on label "No" at bounding box center [337, 417] width 16 height 19
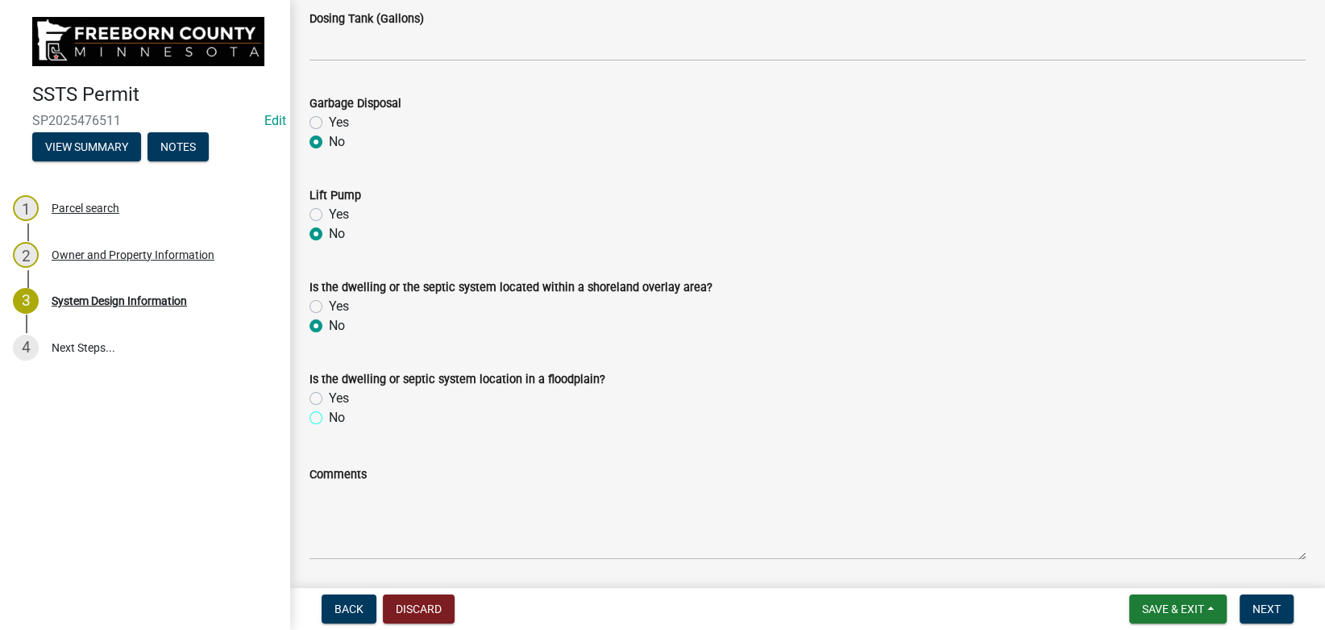
click at [329, 416] on input "No" at bounding box center [334, 413] width 10 height 10
radio input "true"
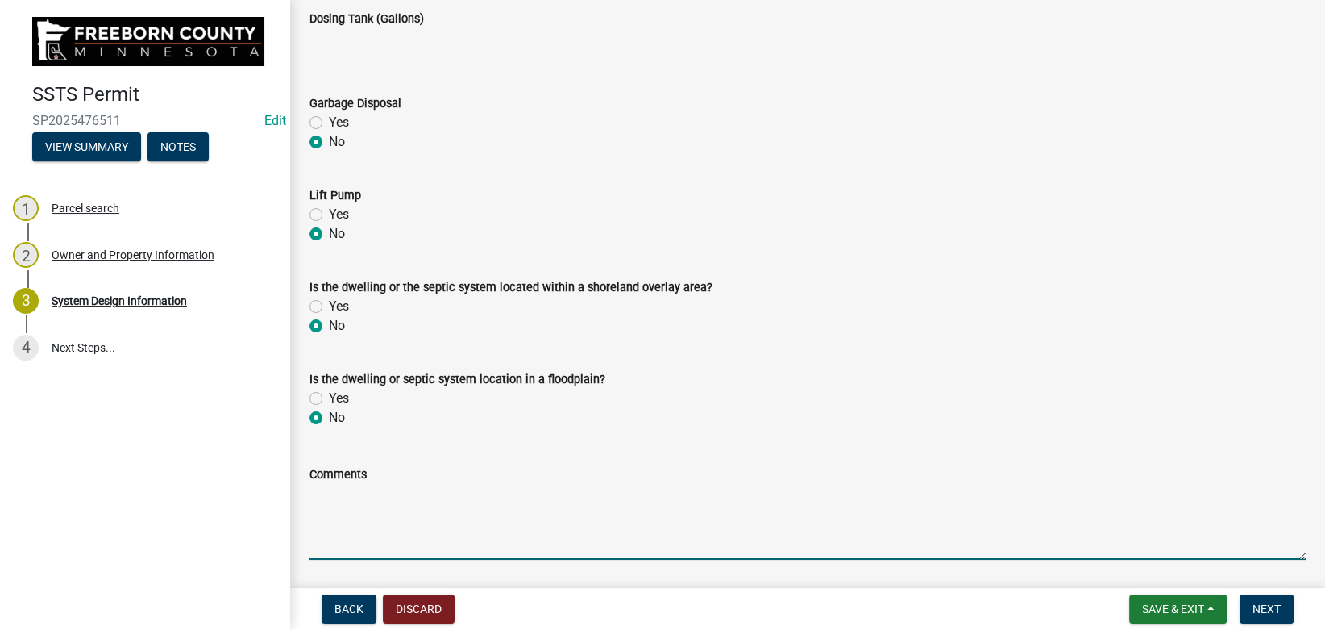
click at [355, 534] on textarea "Comments" at bounding box center [808, 522] width 996 height 76
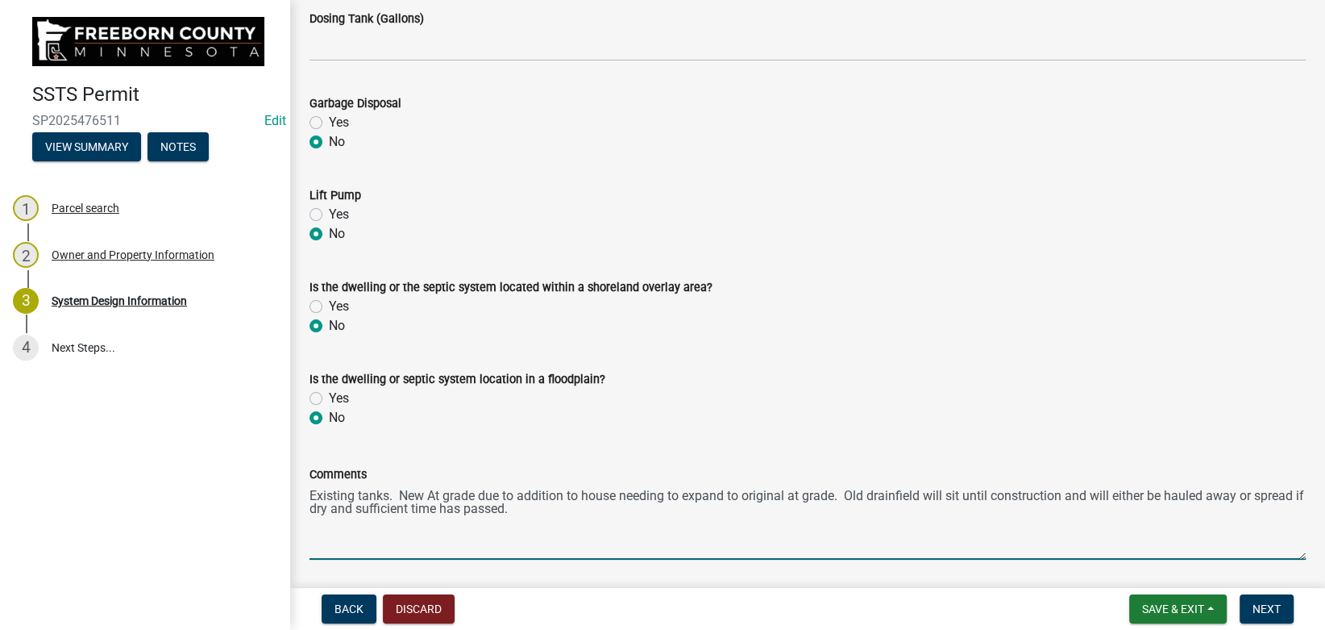
click at [323, 507] on textarea "Existing tanks. New At grade due to addition to house needing to expand to orig…" at bounding box center [808, 522] width 996 height 76
drag, startPoint x: 1091, startPoint y: 497, endPoint x: 1105, endPoint y: 514, distance: 22.9
click at [1105, 514] on textarea "Existing tanks. New At grade due to addition to house needing to expand to orig…" at bounding box center [808, 522] width 996 height 76
click at [971, 494] on textarea "Existing tanks. New At grade due to addition to house needing to expand to orig…" at bounding box center [808, 522] width 996 height 76
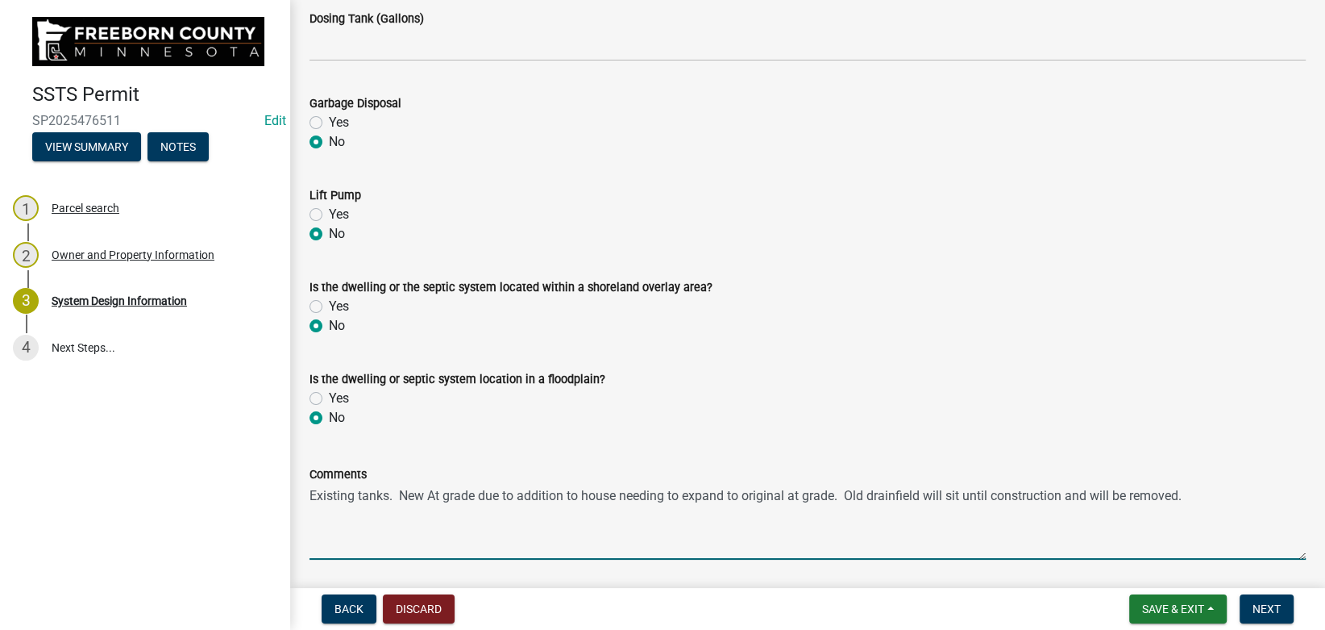
click at [971, 494] on textarea "Existing tanks. New At grade due to addition to house needing to expand to orig…" at bounding box center [808, 522] width 996 height 76
drag, startPoint x: 1092, startPoint y: 495, endPoint x: 970, endPoint y: 497, distance: 121.7
click at [970, 497] on textarea "Existing tanks. New At grade due to addition to house needing to expand to orig…" at bounding box center [808, 522] width 996 height 76
type textarea "Existing tanks. New At grade due to addition to house needing to expand to orig…"
click at [1268, 613] on span "Next" at bounding box center [1267, 608] width 28 height 13
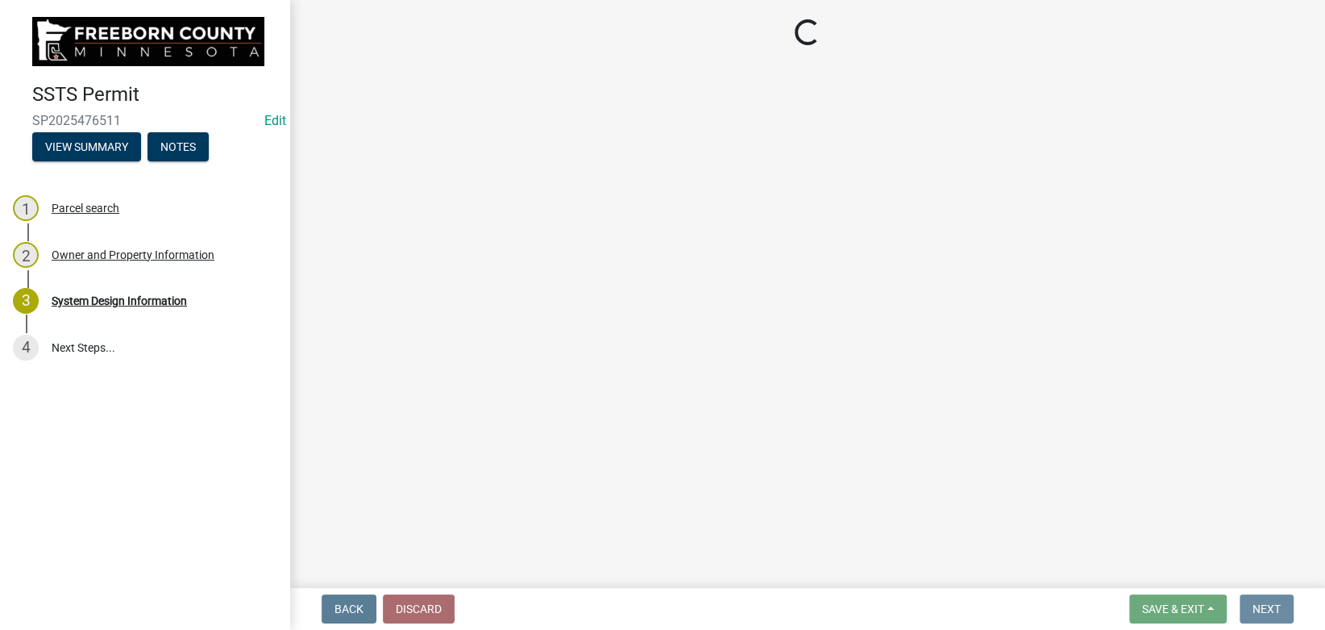
scroll to position [0, 0]
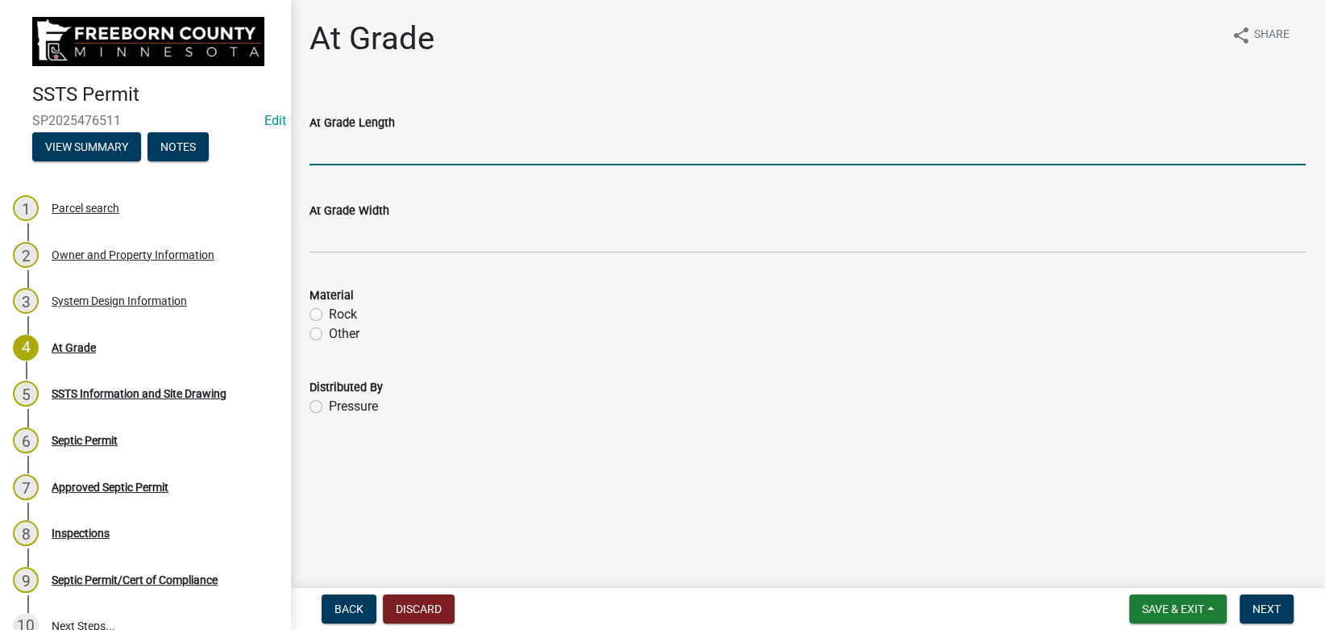
click at [388, 146] on input "At Grade Length" at bounding box center [808, 148] width 996 height 33
type input "75"
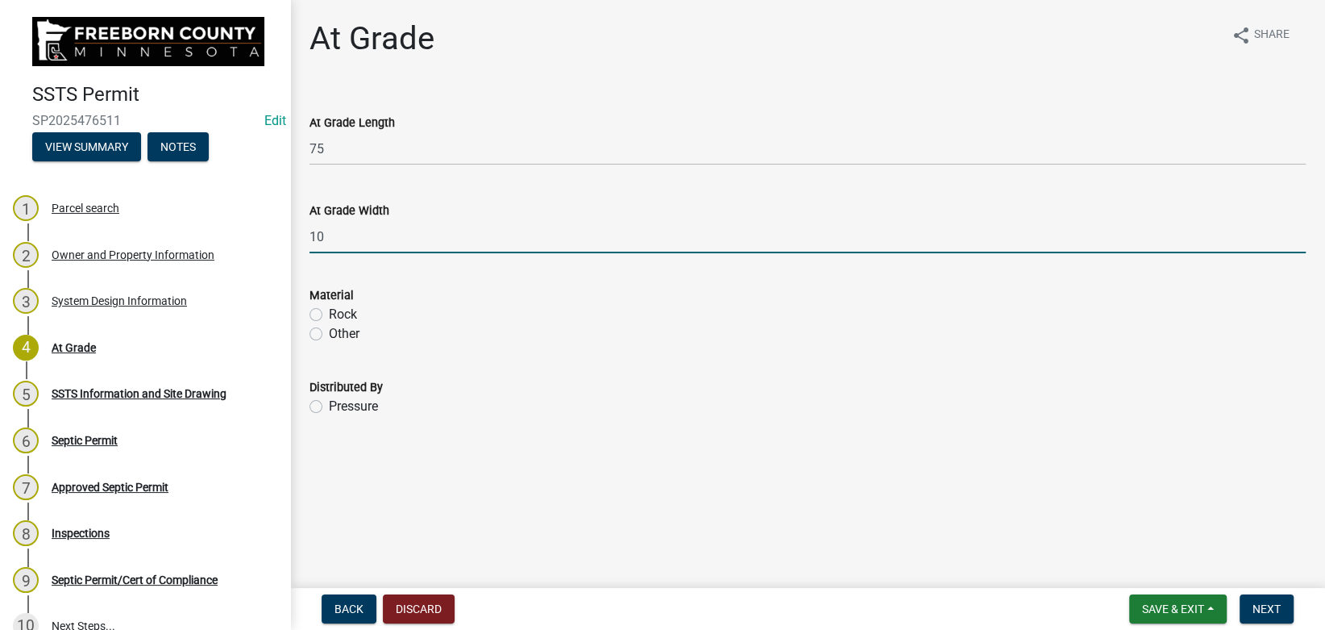
type input "10"
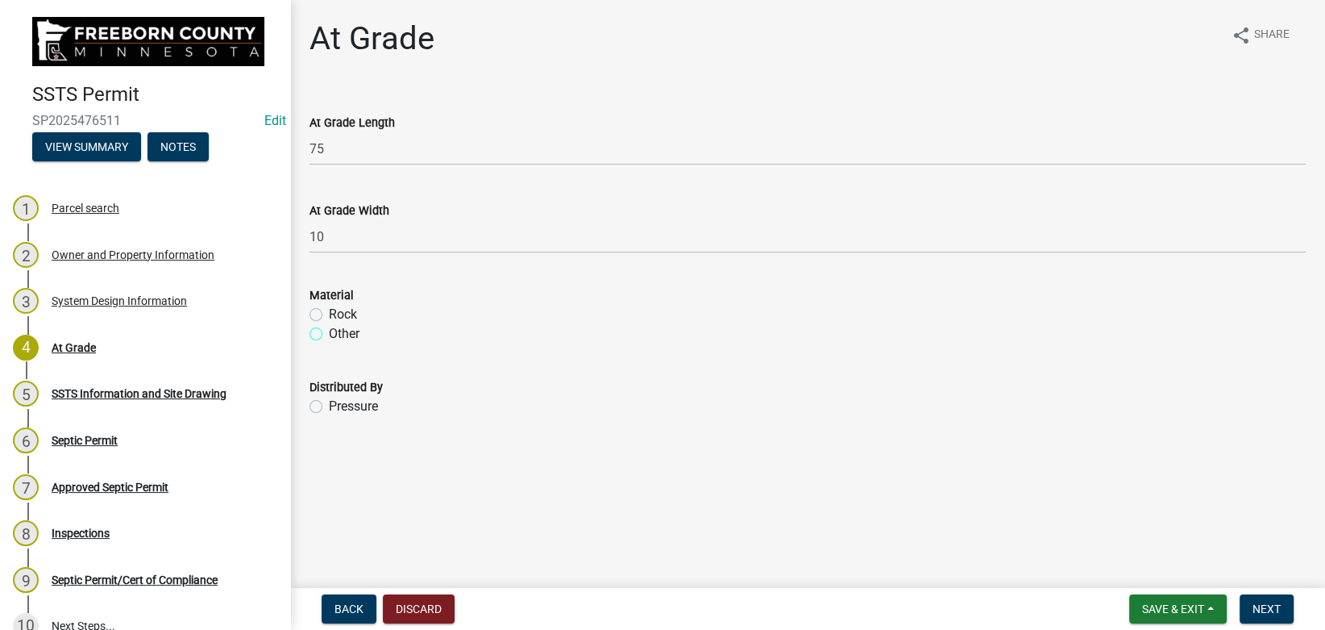
click at [329, 324] on input "Other" at bounding box center [334, 329] width 10 height 10
radio input "true"
click at [329, 305] on input "Rock" at bounding box center [334, 310] width 10 height 10
radio input "true"
click at [329, 397] on input "Pressure" at bounding box center [334, 402] width 10 height 10
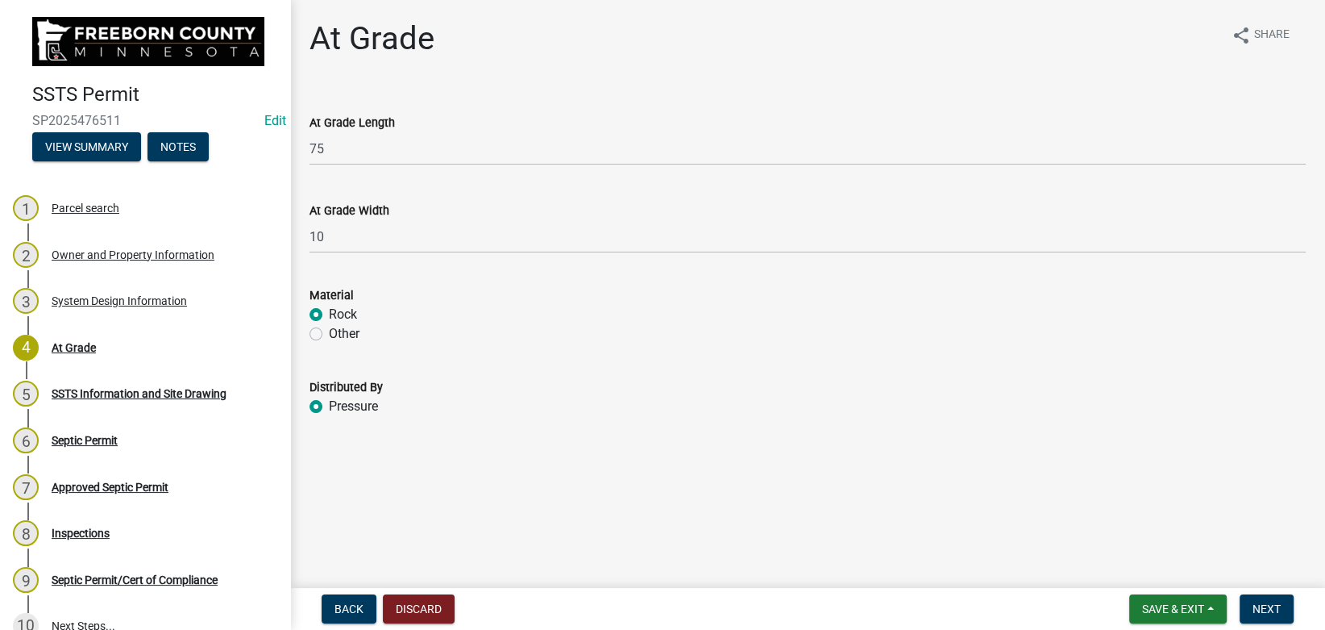
radio input "true"
click at [1273, 603] on span "Next" at bounding box center [1267, 608] width 28 height 13
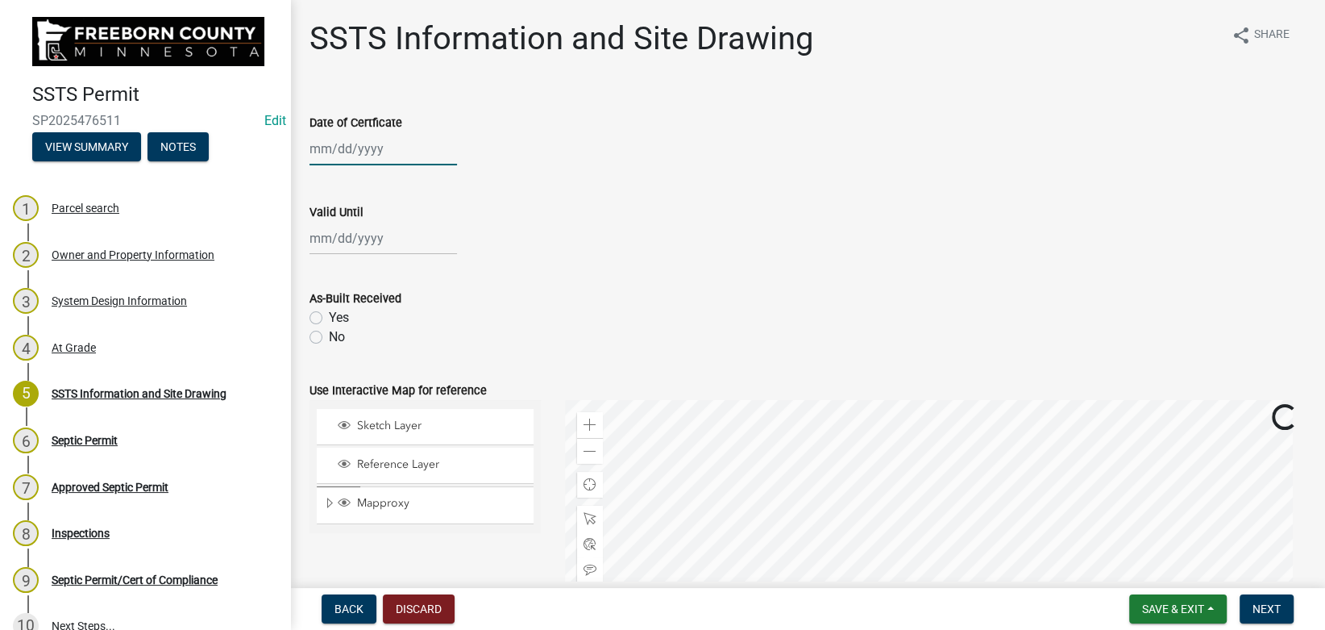
click at [369, 145] on input "Date of Certficate" at bounding box center [384, 148] width 148 height 33
select select "9"
select select "2025"
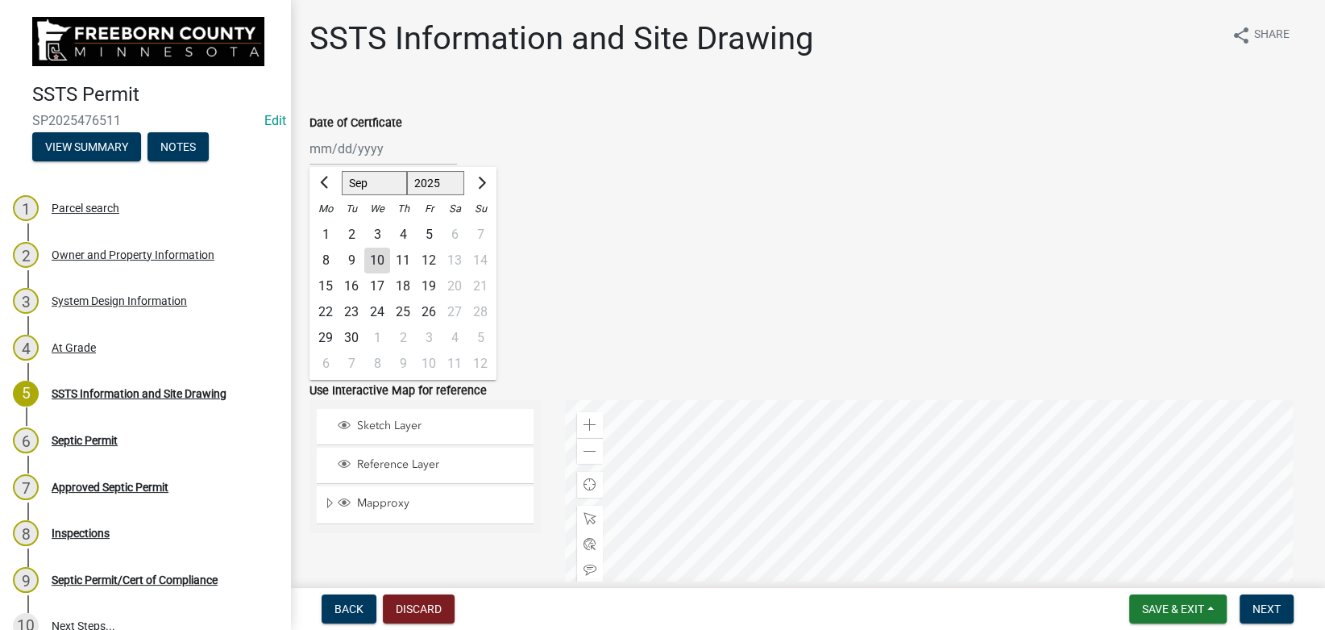
click at [322, 262] on div "8" at bounding box center [326, 260] width 26 height 26
type input "[DATE]"
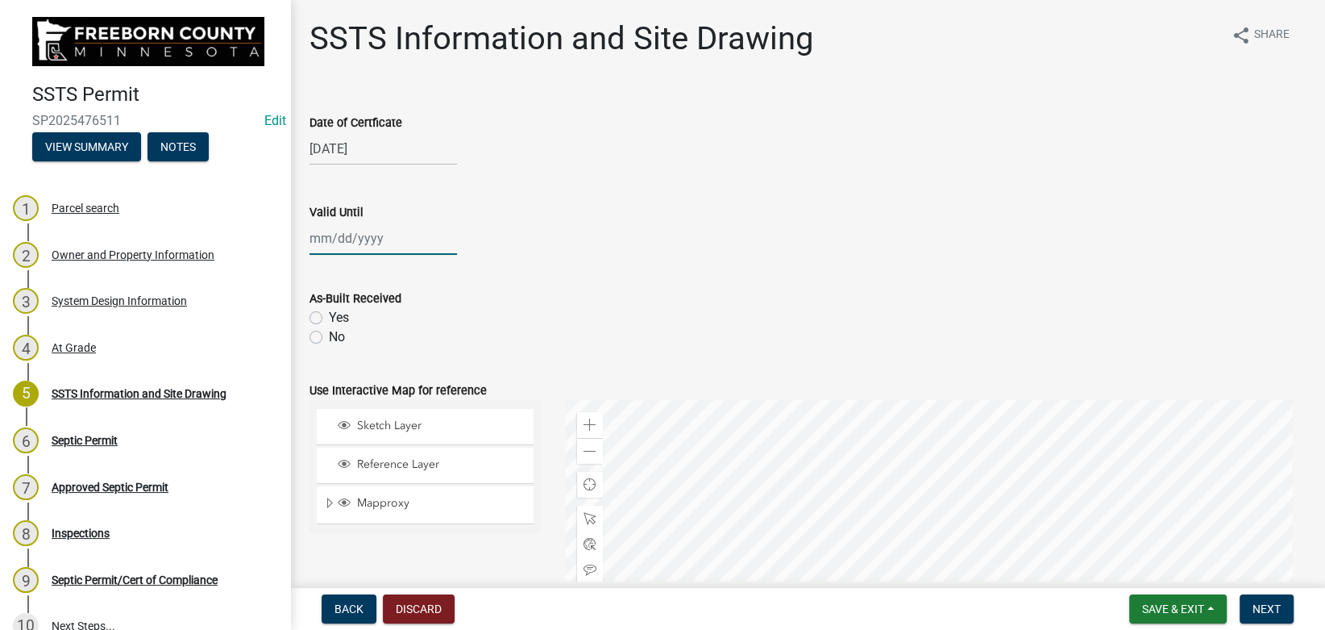
click at [339, 241] on input "Valid Until" at bounding box center [384, 238] width 148 height 33
select select "9"
select select "2025"
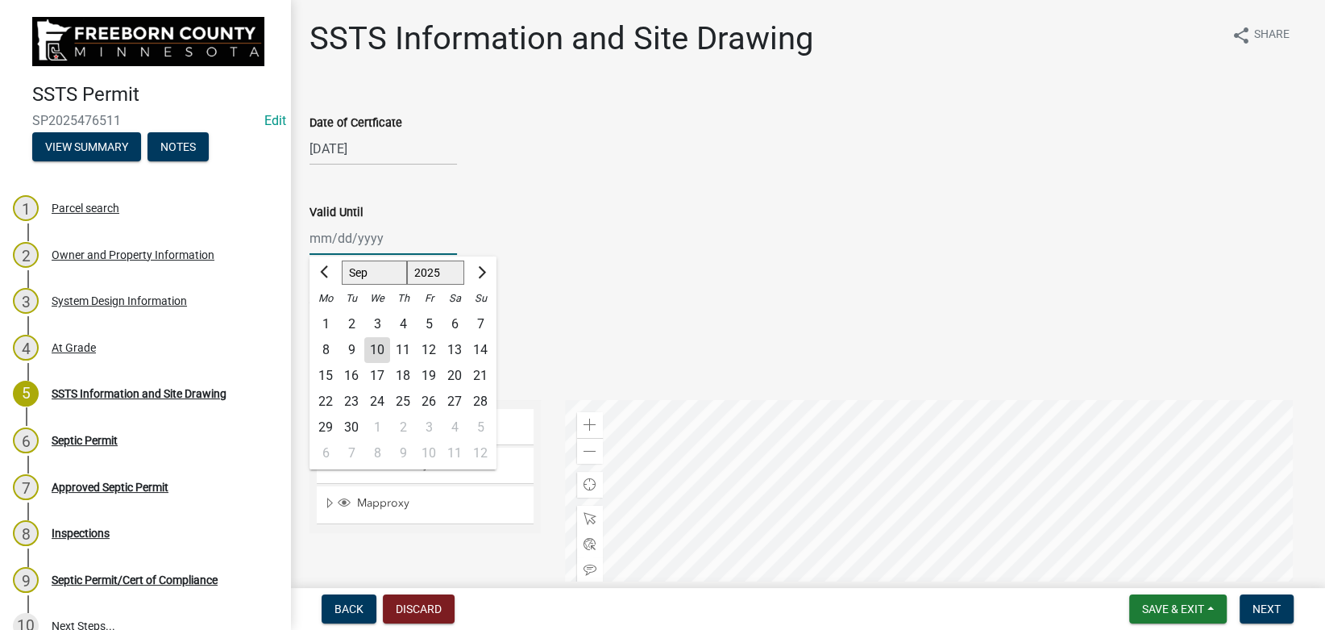
click at [339, 241] on input "Valid Until" at bounding box center [384, 238] width 148 height 33
type input "[DATE]"
click at [513, 226] on div "[DATE] Jan Feb Mar Apr [PERSON_NAME][DATE] Sep Oct Nov [DATE] 1526 1527 1528 15…" at bounding box center [808, 238] width 996 height 33
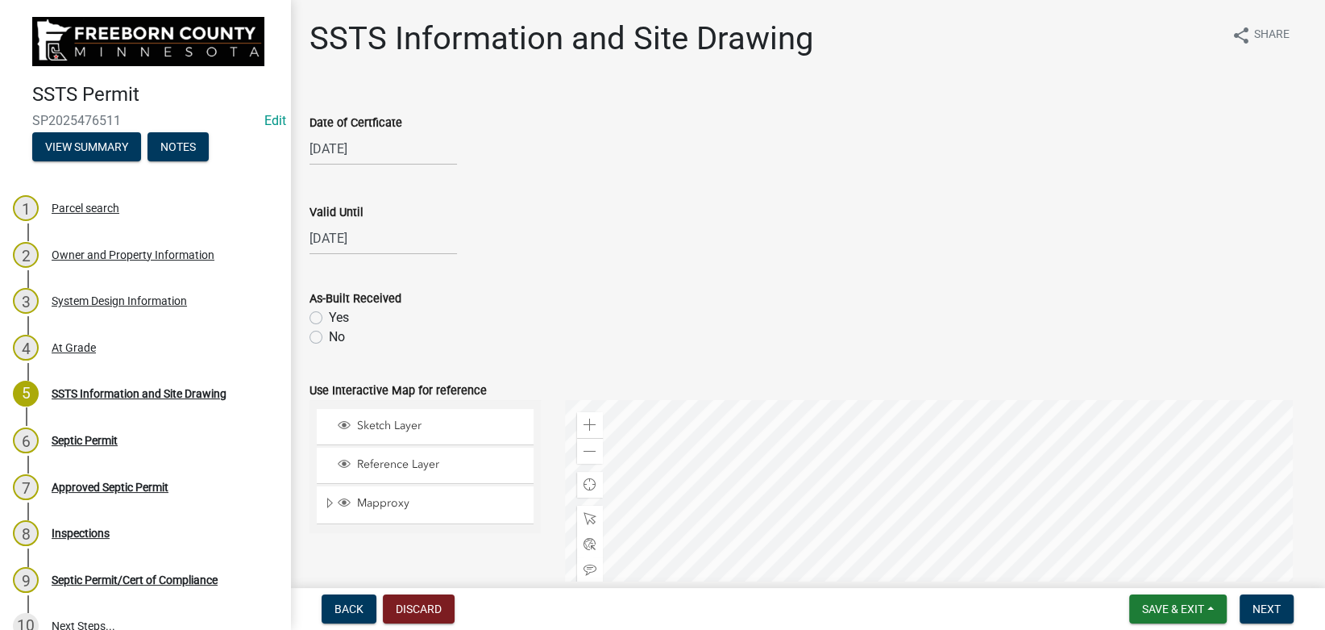
scroll to position [90, 0]
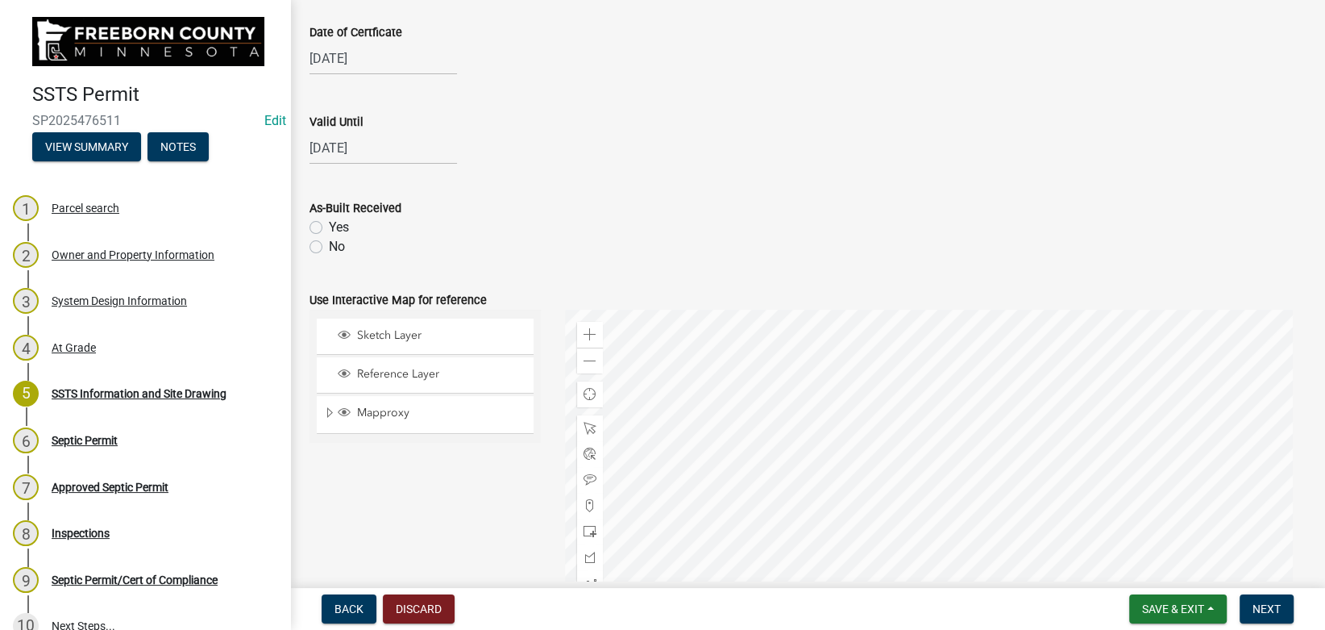
click at [329, 221] on label "Yes" at bounding box center [339, 227] width 20 height 19
click at [329, 221] on input "Yes" at bounding box center [334, 223] width 10 height 10
radio input "true"
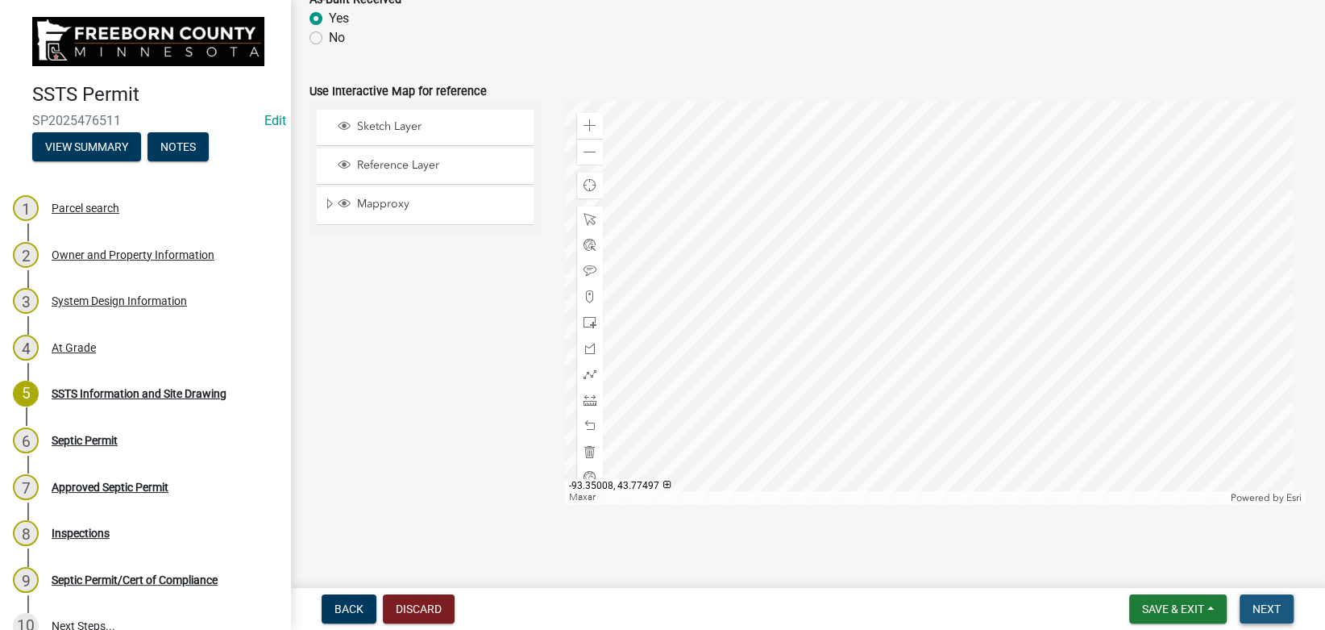
click at [1261, 596] on button "Next" at bounding box center [1267, 608] width 54 height 29
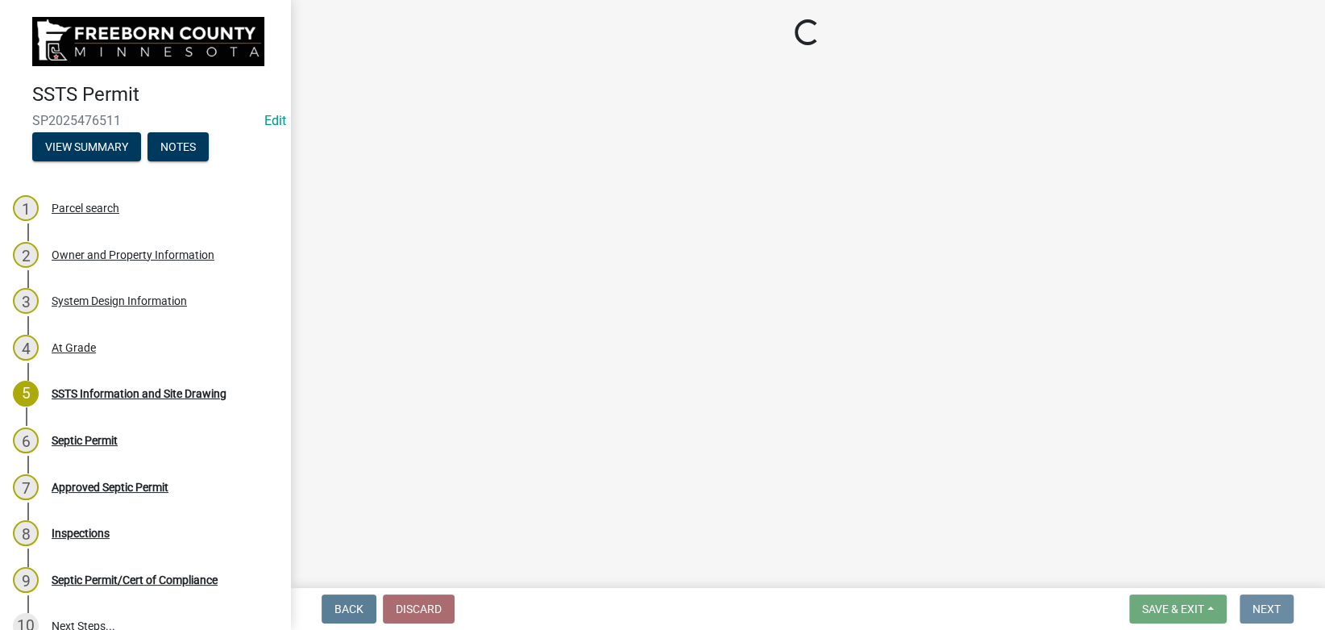
scroll to position [0, 0]
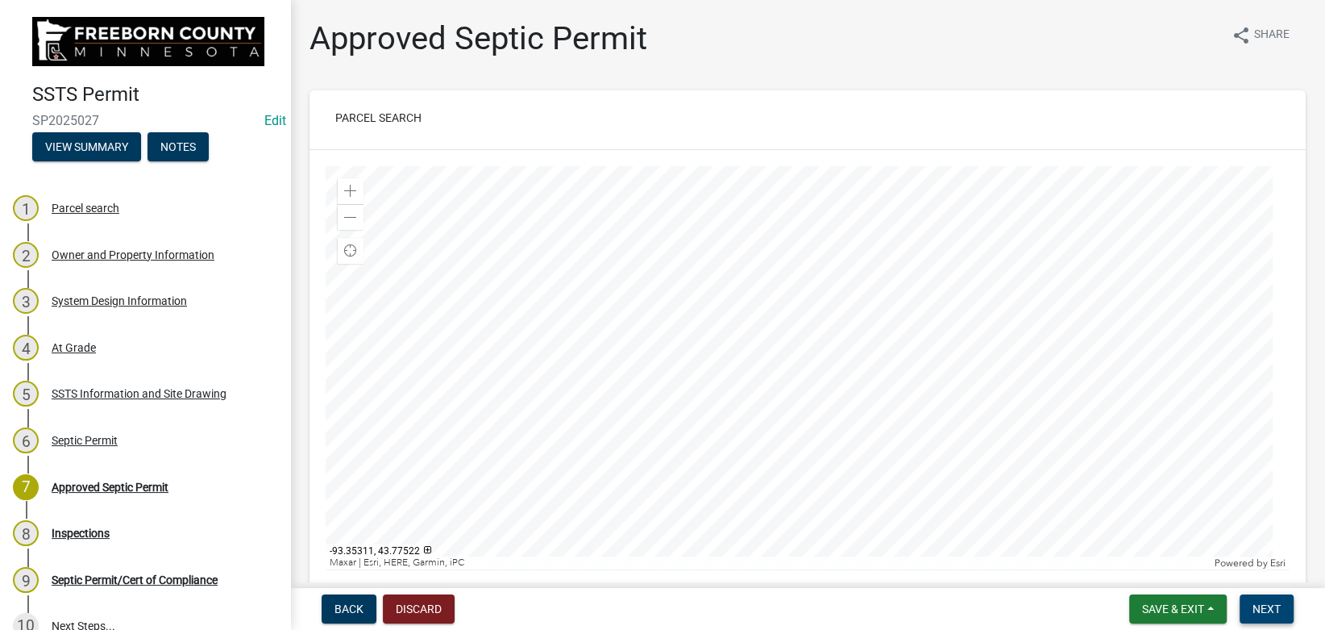
click at [1270, 596] on button "Next" at bounding box center [1267, 608] width 54 height 29
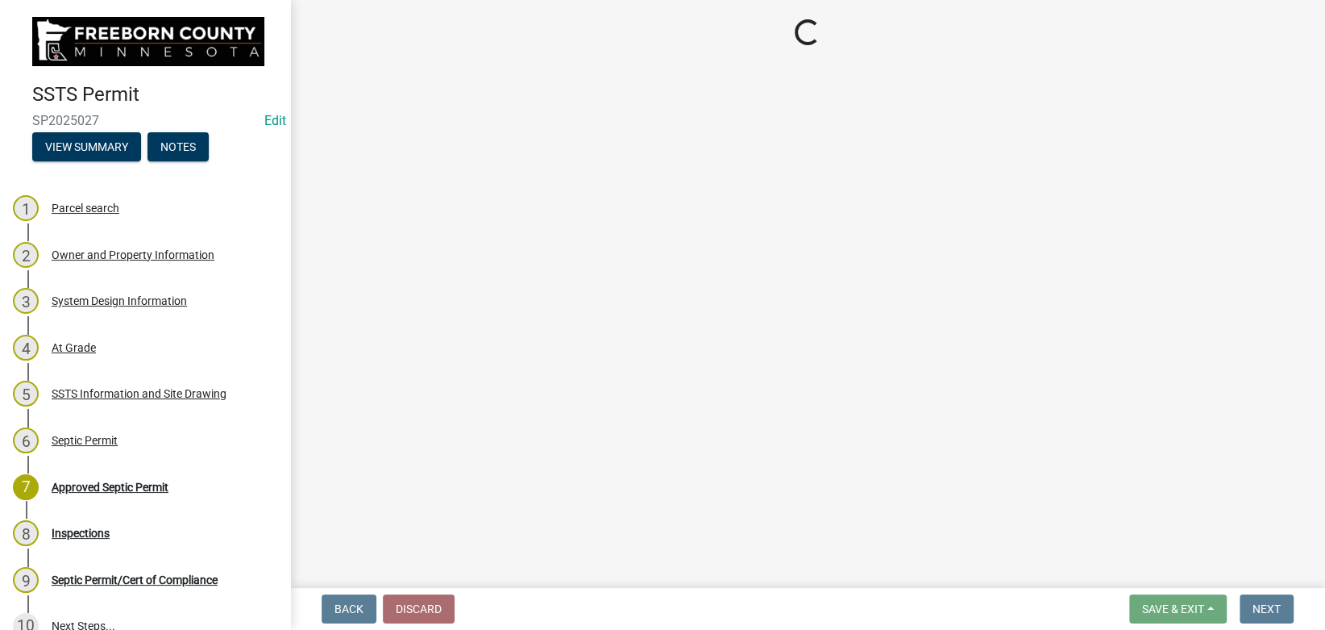
select select "53e6a5a5-4995-4462-9eb4-ac7a80fa0e93"
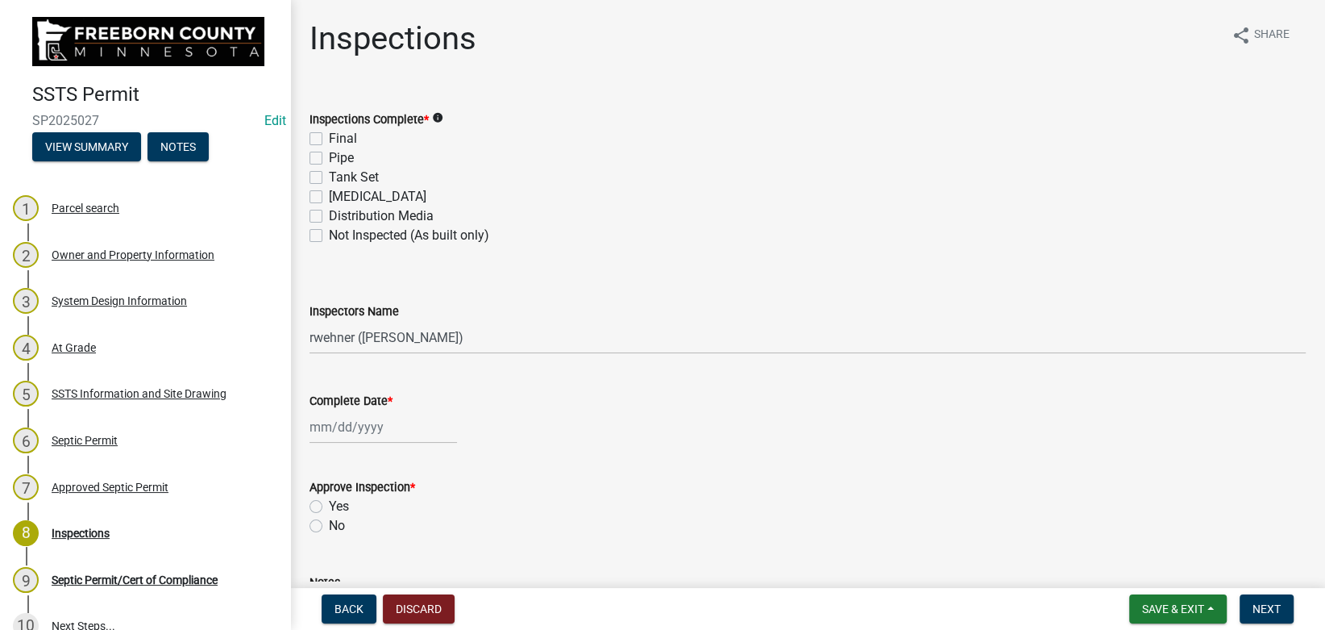
click at [329, 217] on label "Distribution Media" at bounding box center [381, 215] width 105 height 19
click at [329, 217] on input "Distribution Media" at bounding box center [334, 211] width 10 height 10
checkbox input "true"
checkbox input "false"
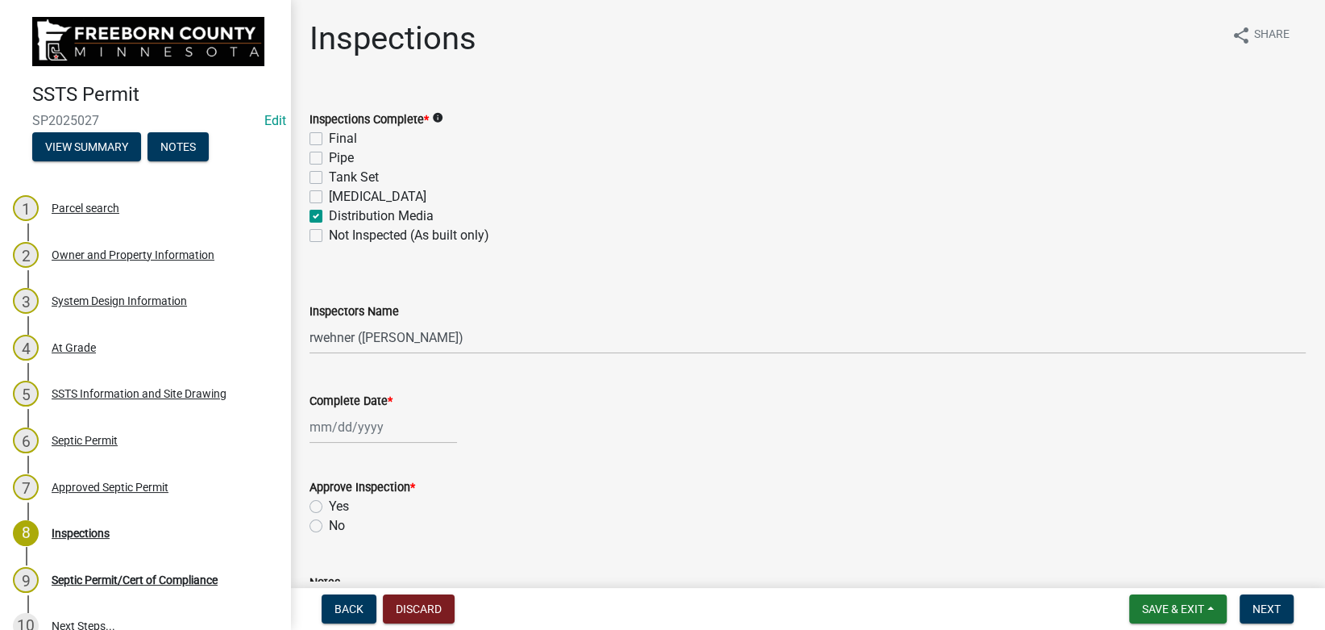
checkbox input "false"
checkbox input "true"
checkbox input "false"
click at [329, 141] on label "Final" at bounding box center [343, 138] width 28 height 19
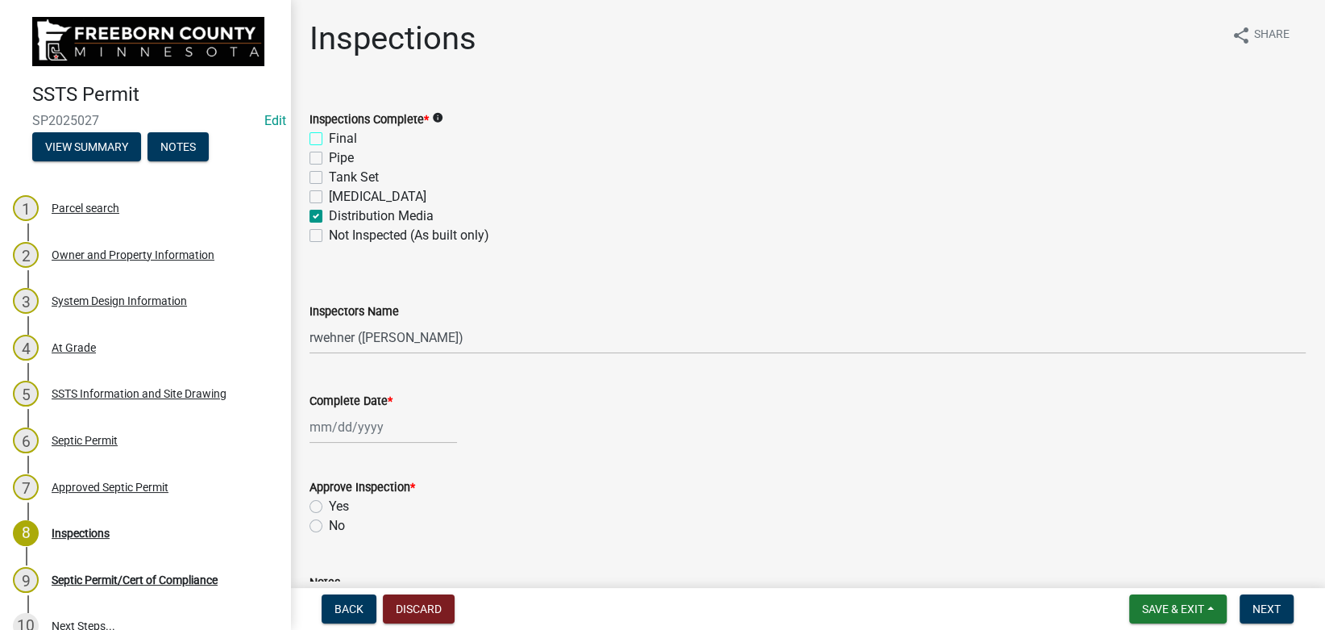
click at [329, 139] on input "Final" at bounding box center [334, 134] width 10 height 10
checkbox input "true"
checkbox input "false"
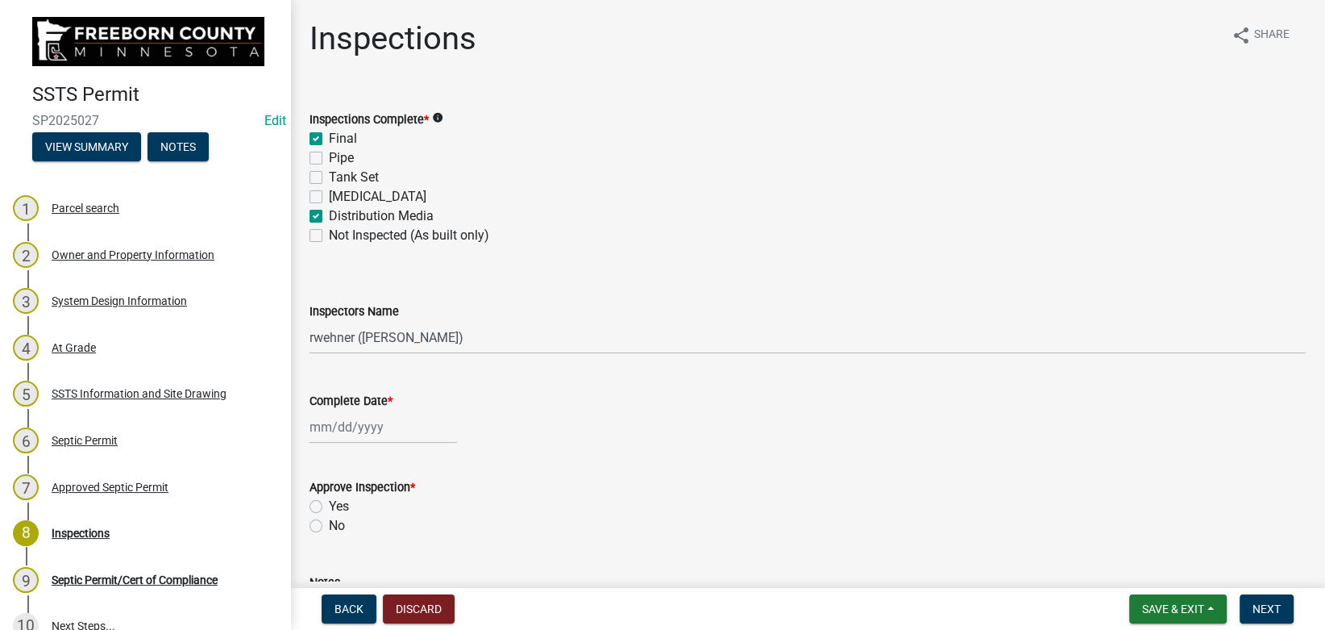
checkbox input "true"
checkbox input "false"
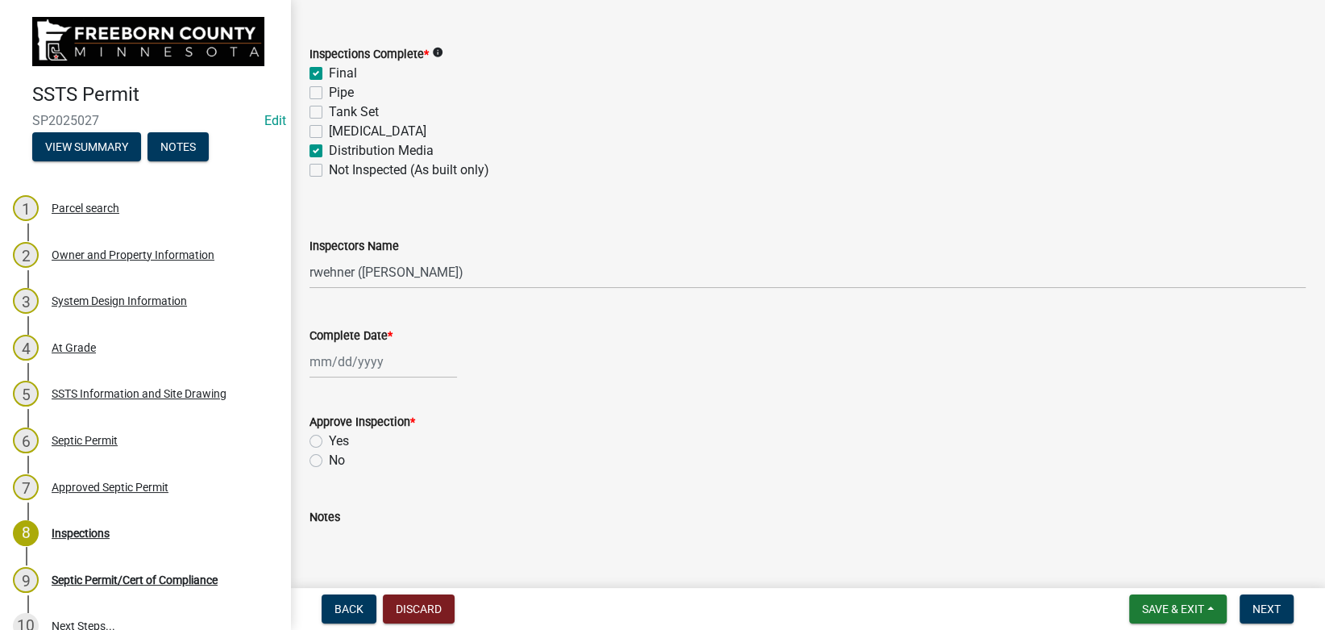
scroll to position [90, 0]
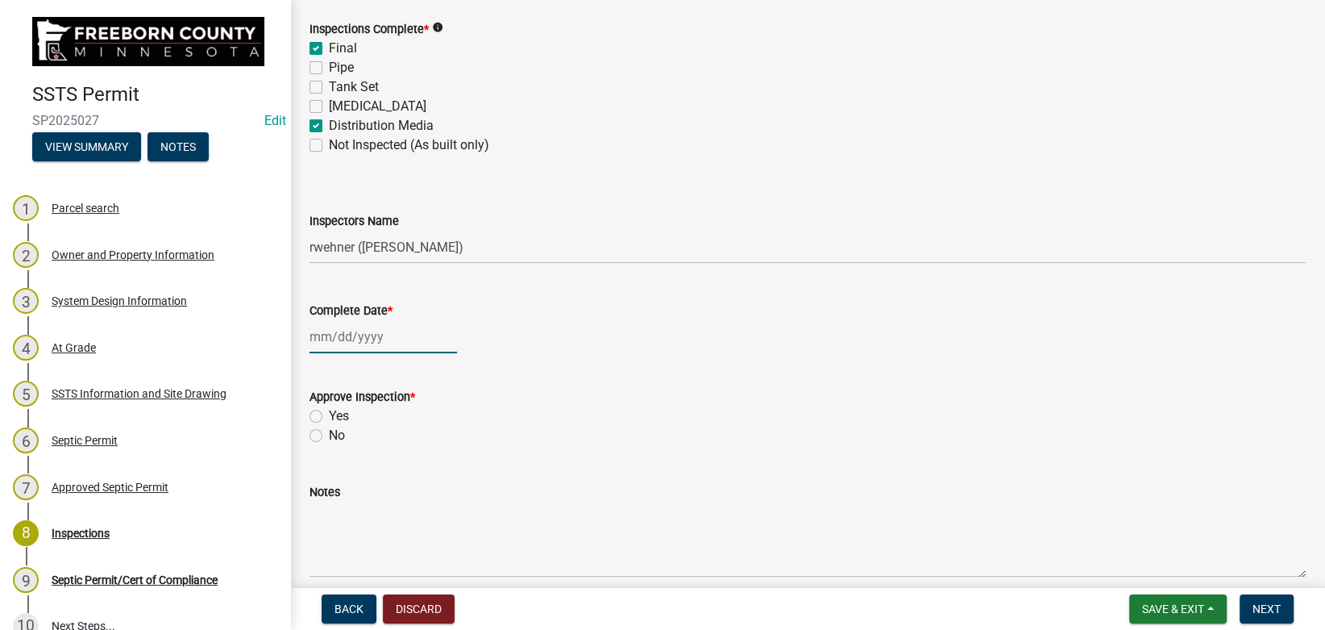
click at [346, 333] on input "Complete Date *" at bounding box center [384, 336] width 148 height 33
select select "9"
select select "2025"
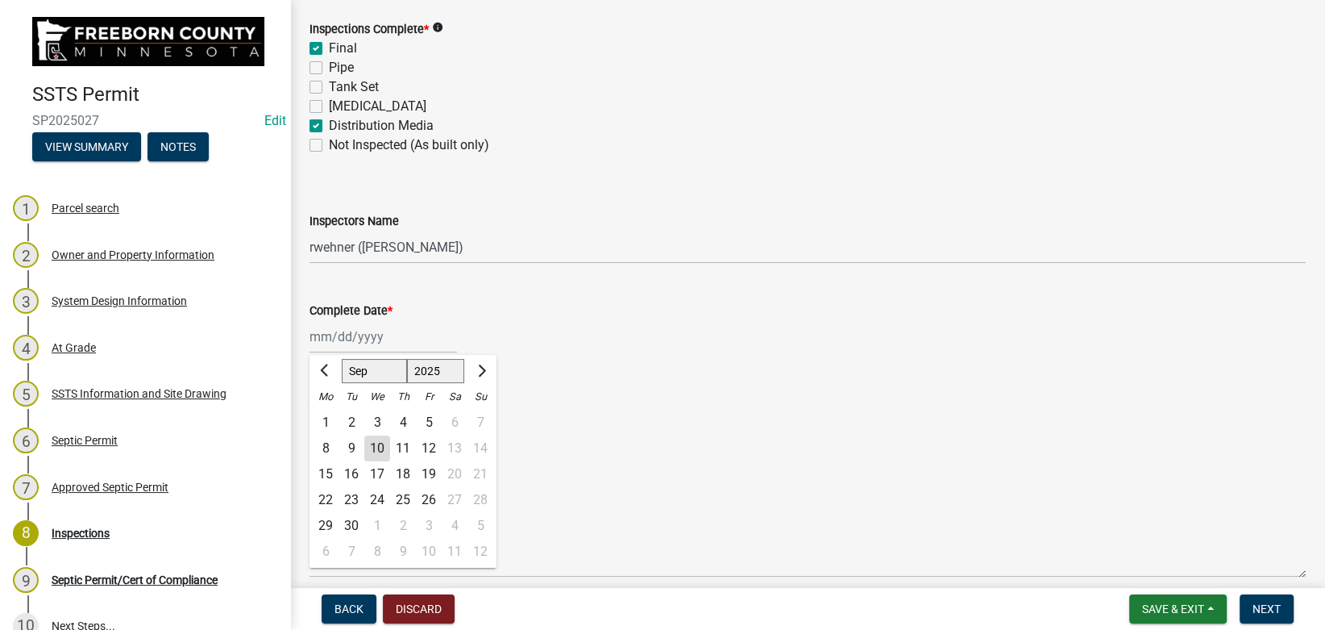
click at [323, 448] on div "8" at bounding box center [326, 448] width 26 height 26
type input "[DATE]"
click at [326, 414] on div "Yes" at bounding box center [808, 415] width 996 height 19
click at [329, 418] on label "Yes" at bounding box center [339, 415] width 20 height 19
click at [329, 417] on input "Yes" at bounding box center [334, 411] width 10 height 10
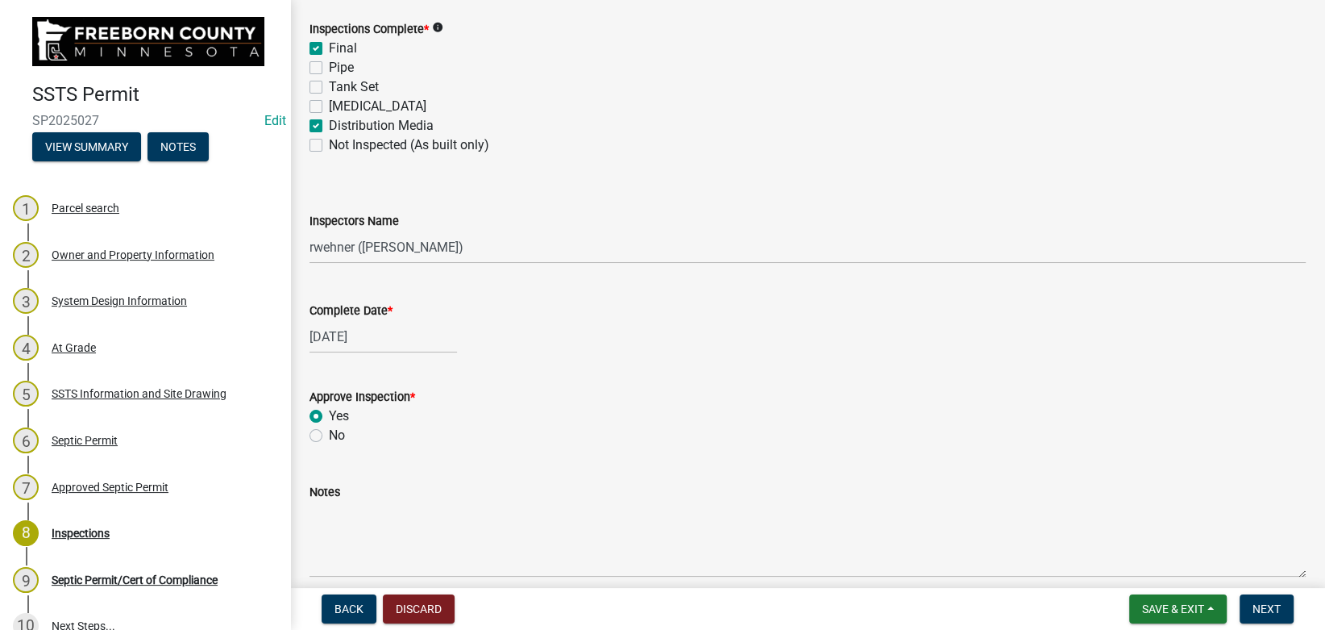
radio input "true"
click at [1257, 615] on span "Next" at bounding box center [1267, 608] width 28 height 13
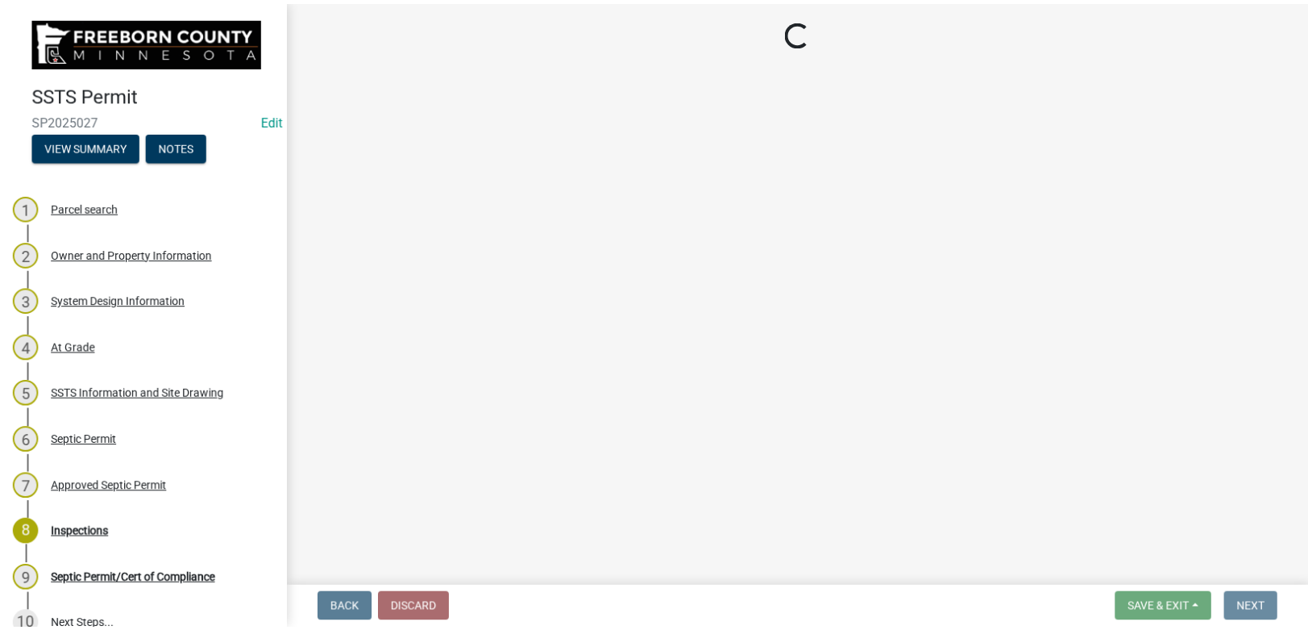
scroll to position [0, 0]
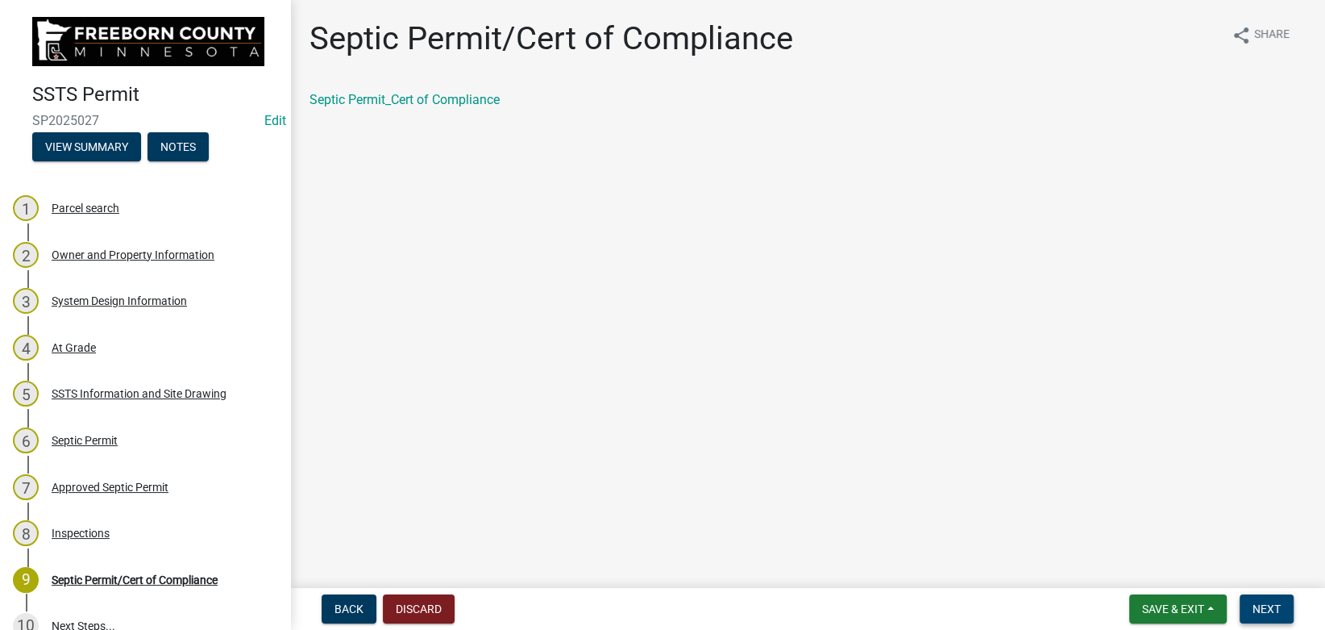
click at [1282, 601] on button "Next" at bounding box center [1267, 608] width 54 height 29
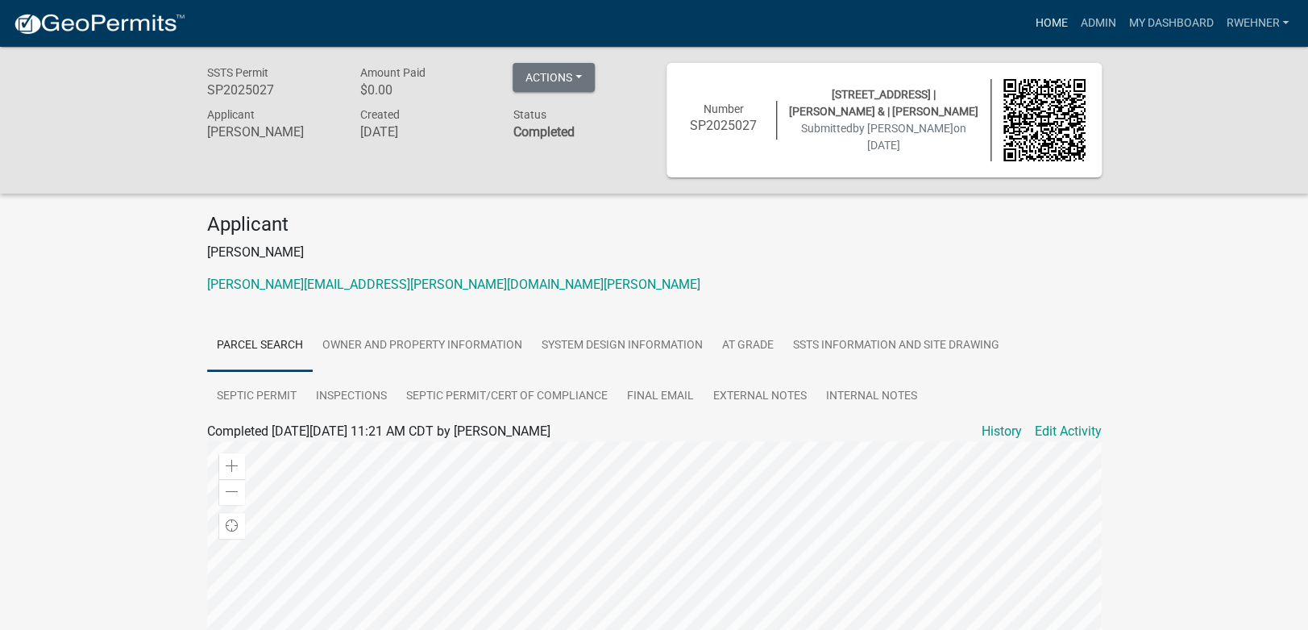
click at [1045, 27] on link "Home" at bounding box center [1051, 23] width 45 height 31
